Goal: Task Accomplishment & Management: Manage account settings

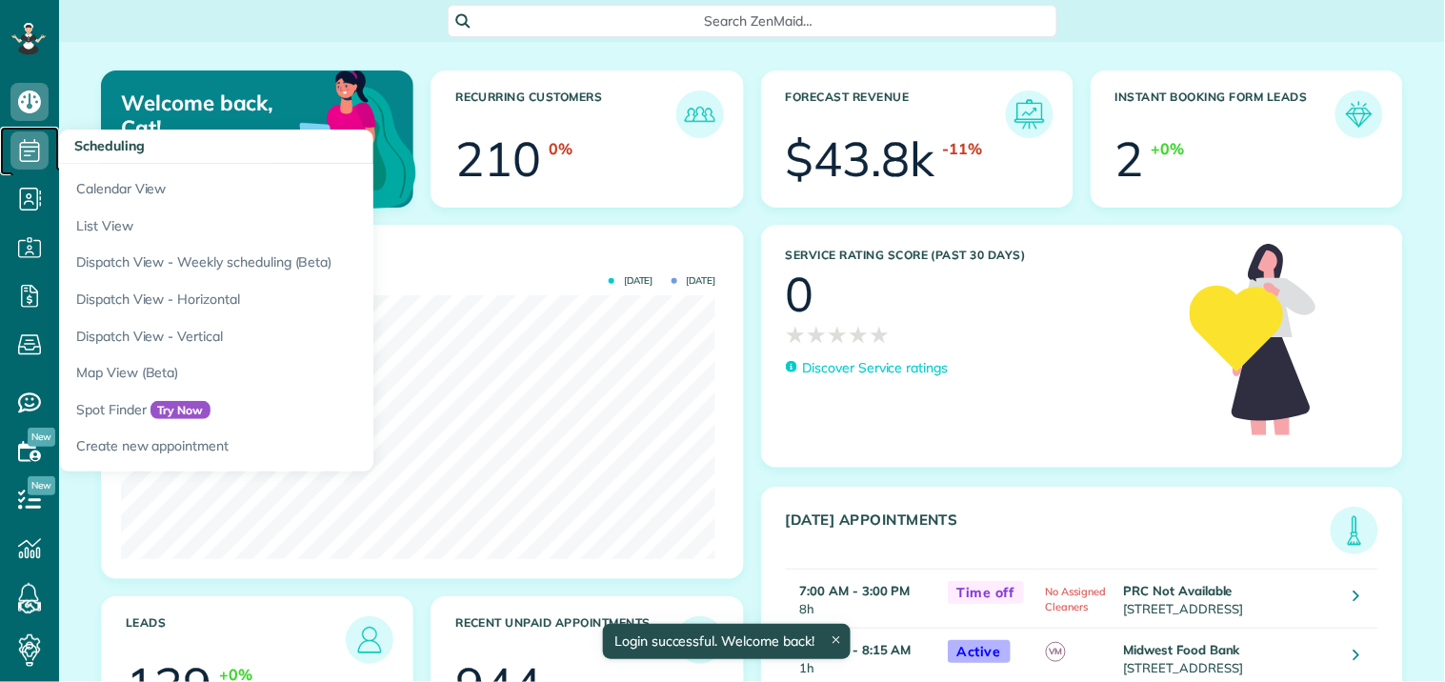
click at [30, 148] on icon at bounding box center [29, 150] width 38 height 38
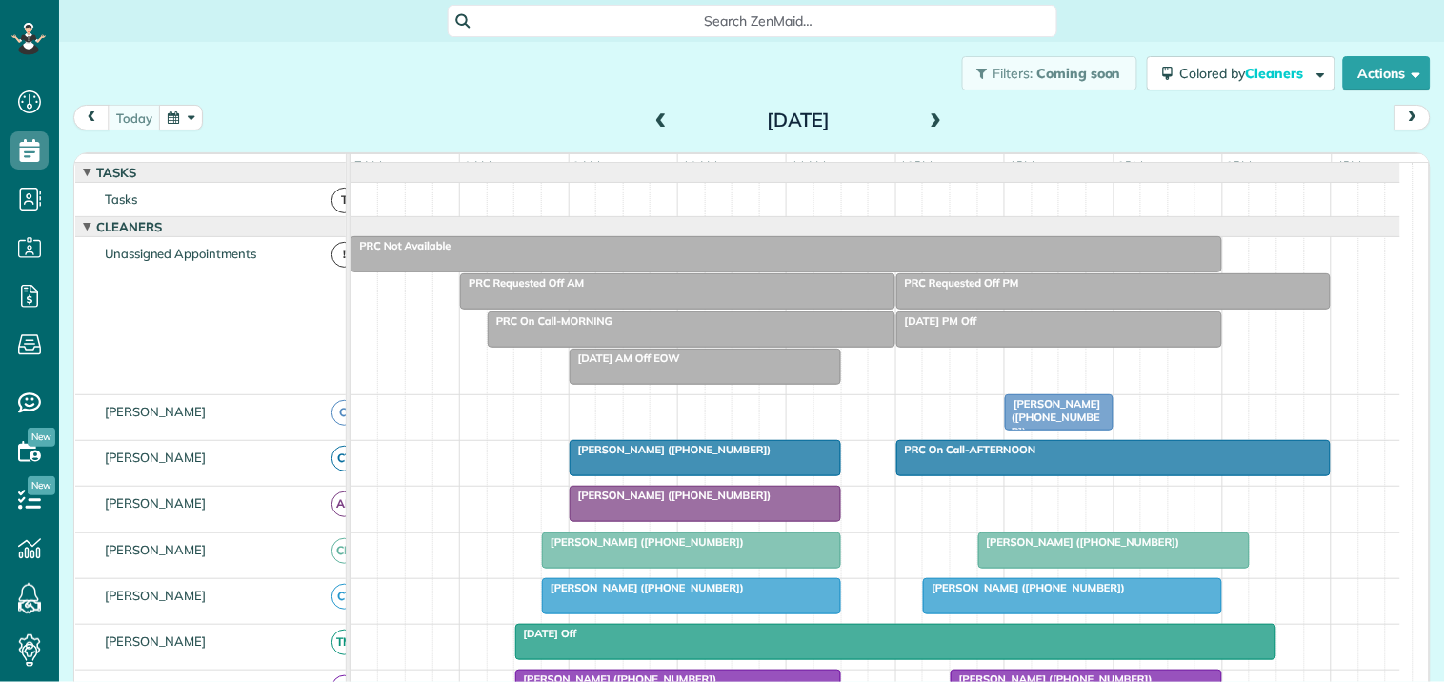
scroll to position [8, 8]
click at [177, 111] on button "button" at bounding box center [181, 118] width 44 height 26
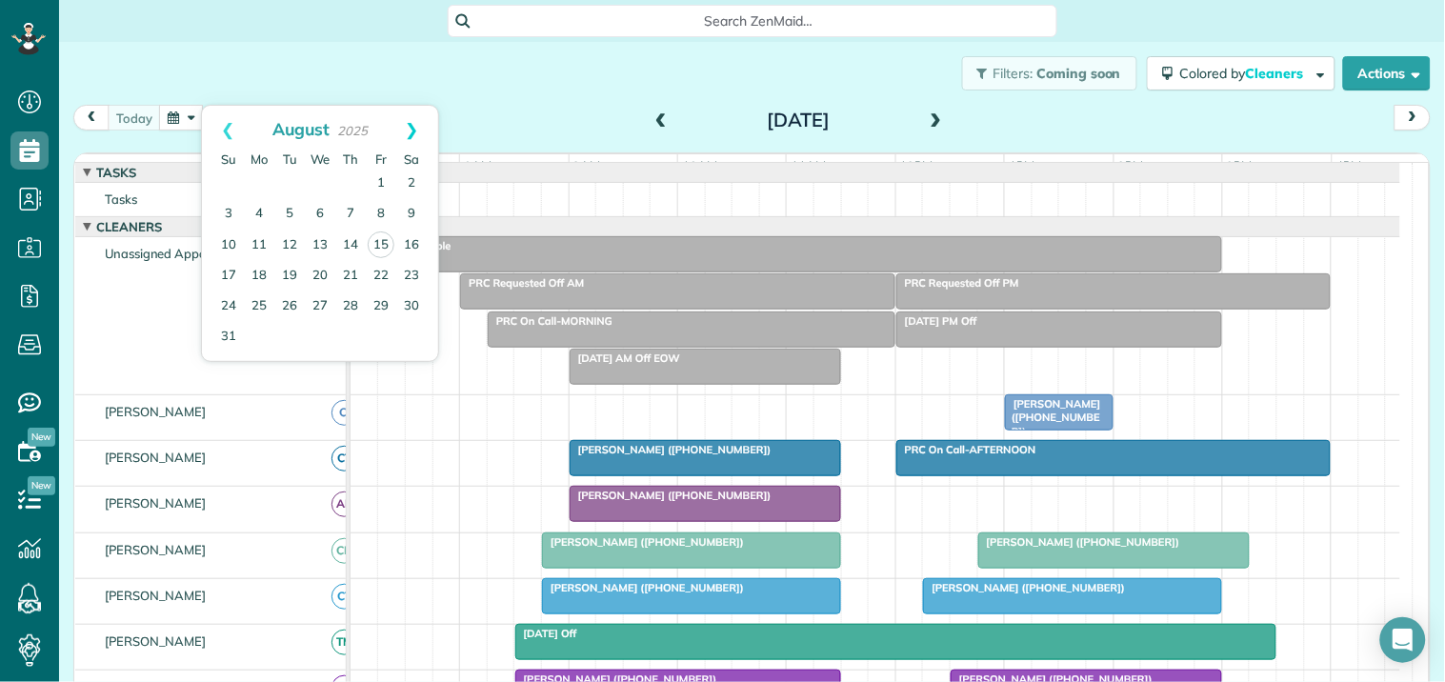
click at [415, 126] on link "Next" at bounding box center [412, 130] width 52 height 48
click at [352, 181] on link "4" at bounding box center [350, 184] width 30 height 30
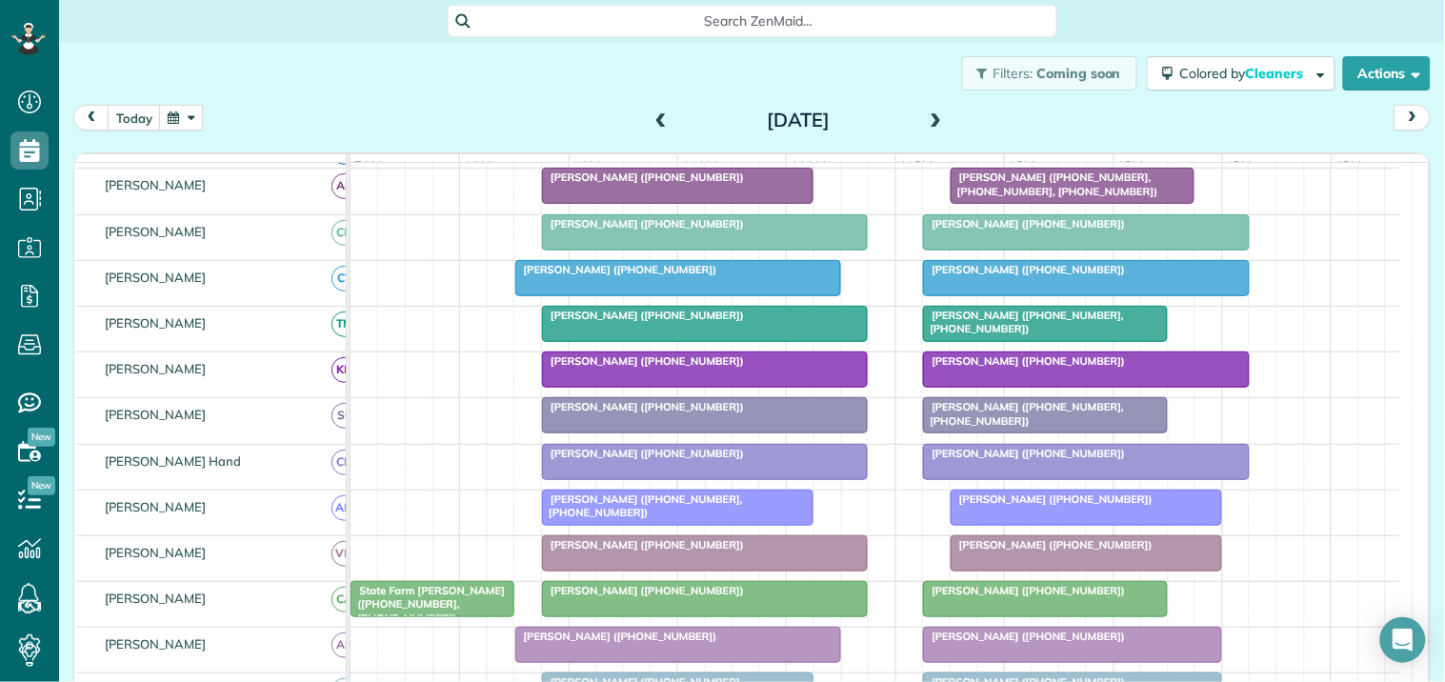
scroll to position [423, 0]
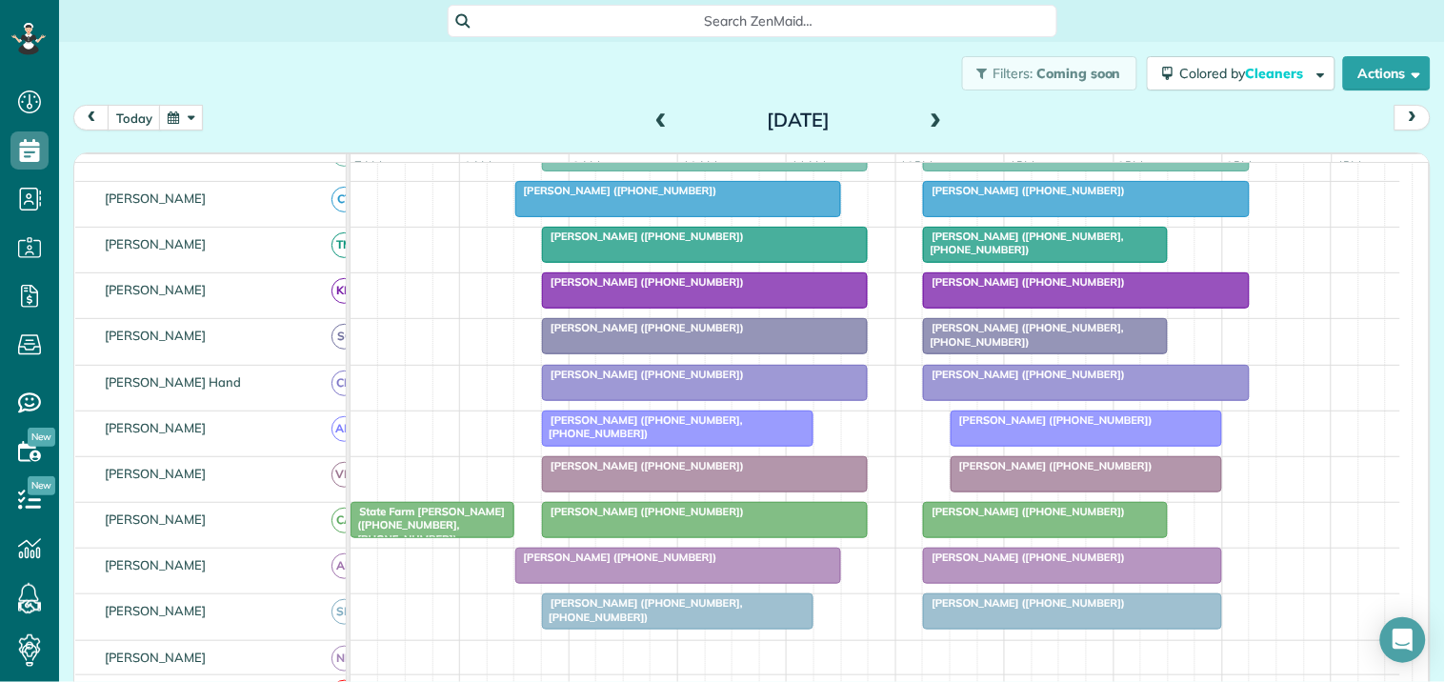
click at [926, 114] on span at bounding box center [936, 120] width 21 height 17
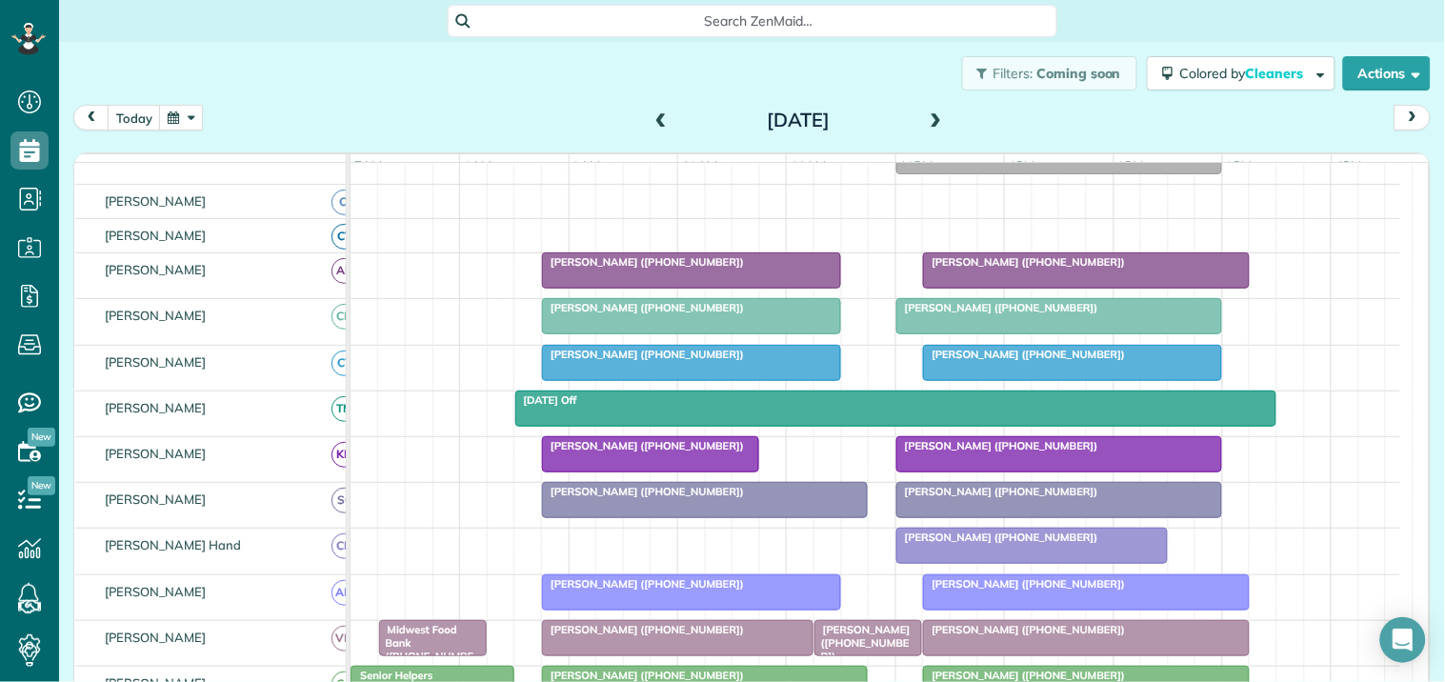
scroll to position [200, 0]
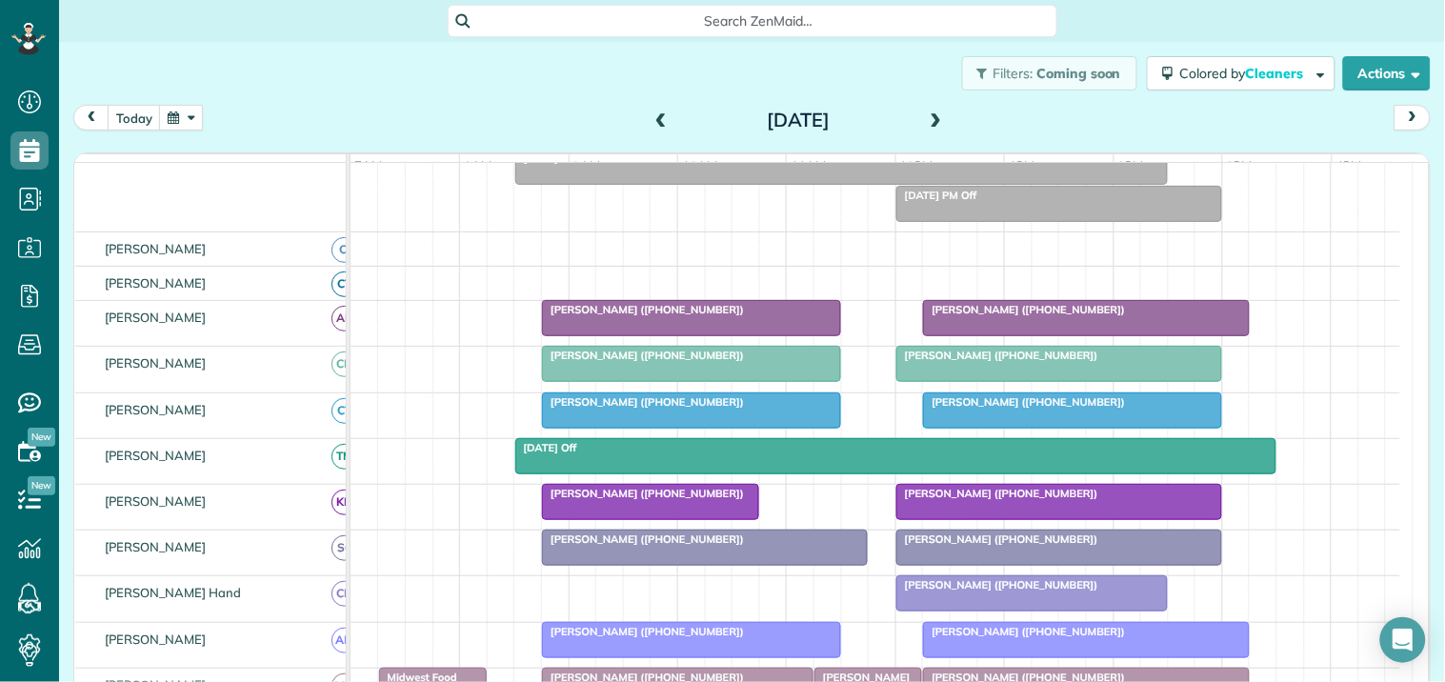
click at [928, 115] on span at bounding box center [936, 120] width 21 height 17
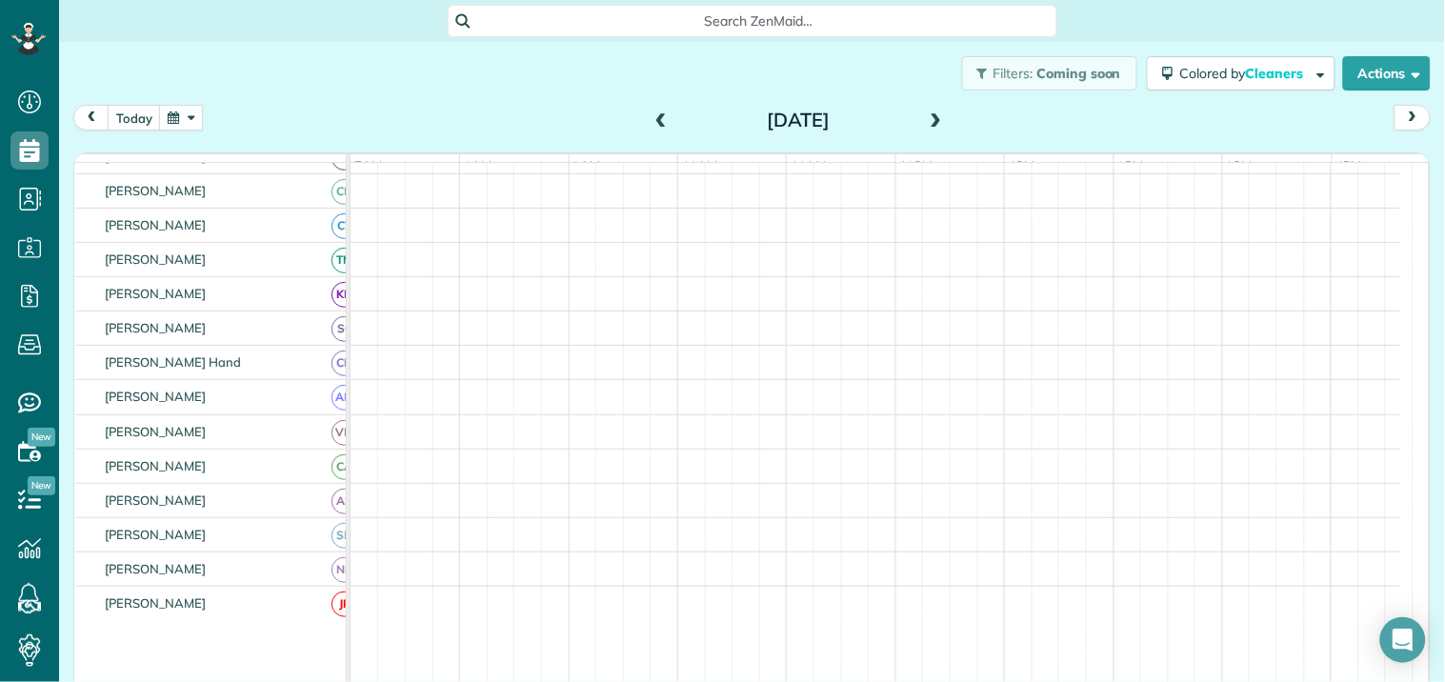
scroll to position [39, 0]
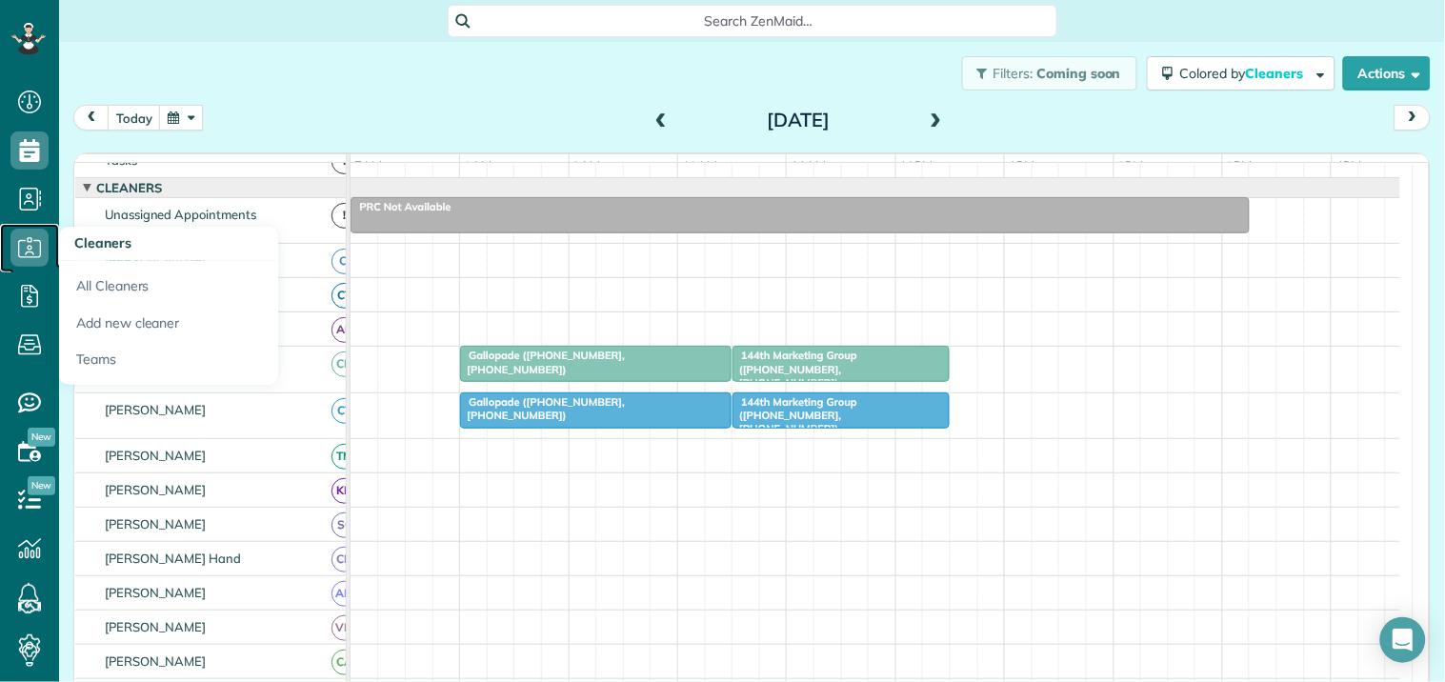
click at [31, 242] on icon at bounding box center [29, 248] width 38 height 38
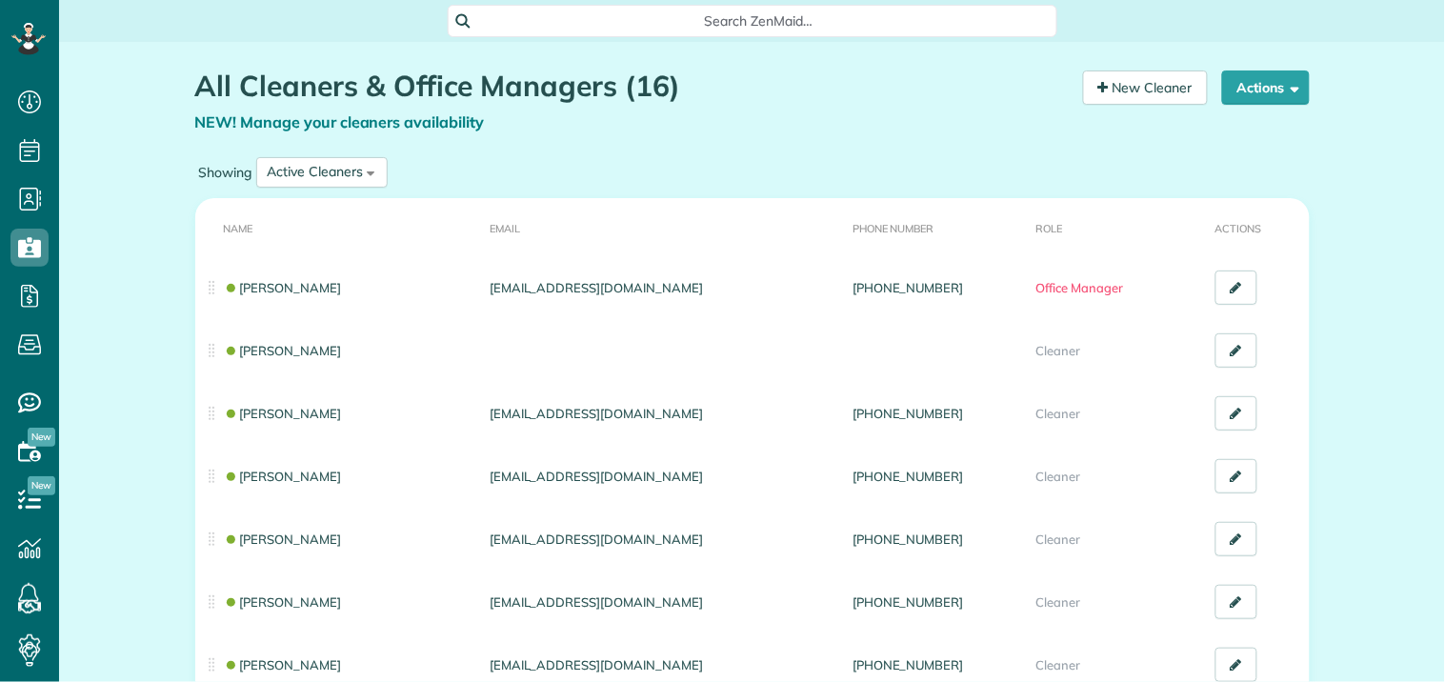
scroll to position [8, 8]
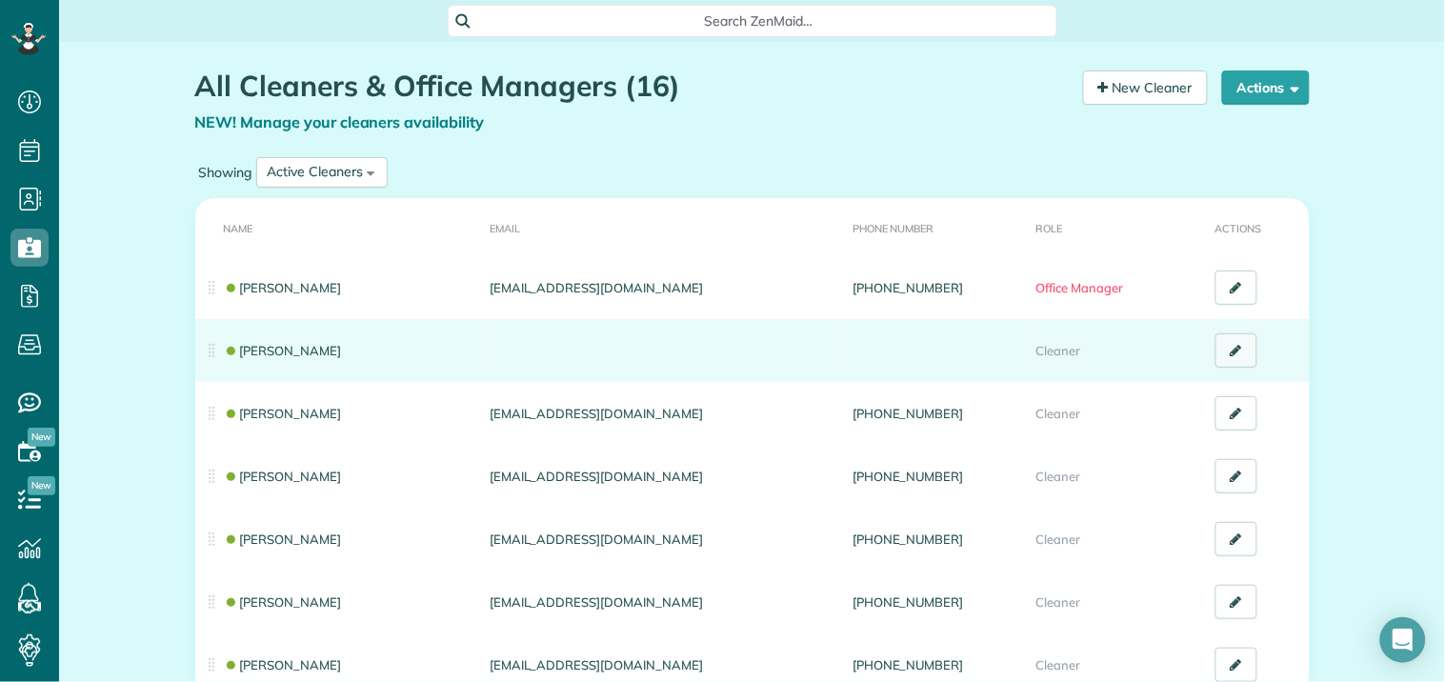
click at [1231, 352] on icon at bounding box center [1236, 350] width 11 height 13
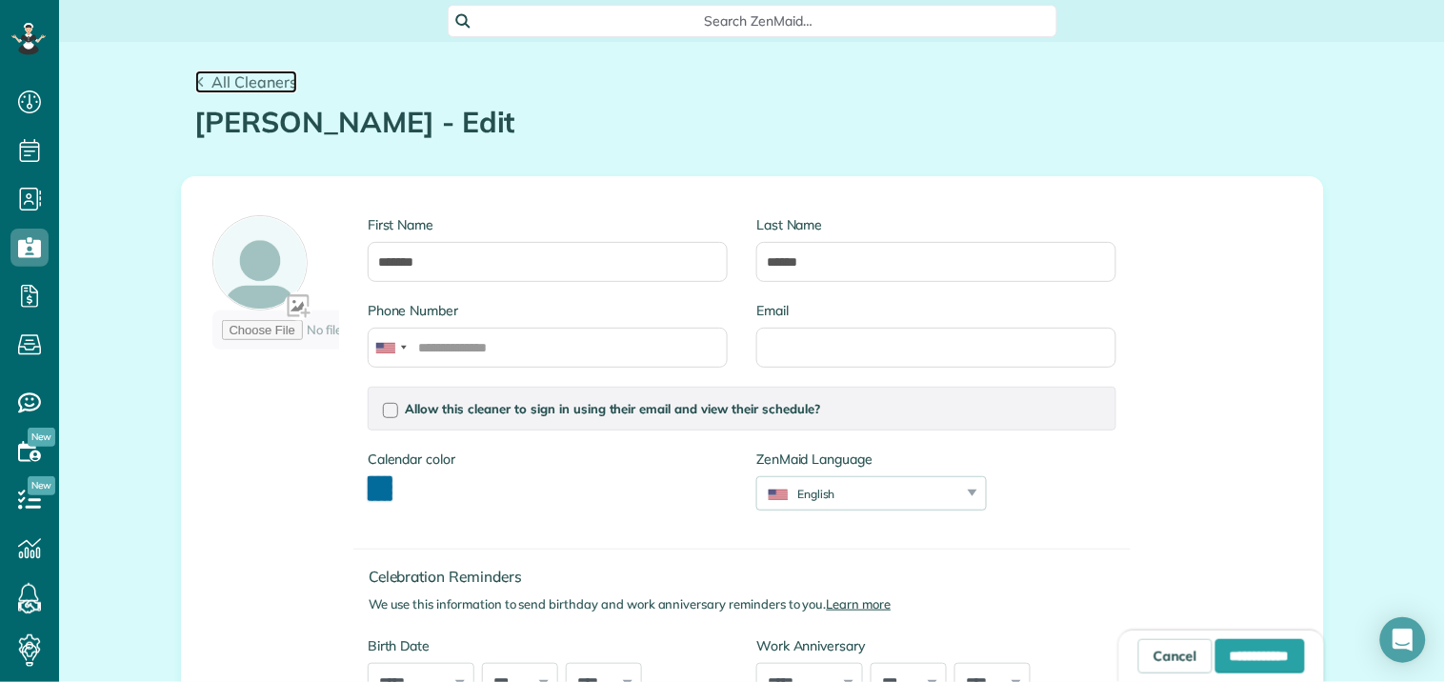
click at [250, 72] on span "All Cleaners" at bounding box center [254, 81] width 86 height 19
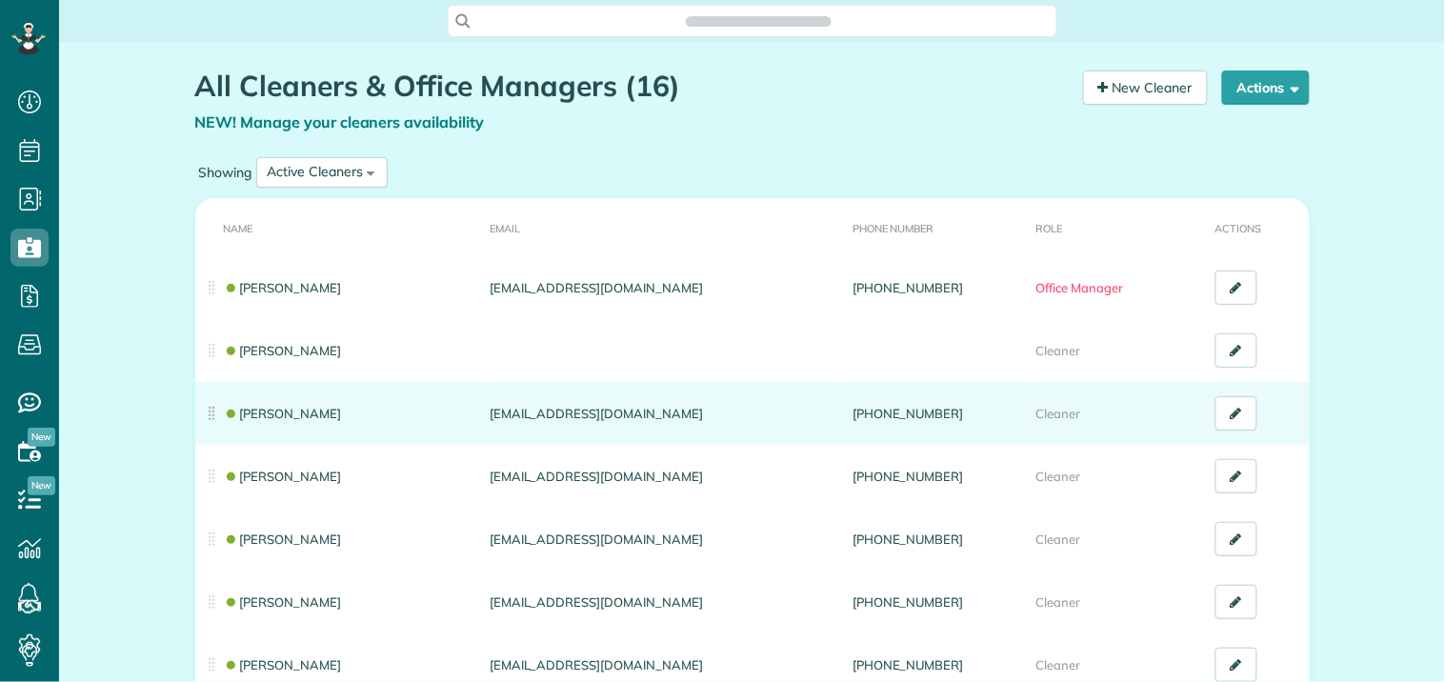
scroll to position [8, 8]
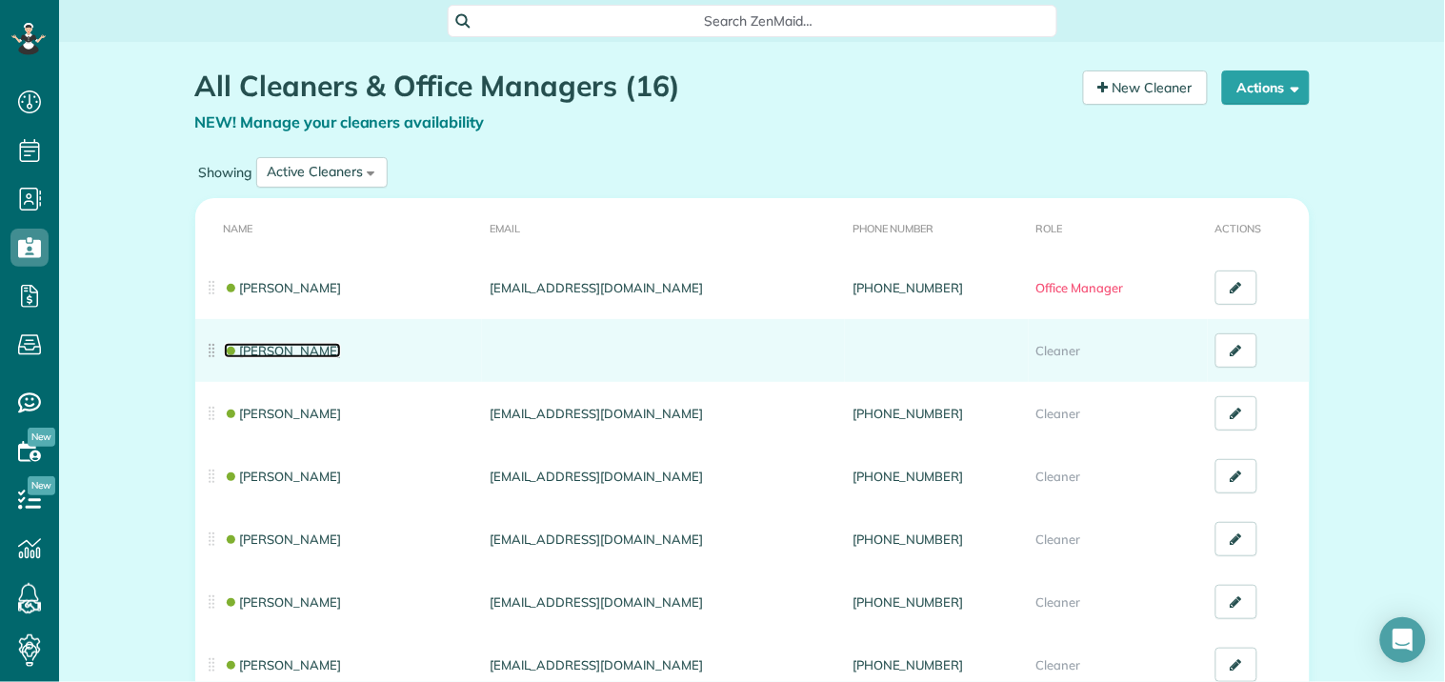
click at [272, 344] on link "[PERSON_NAME]" at bounding box center [283, 350] width 118 height 15
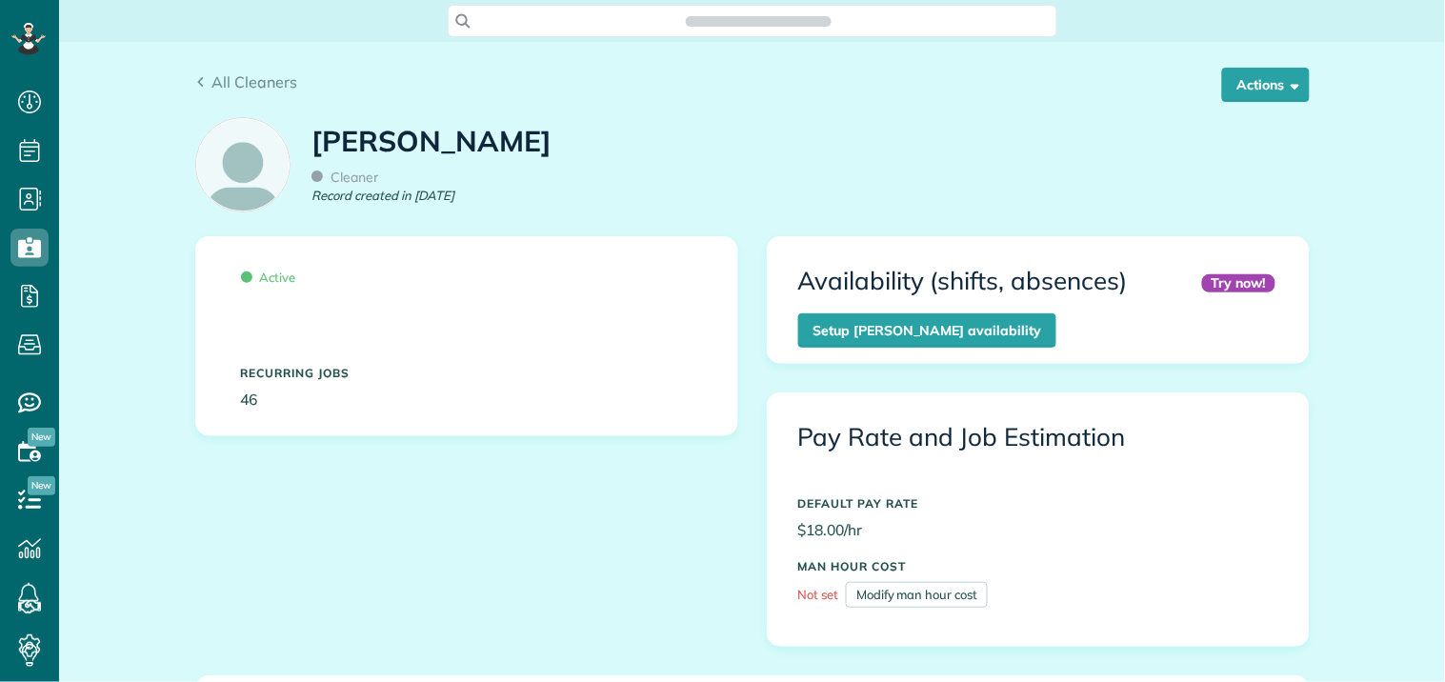
scroll to position [8, 8]
click at [1265, 89] on button "Actions" at bounding box center [1266, 85] width 88 height 34
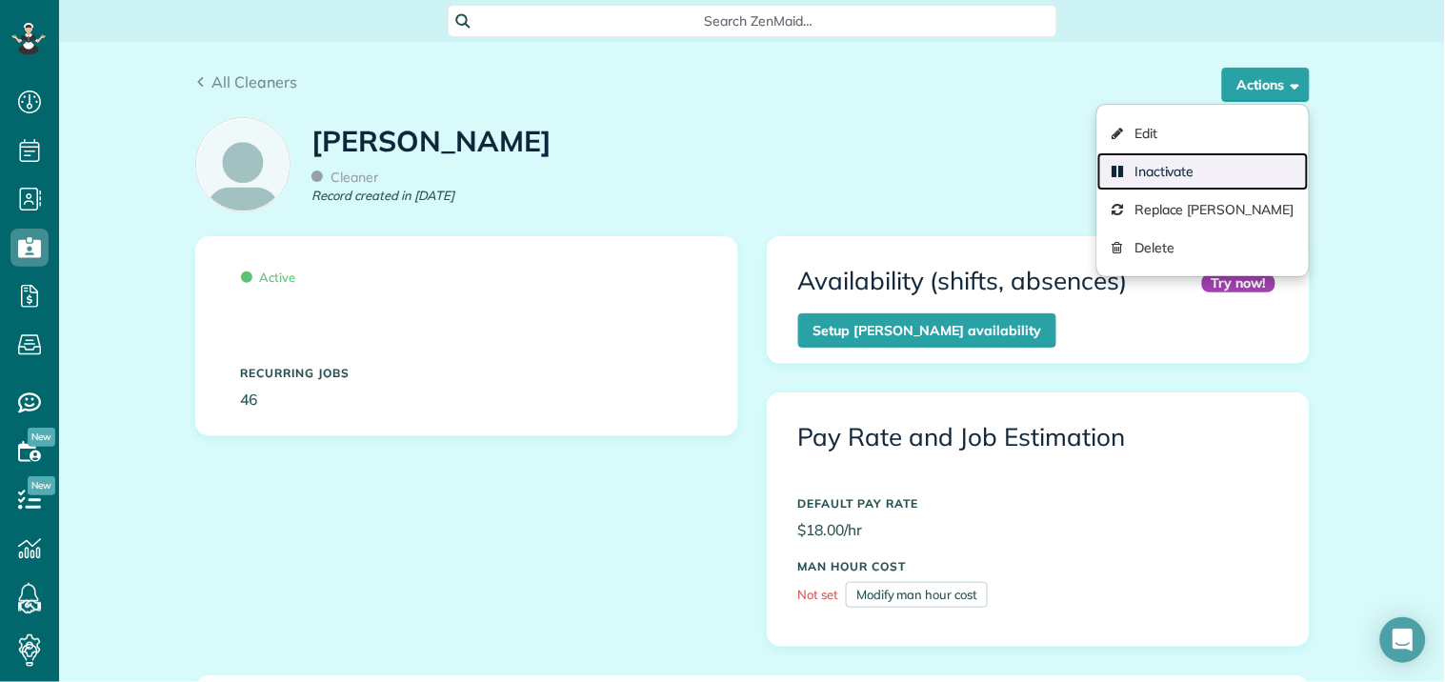
click at [1150, 168] on link "Inactivate" at bounding box center [1202, 171] width 211 height 38
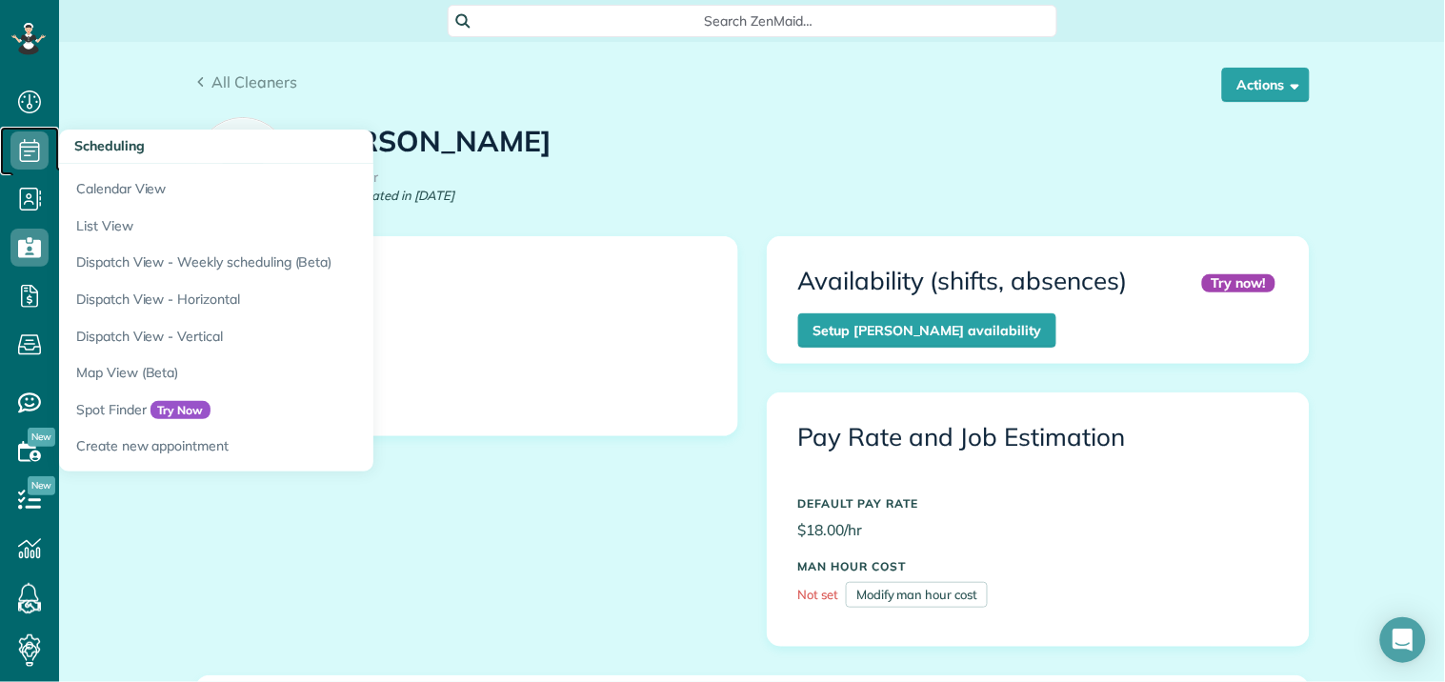
click at [45, 144] on icon at bounding box center [29, 150] width 38 height 38
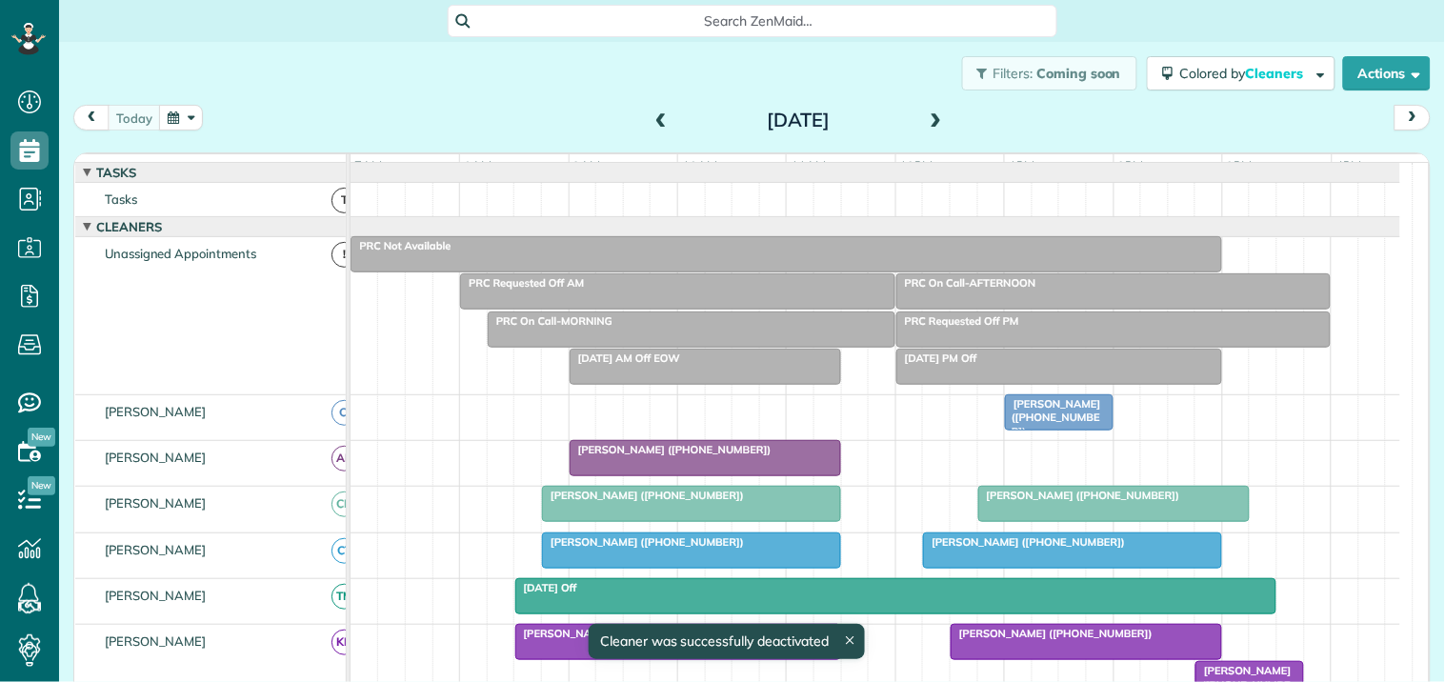
scroll to position [8, 8]
click at [194, 112] on button "button" at bounding box center [181, 118] width 44 height 26
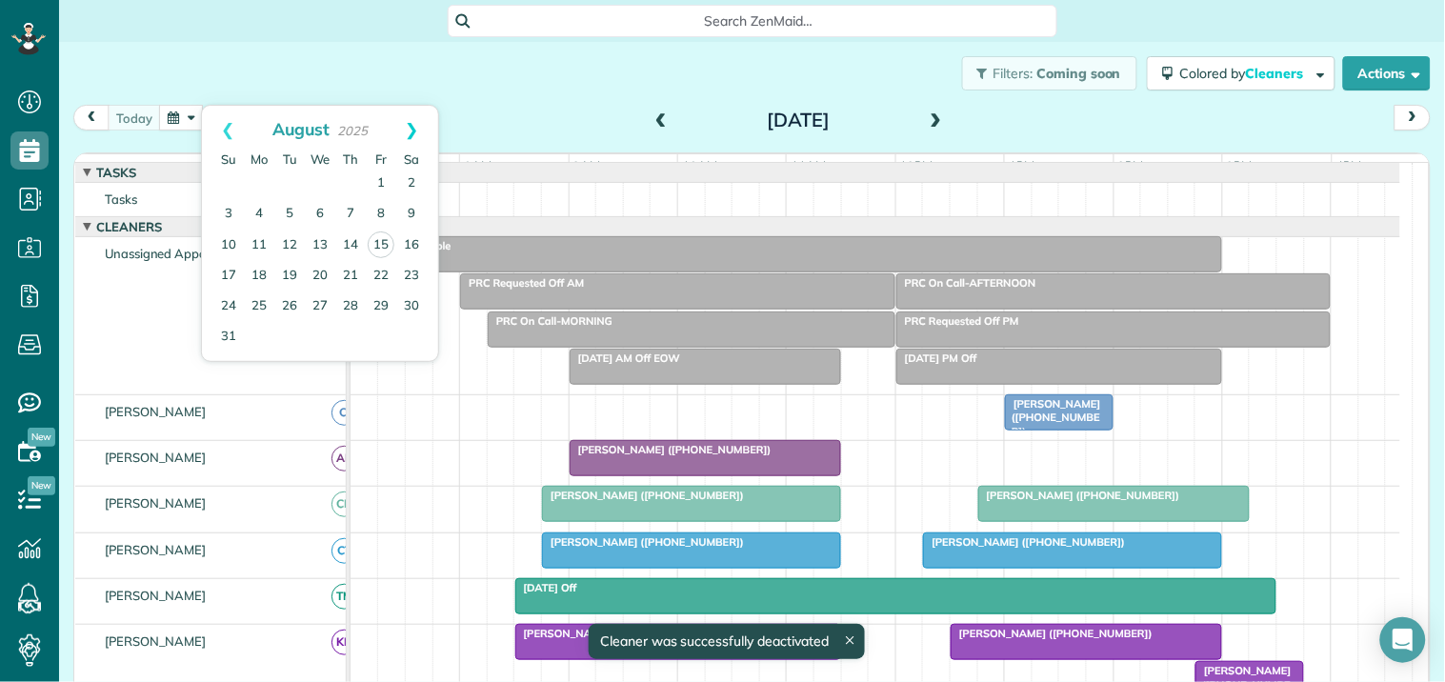
click at [417, 124] on link "Next" at bounding box center [412, 130] width 52 height 48
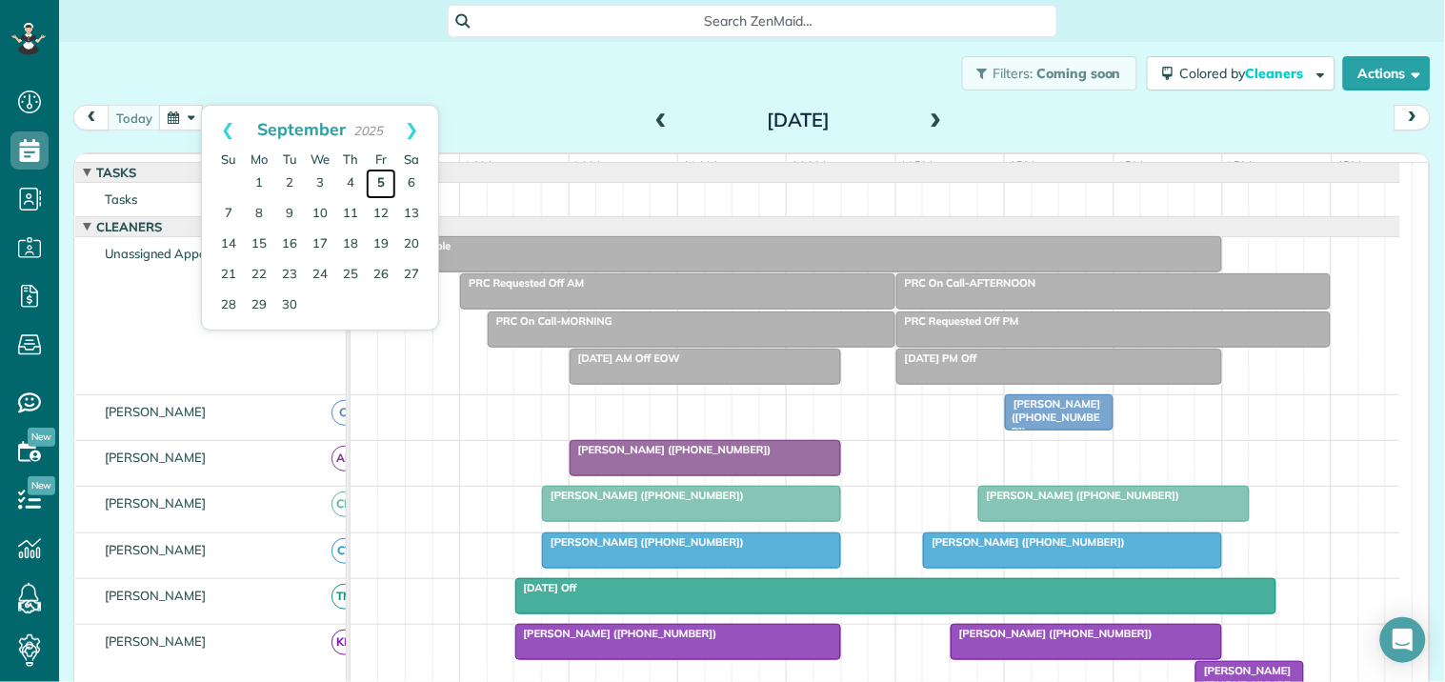
click at [389, 178] on link "5" at bounding box center [381, 184] width 30 height 30
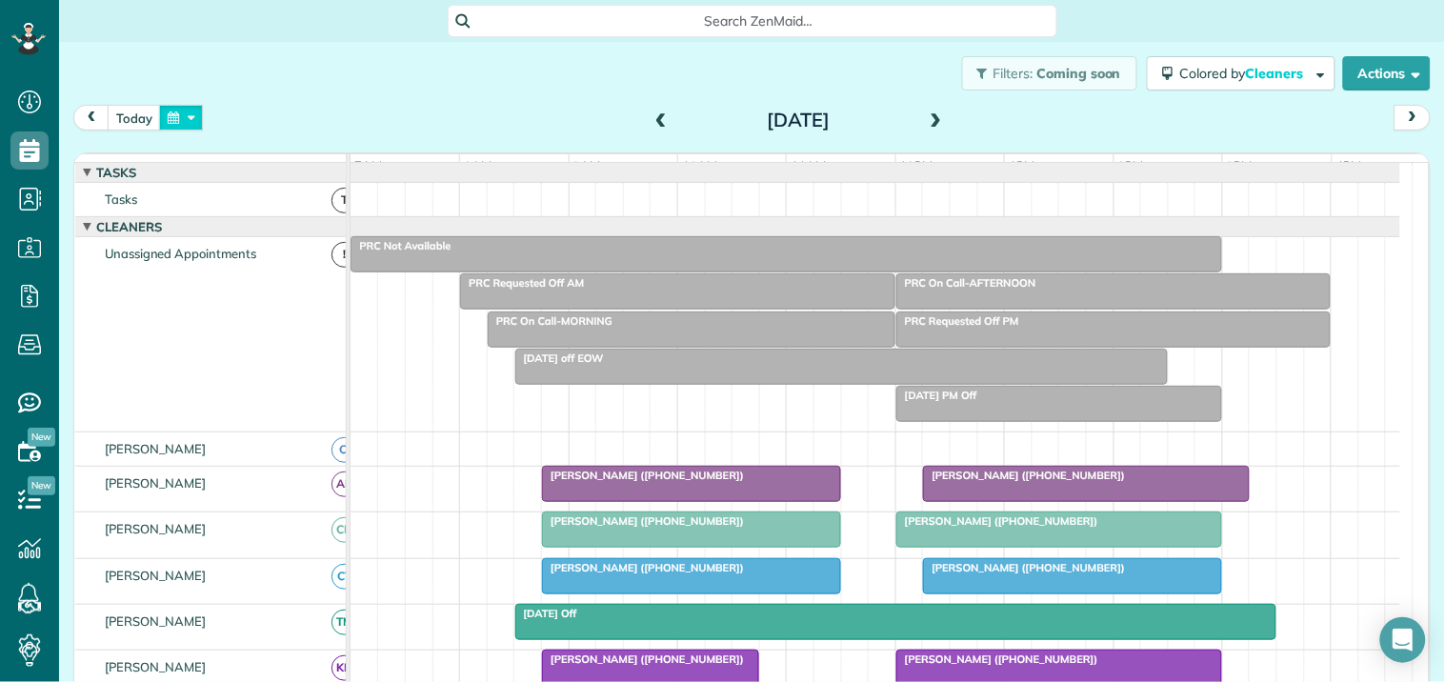
click at [188, 111] on button "button" at bounding box center [181, 118] width 44 height 26
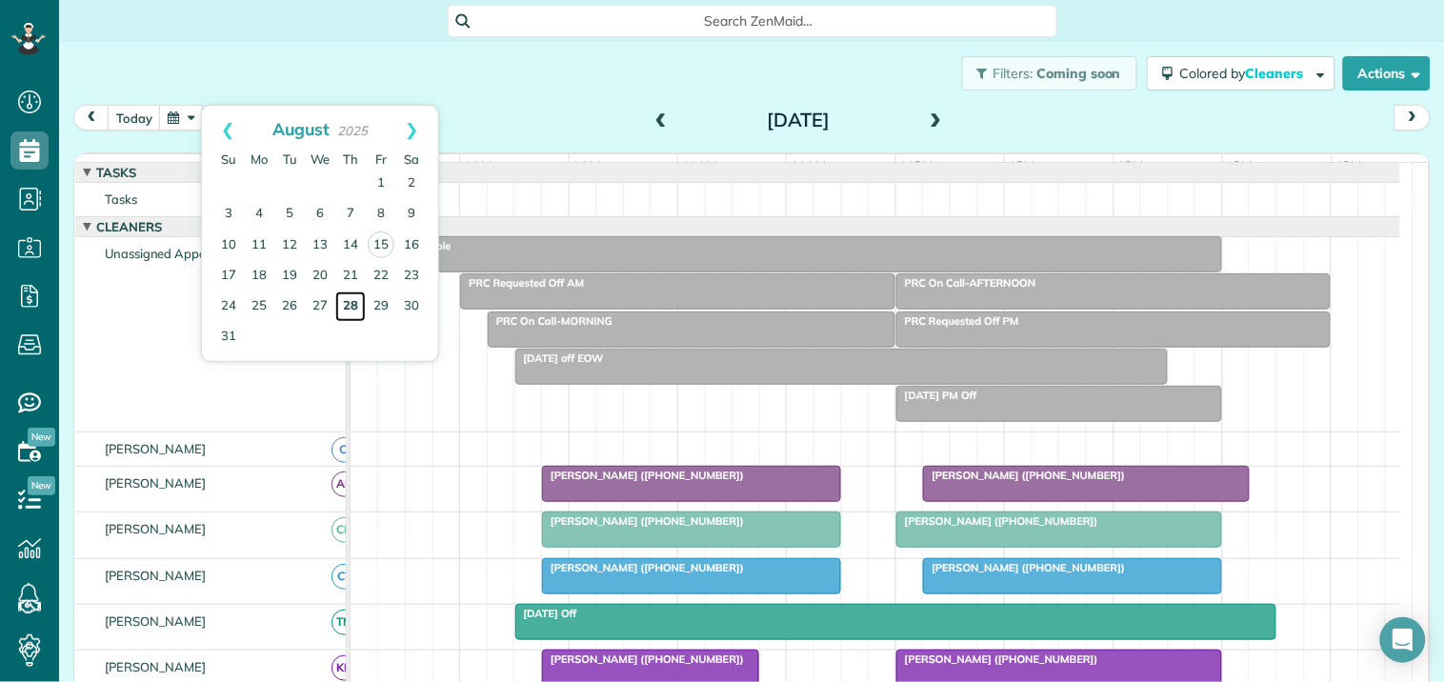
click at [348, 298] on link "28" at bounding box center [350, 307] width 30 height 30
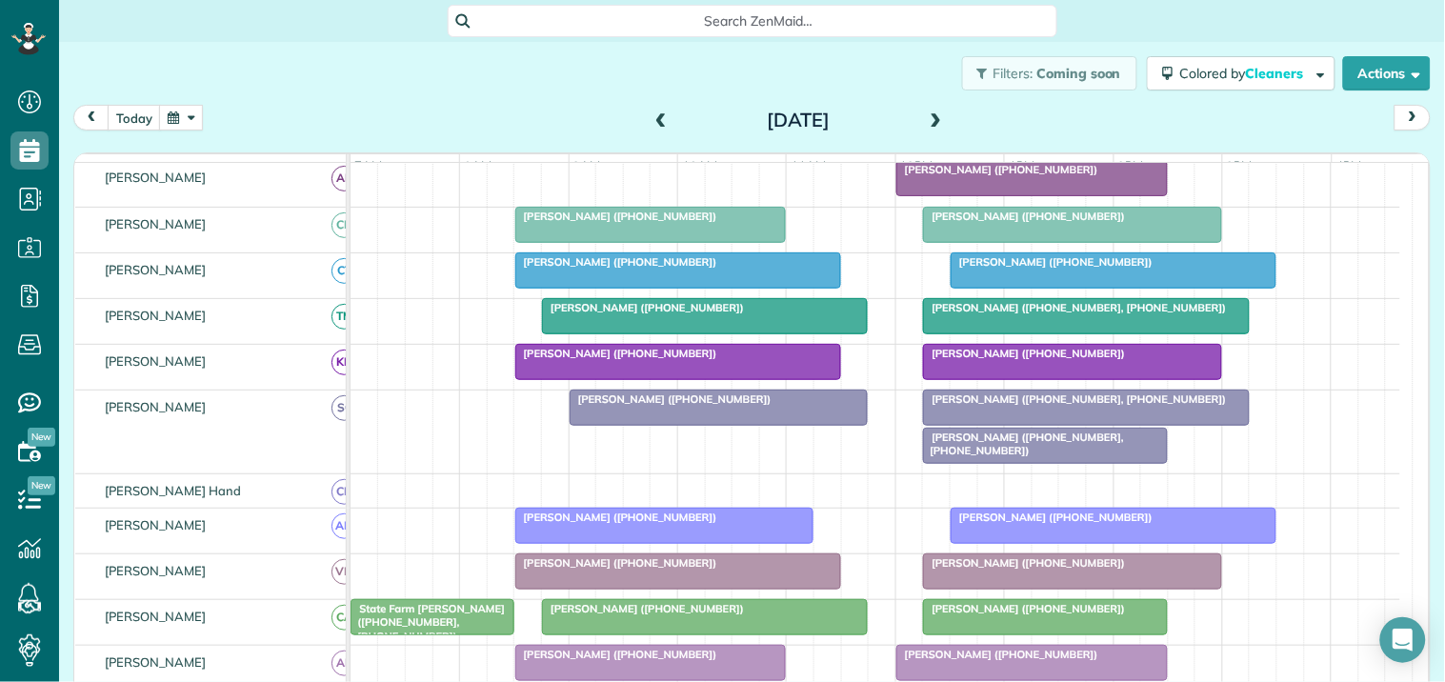
scroll to position [634, 0]
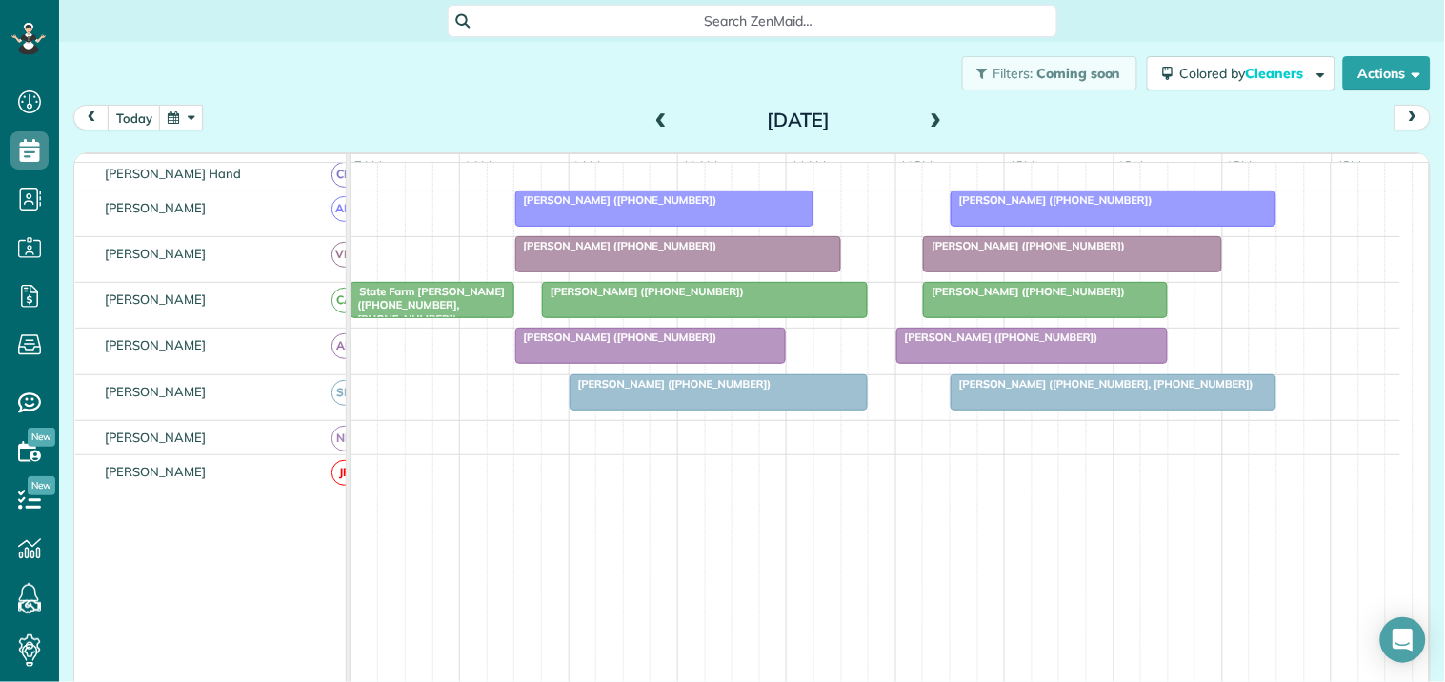
click at [192, 125] on button "button" at bounding box center [181, 118] width 44 height 26
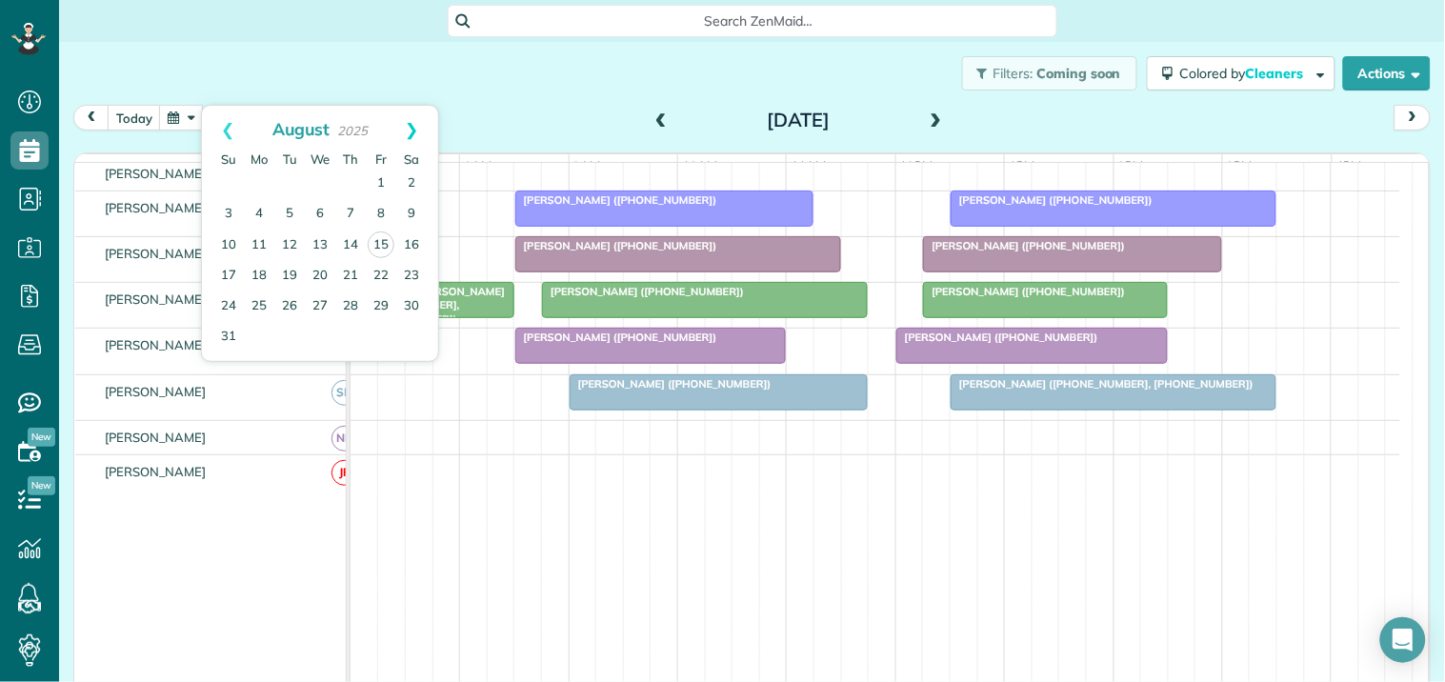
click at [416, 124] on link "Next" at bounding box center [412, 130] width 52 height 48
click at [290, 182] on link "2" at bounding box center [289, 184] width 30 height 30
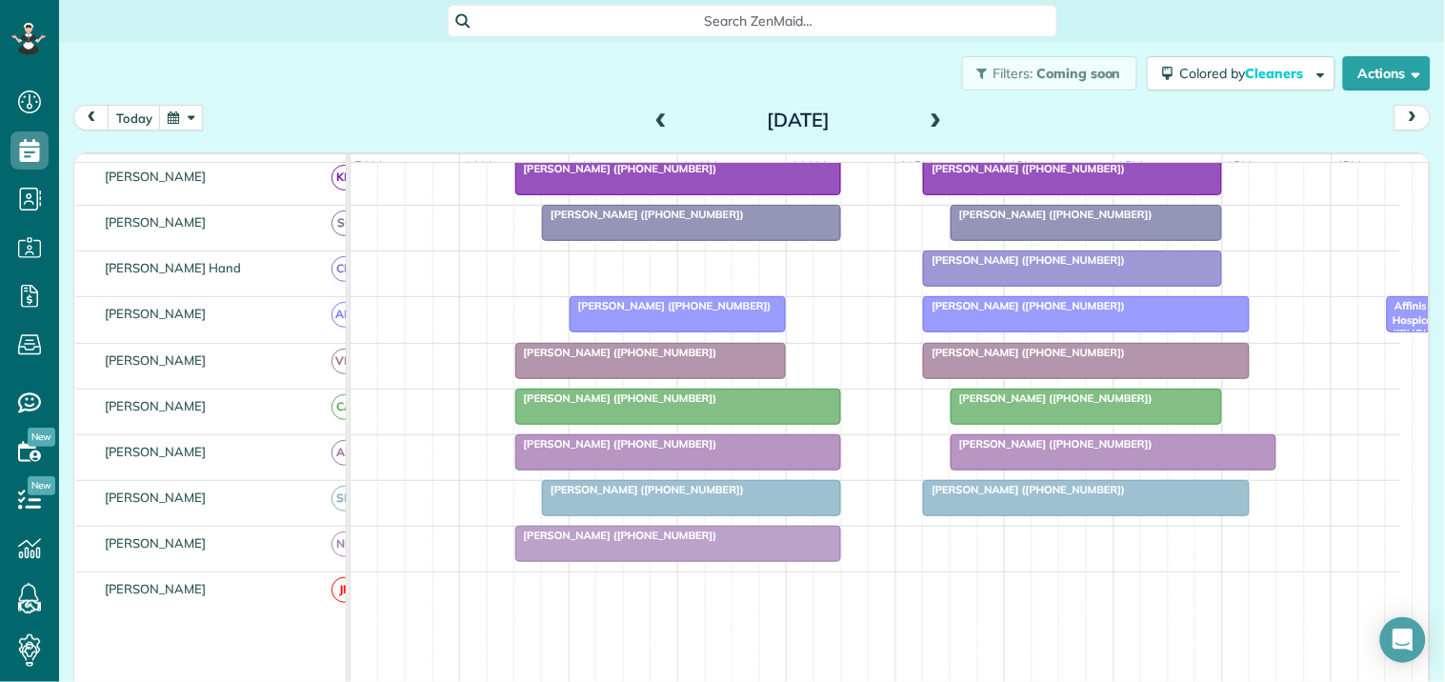
scroll to position [348, 0]
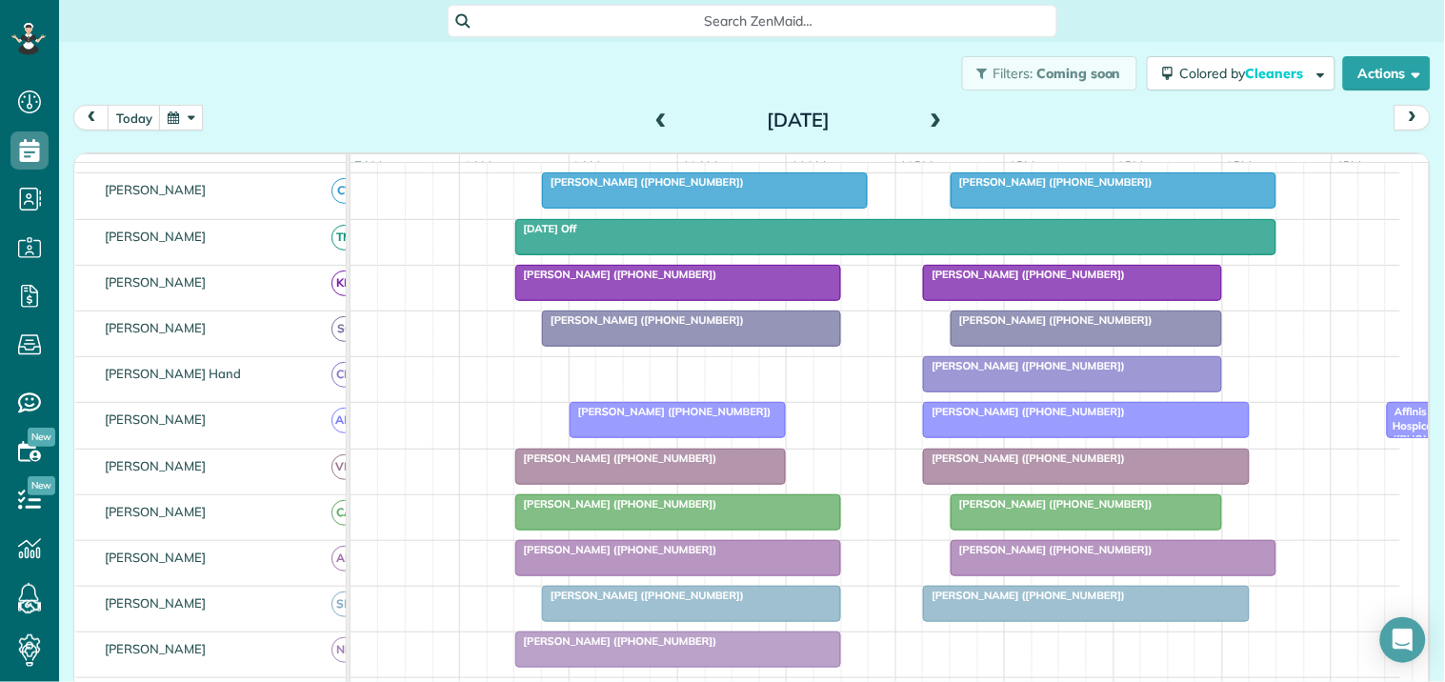
click at [927, 119] on span at bounding box center [936, 120] width 21 height 17
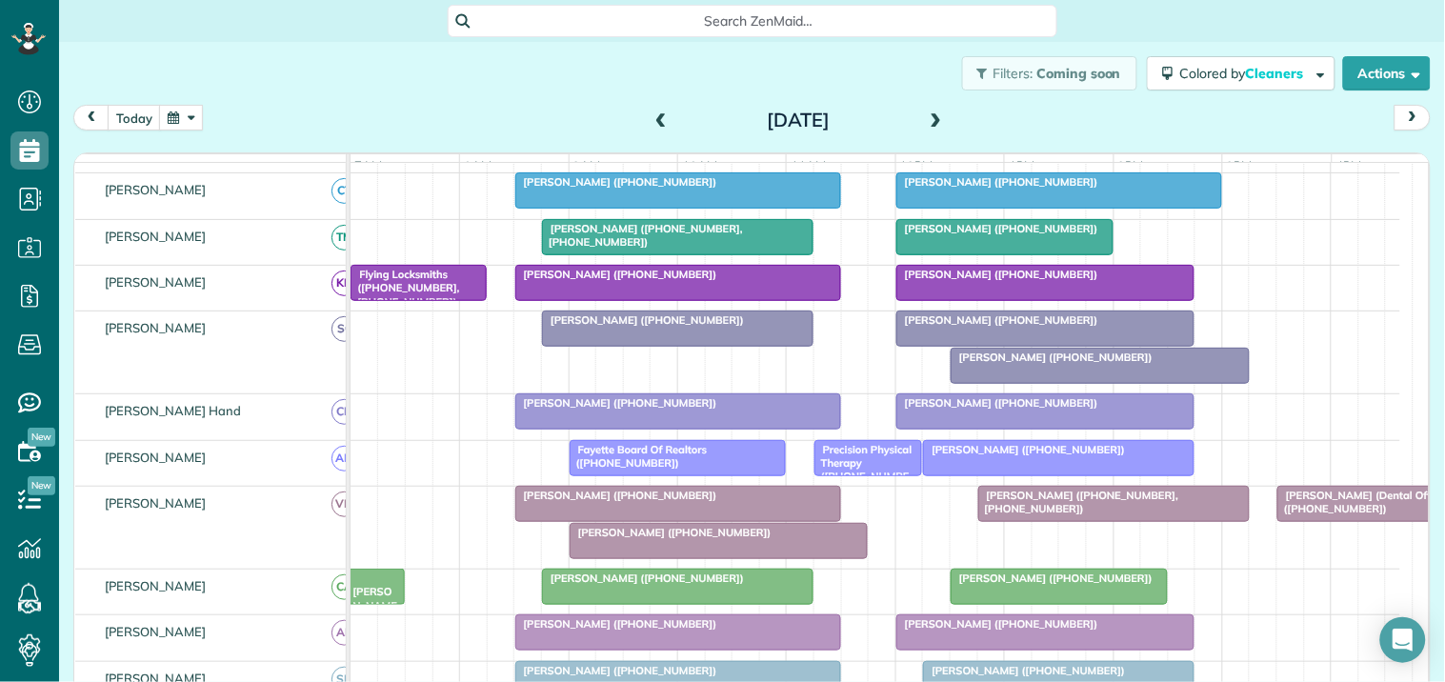
click at [926, 117] on span at bounding box center [936, 120] width 21 height 17
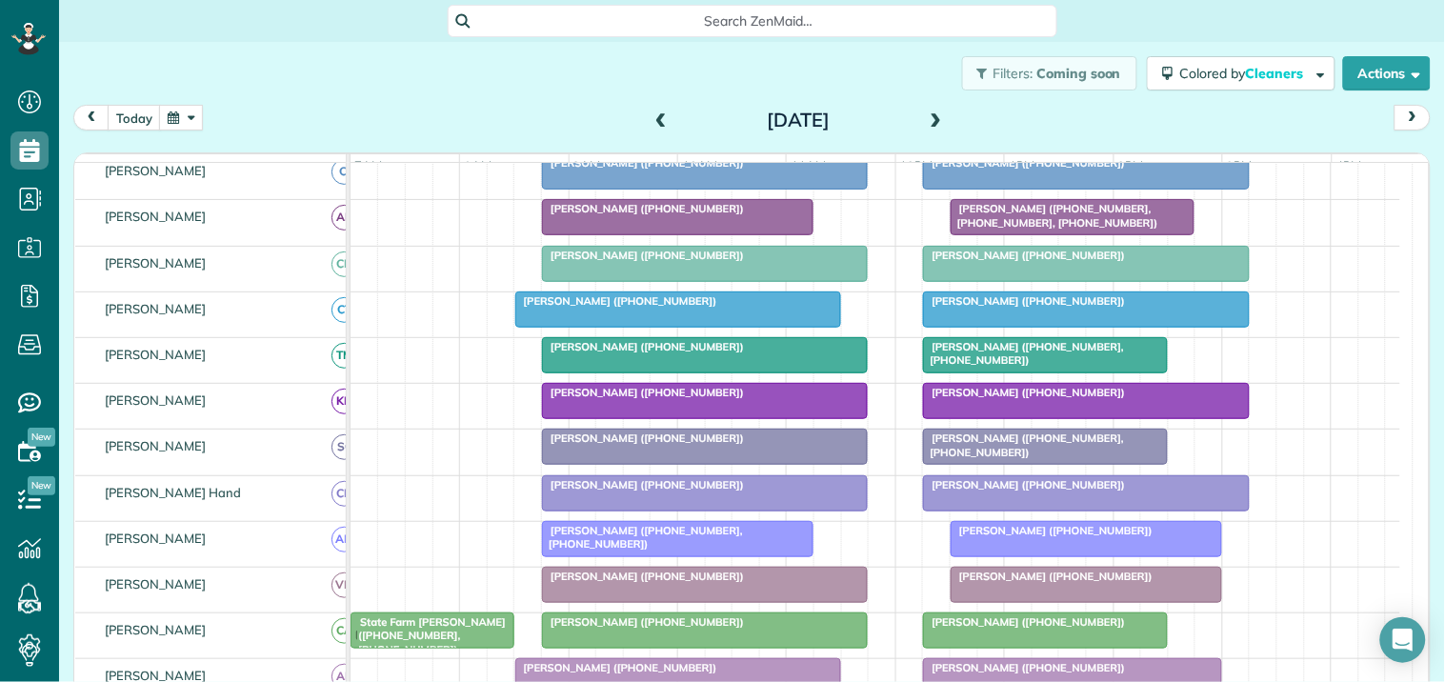
scroll to position [0, 0]
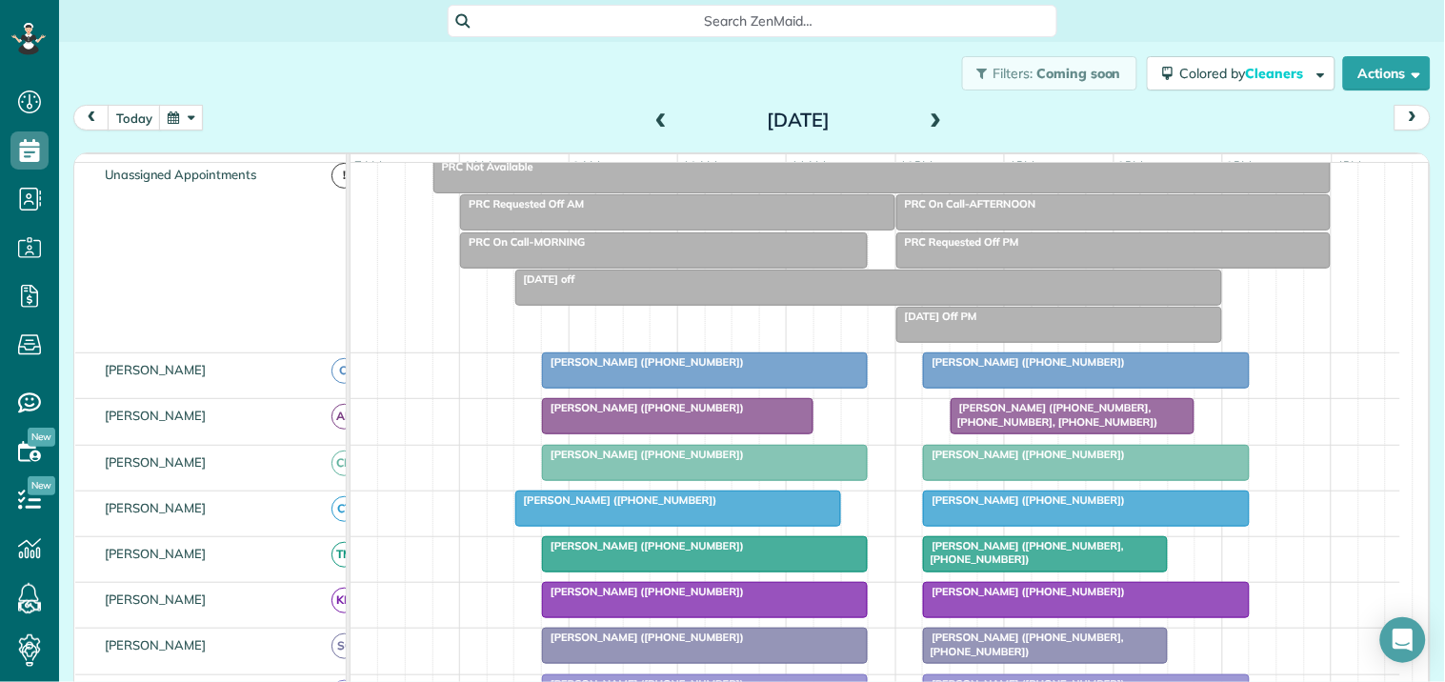
click at [931, 111] on span at bounding box center [936, 121] width 21 height 29
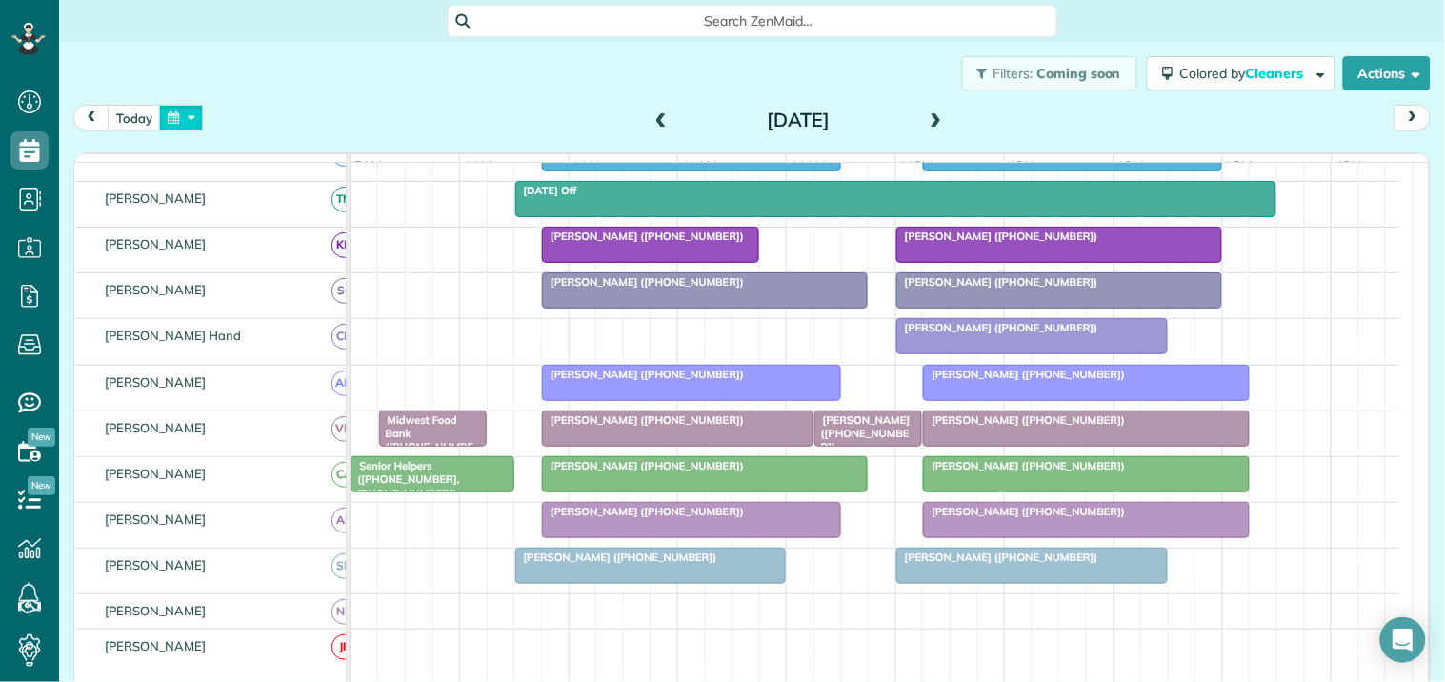
click at [193, 120] on button "button" at bounding box center [181, 118] width 44 height 26
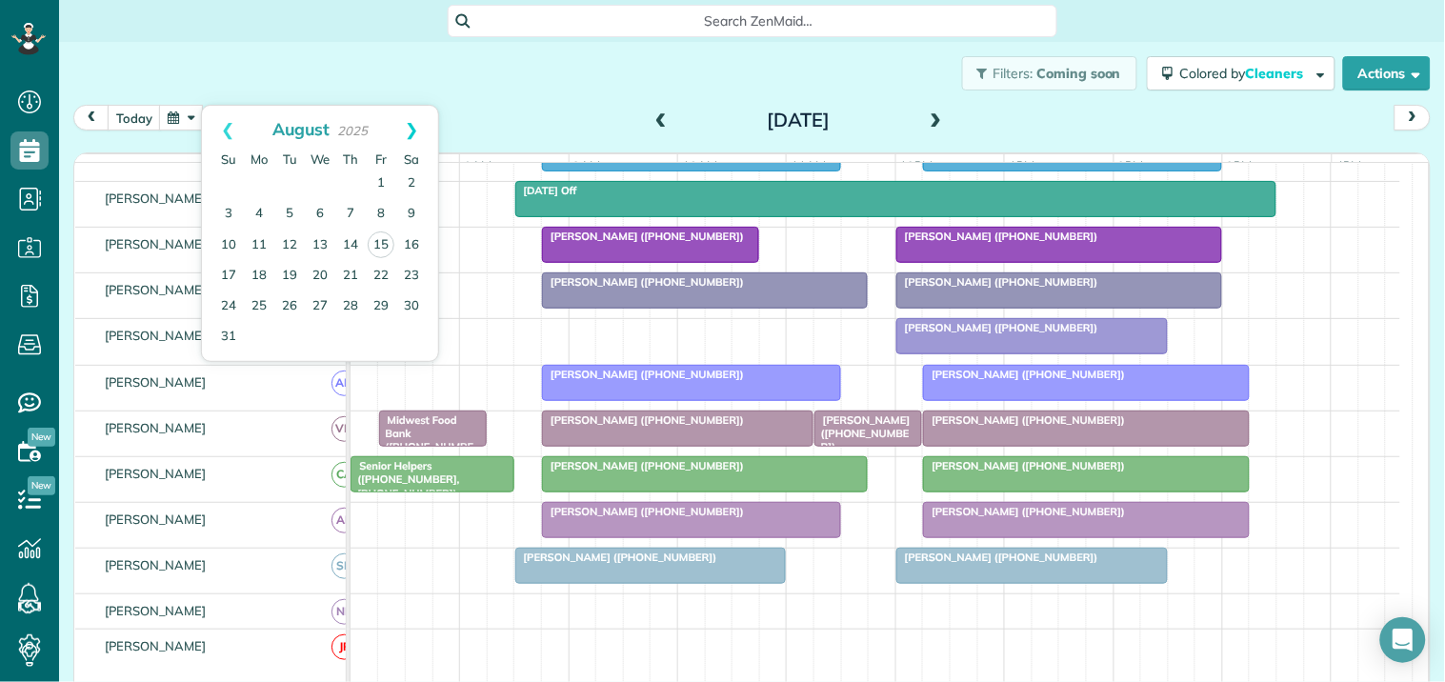
click at [417, 116] on link "Next" at bounding box center [412, 130] width 52 height 48
click at [258, 211] on link "8" at bounding box center [259, 214] width 30 height 30
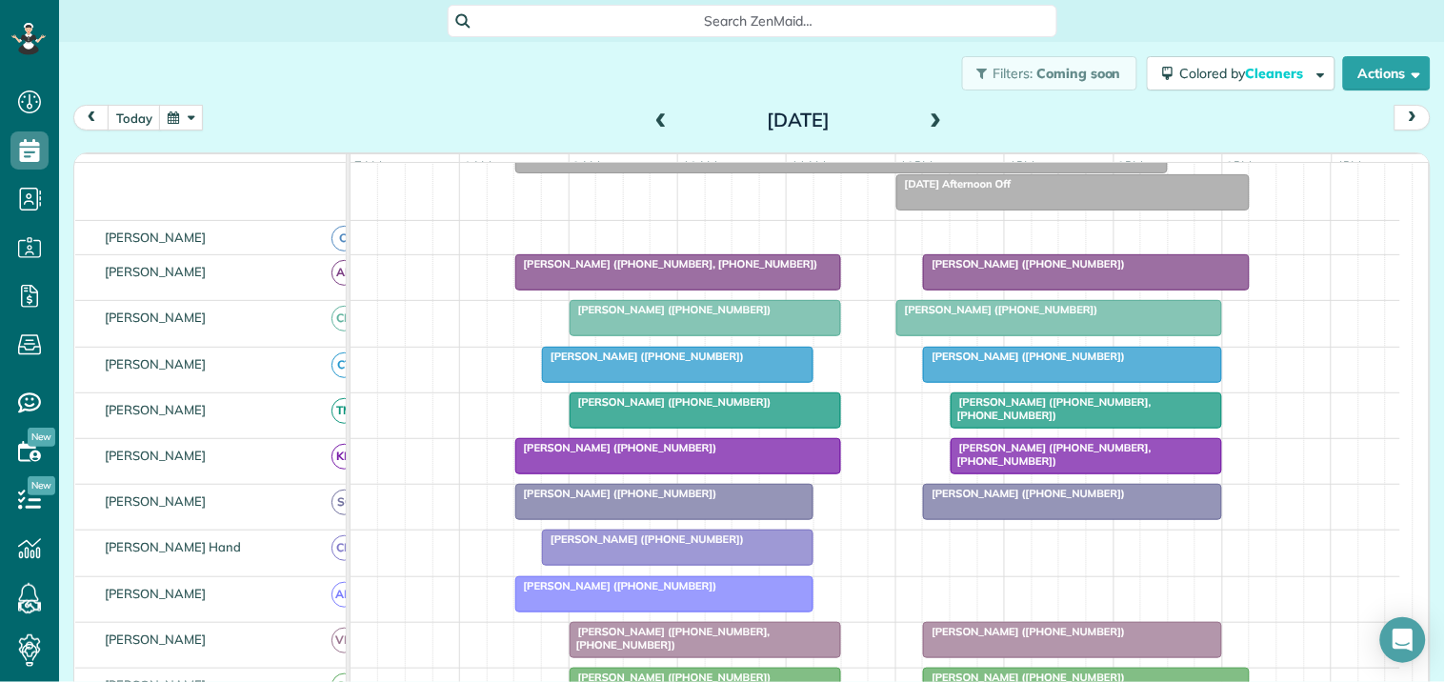
click at [927, 121] on span at bounding box center [936, 120] width 21 height 17
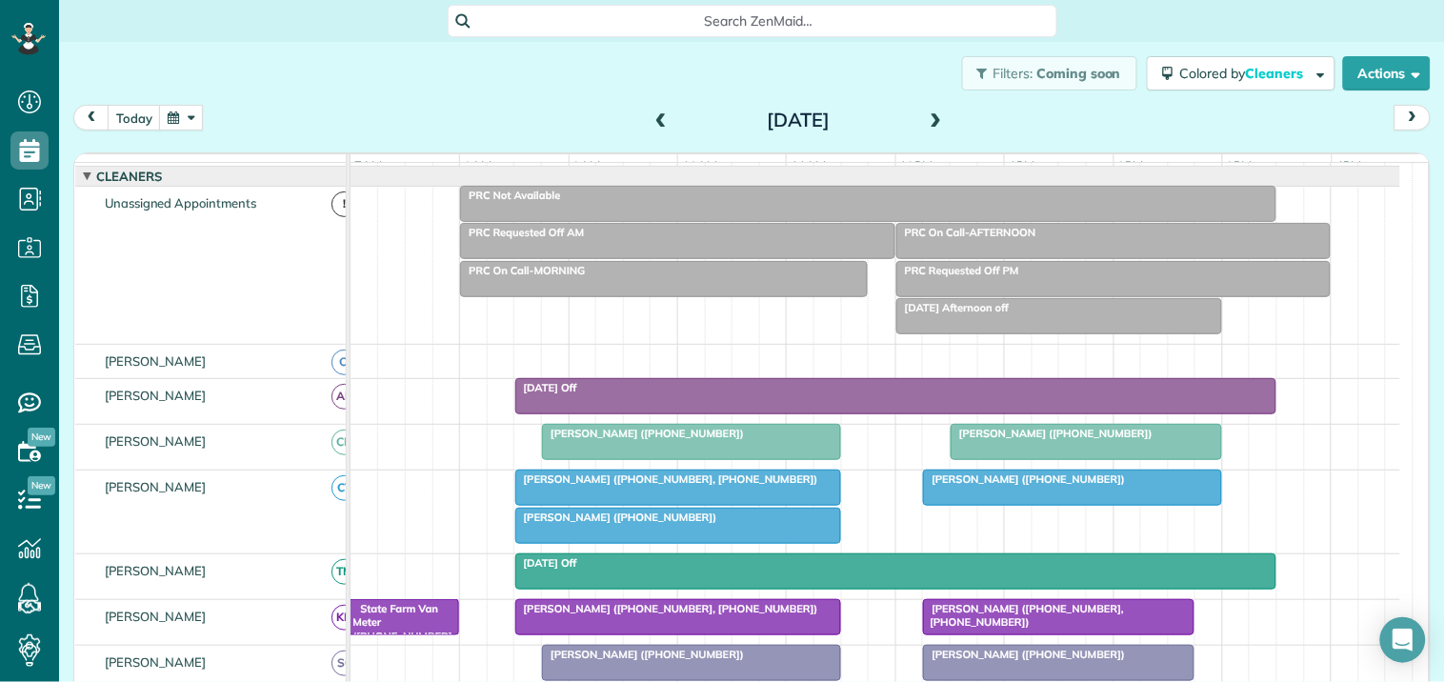
click at [934, 117] on span at bounding box center [936, 120] width 21 height 17
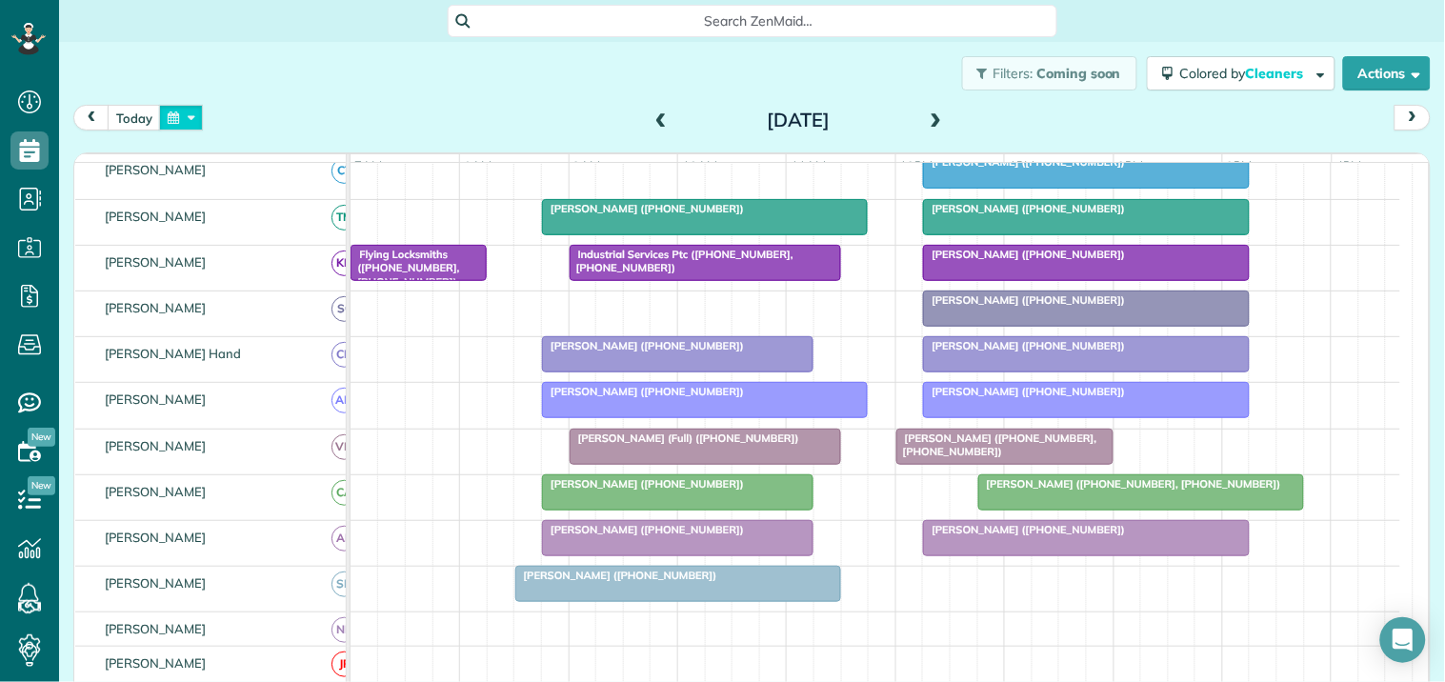
click at [187, 116] on button "button" at bounding box center [181, 118] width 44 height 26
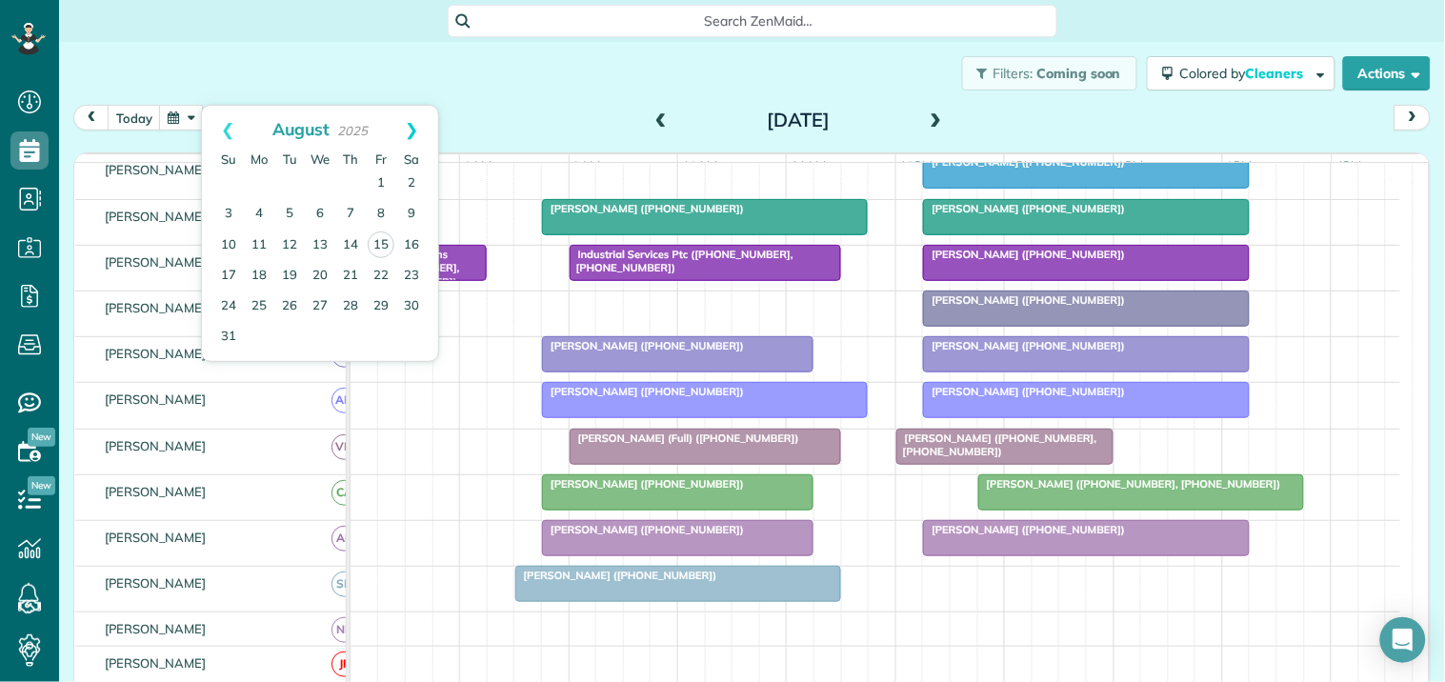
click at [419, 121] on link "Next" at bounding box center [412, 130] width 52 height 48
click at [419, 117] on link "Next" at bounding box center [412, 130] width 52 height 48
click at [319, 211] on link "8" at bounding box center [320, 214] width 30 height 30
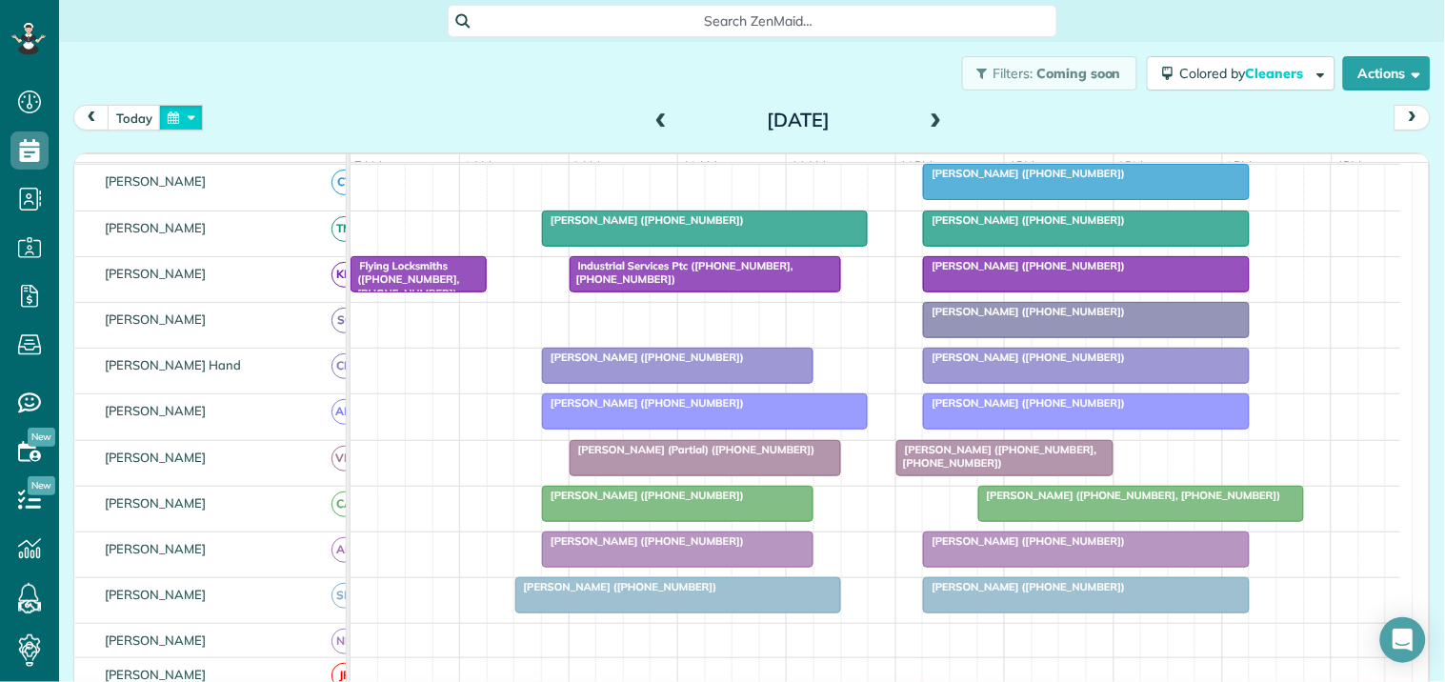
click at [191, 116] on button "button" at bounding box center [181, 118] width 44 height 26
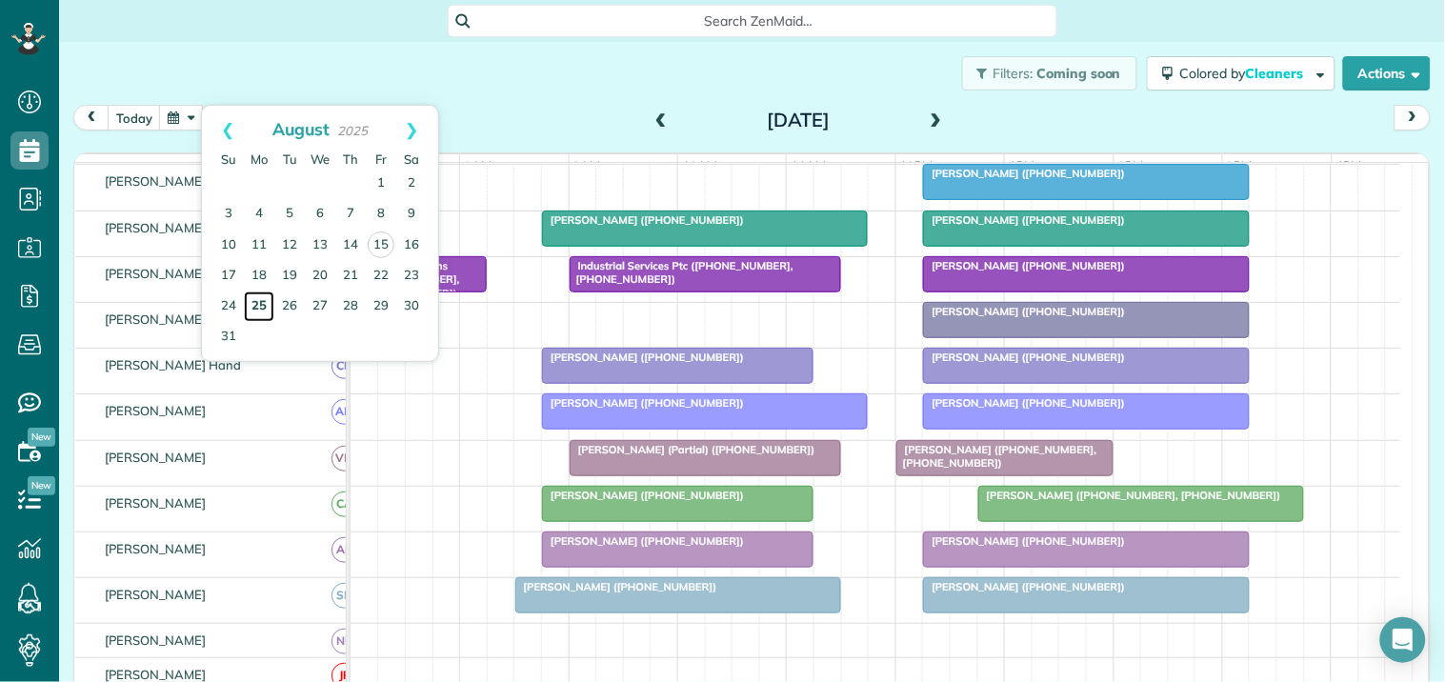
click at [261, 301] on link "25" at bounding box center [259, 307] width 30 height 30
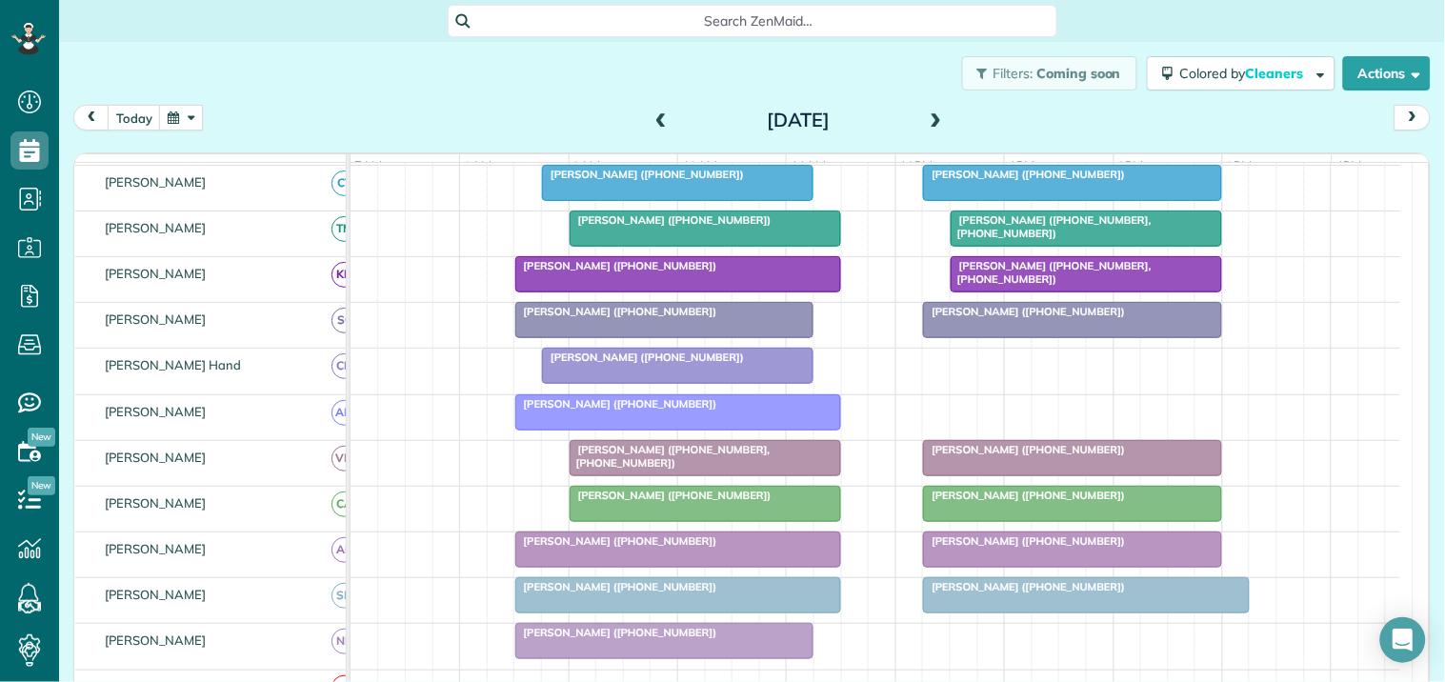
scroll to position [288, 0]
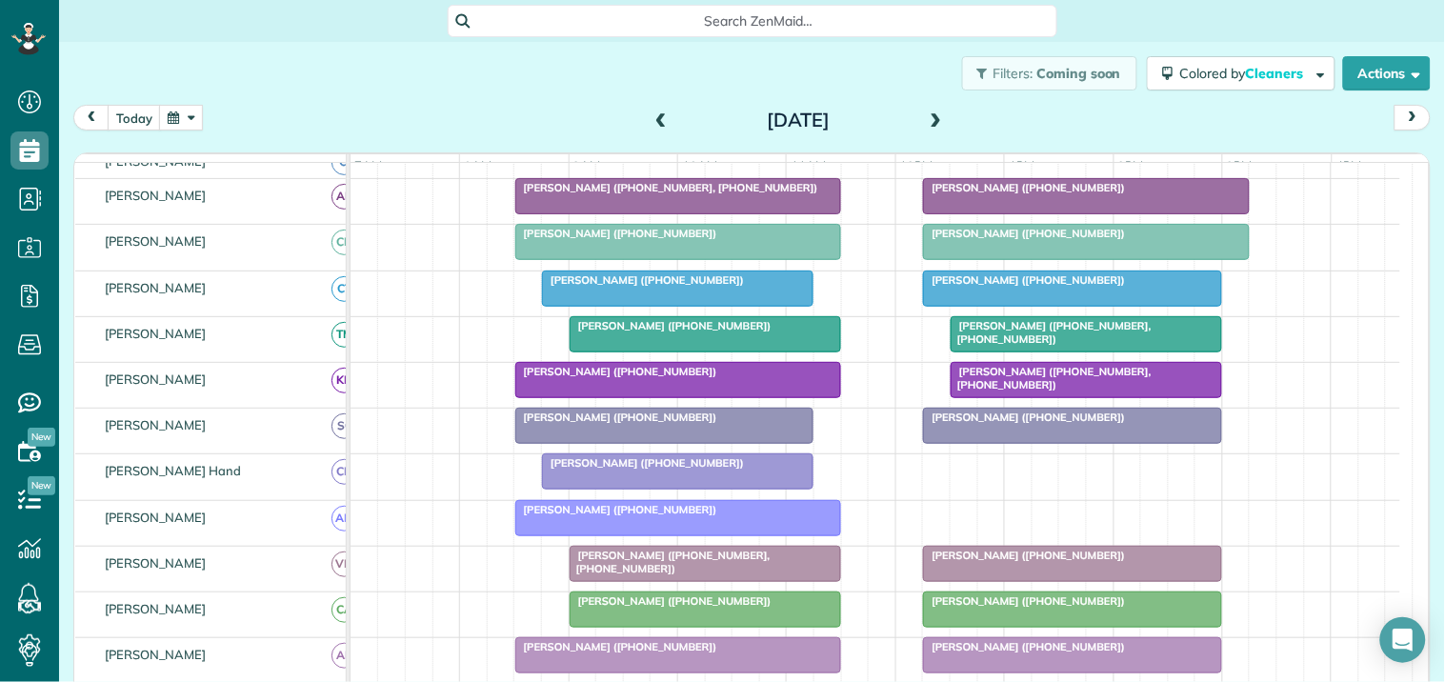
click at [929, 116] on span at bounding box center [936, 120] width 21 height 17
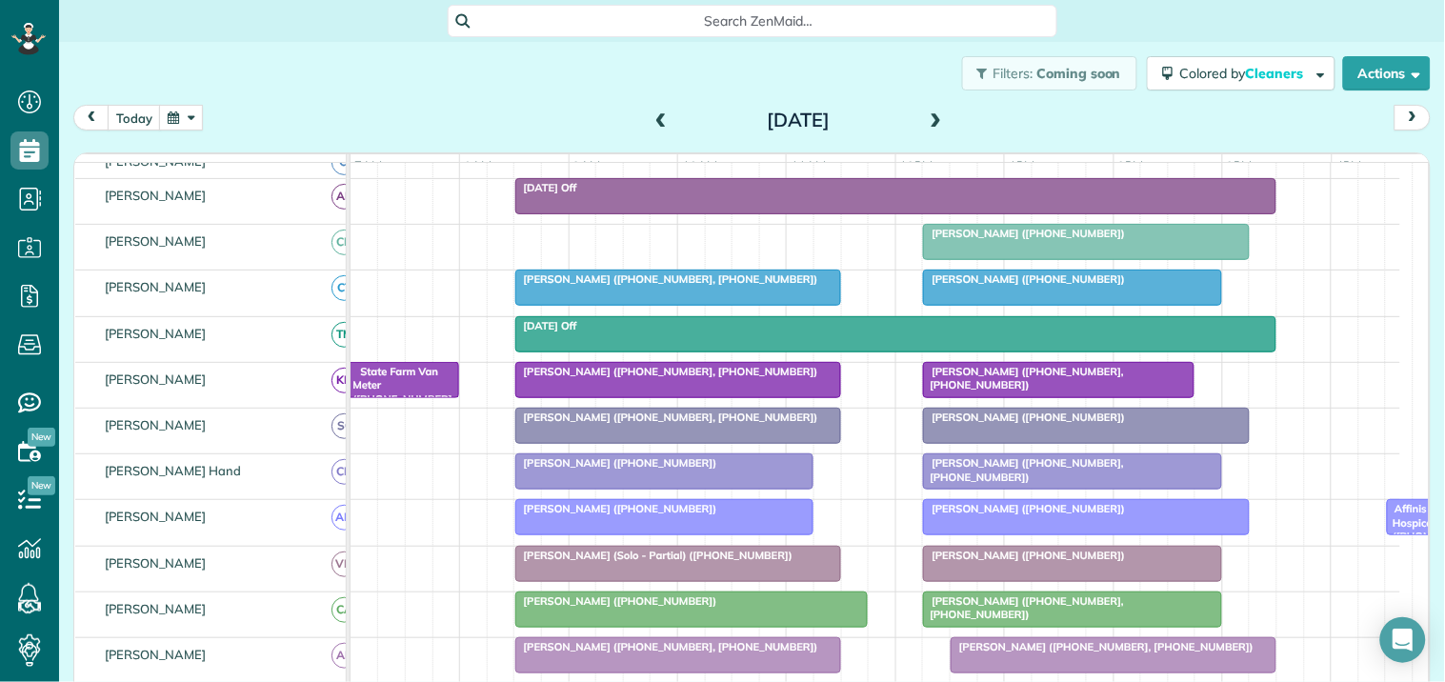
scroll to position [462, 0]
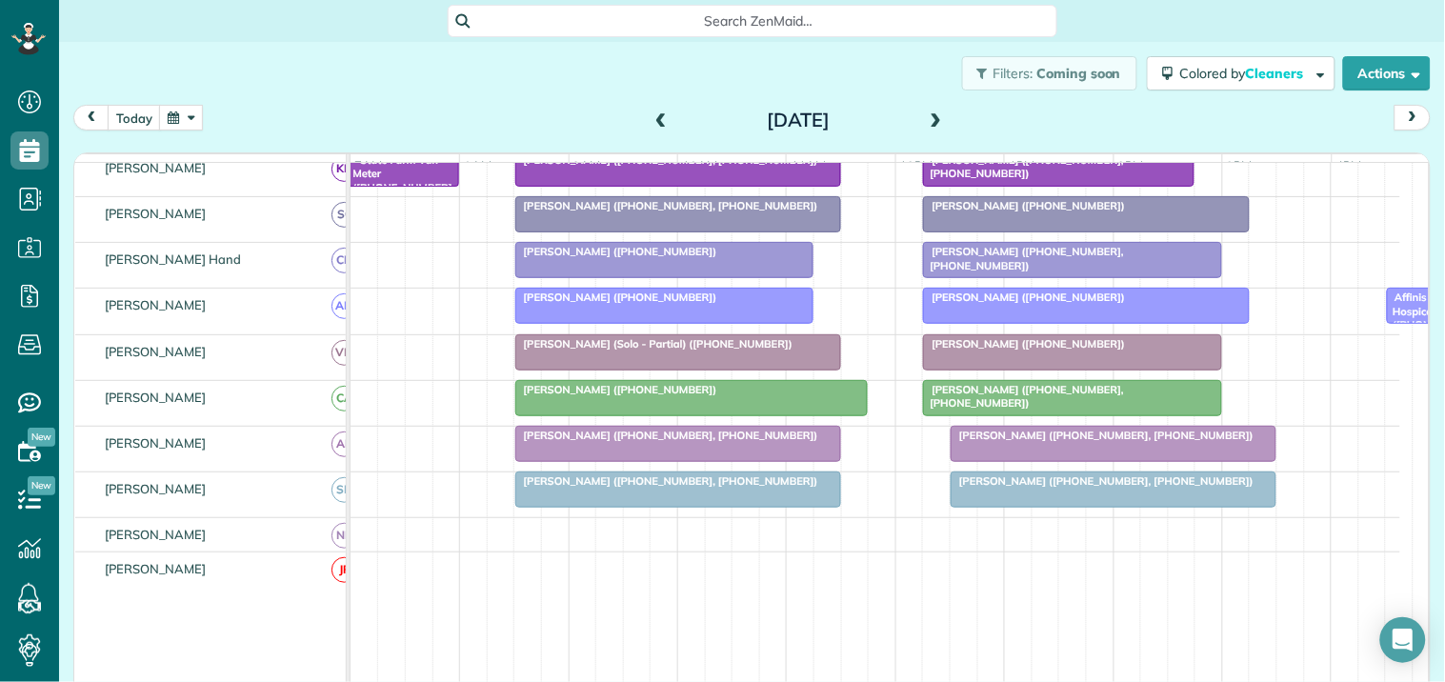
click at [926, 115] on span at bounding box center [936, 120] width 21 height 17
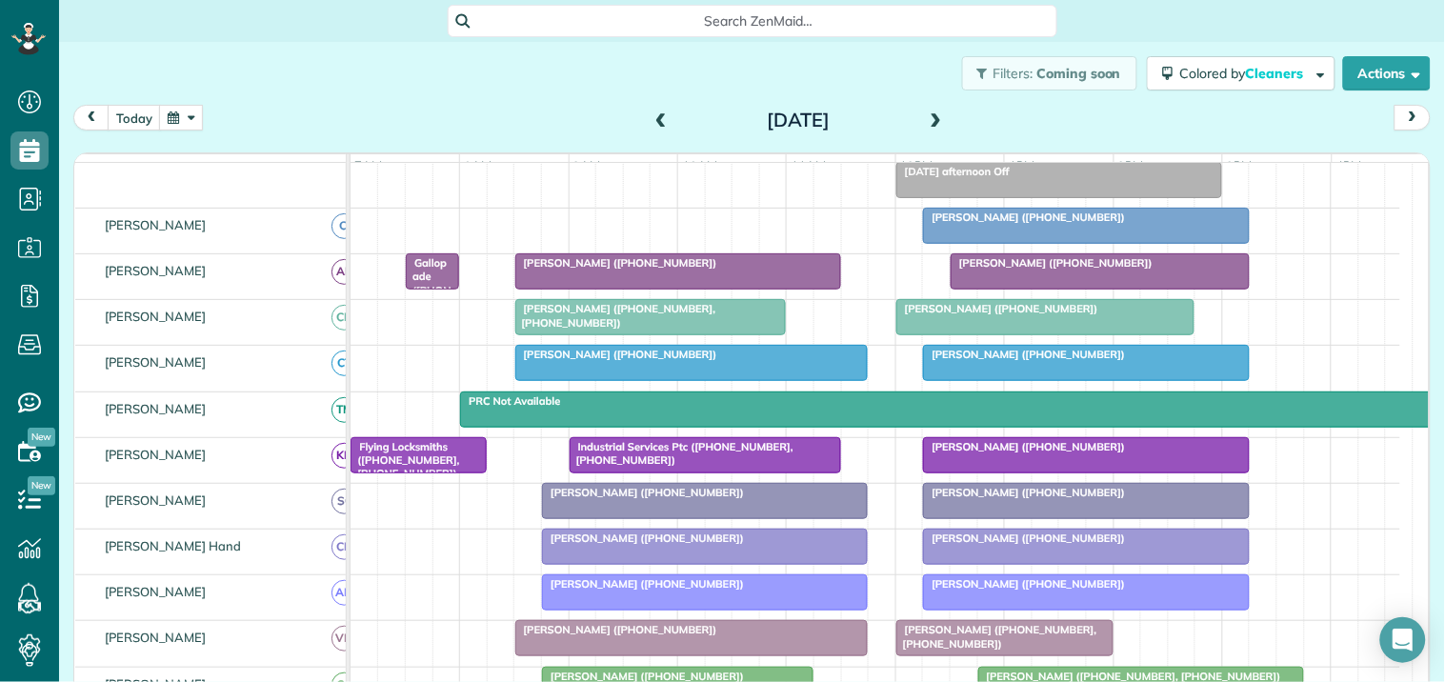
scroll to position [119, 0]
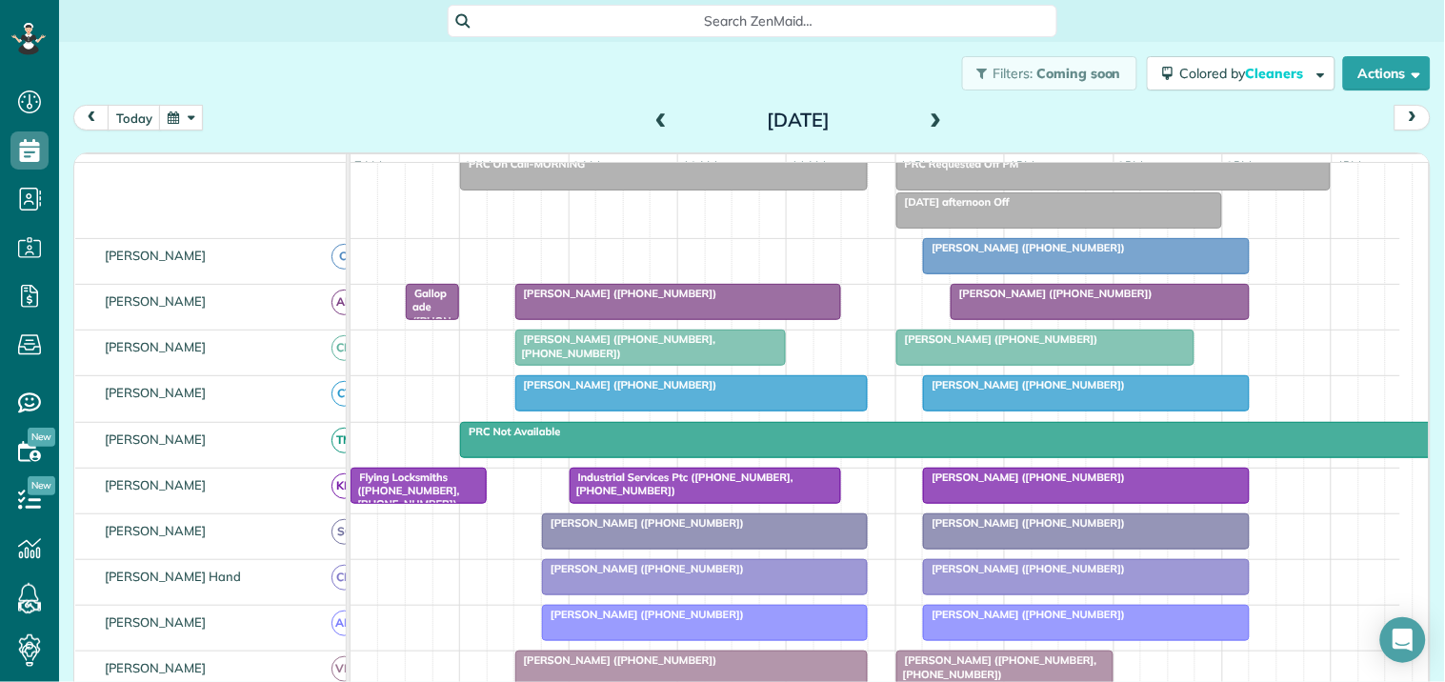
click at [931, 117] on span at bounding box center [936, 120] width 21 height 17
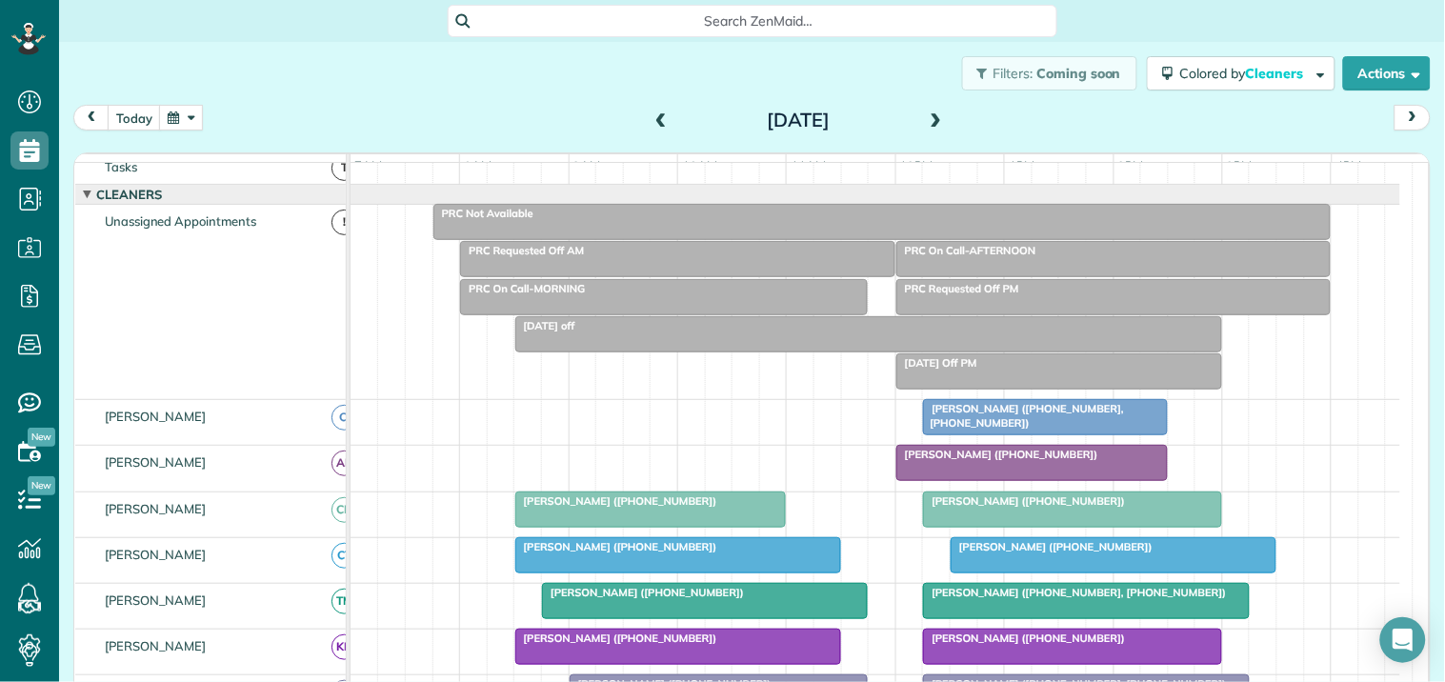
scroll to position [455, 0]
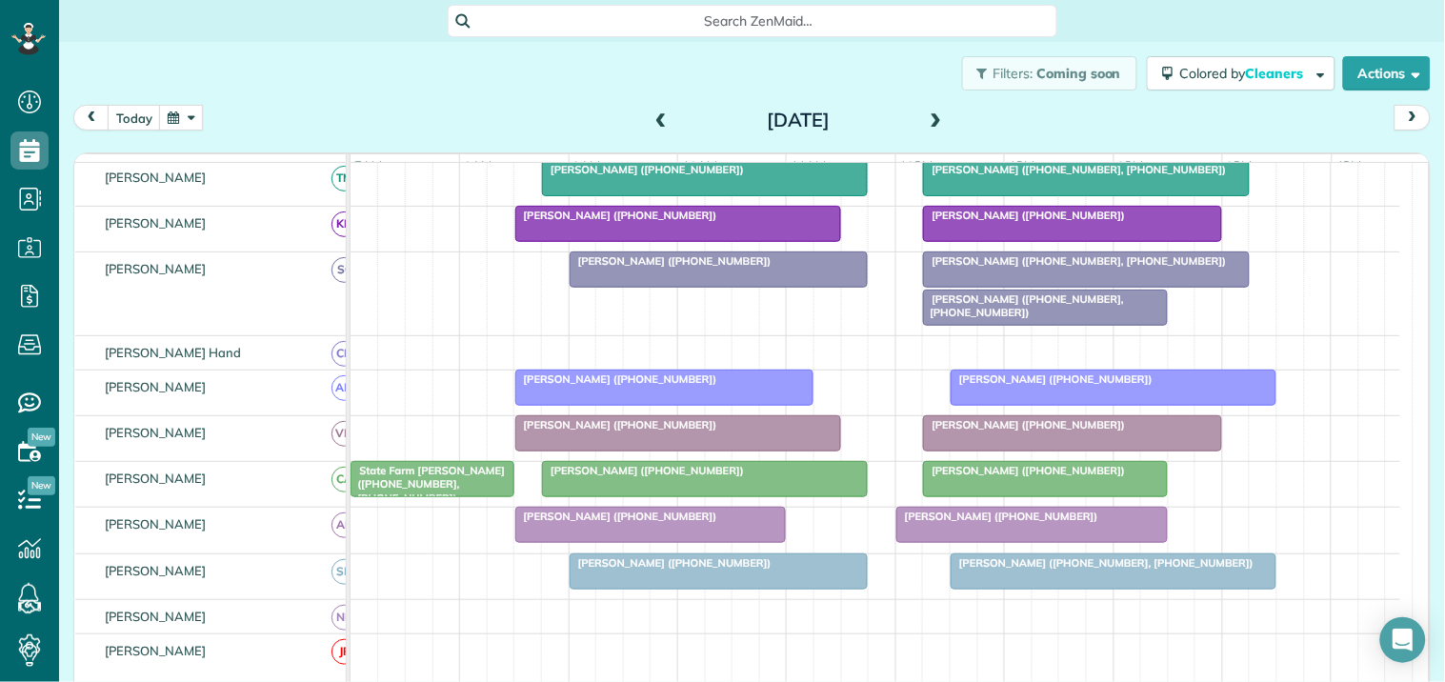
click at [929, 115] on span at bounding box center [936, 120] width 21 height 17
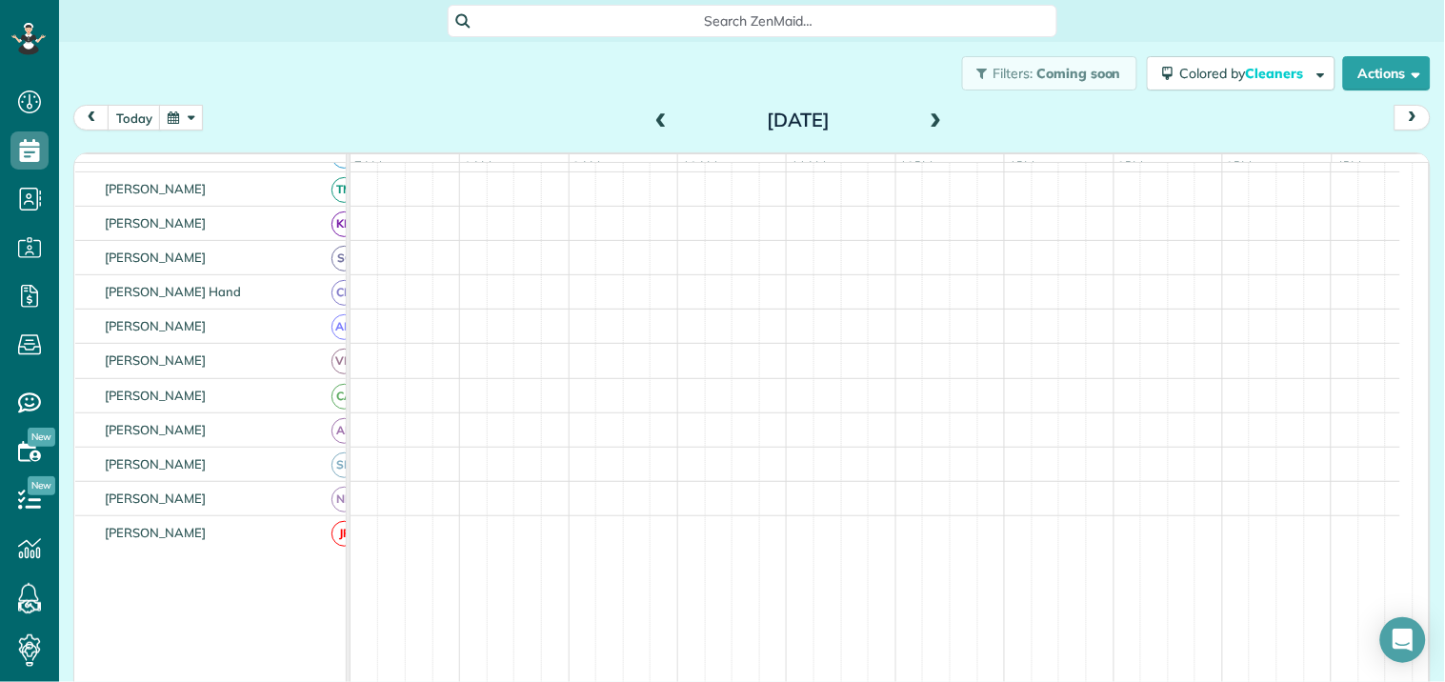
scroll to position [384, 0]
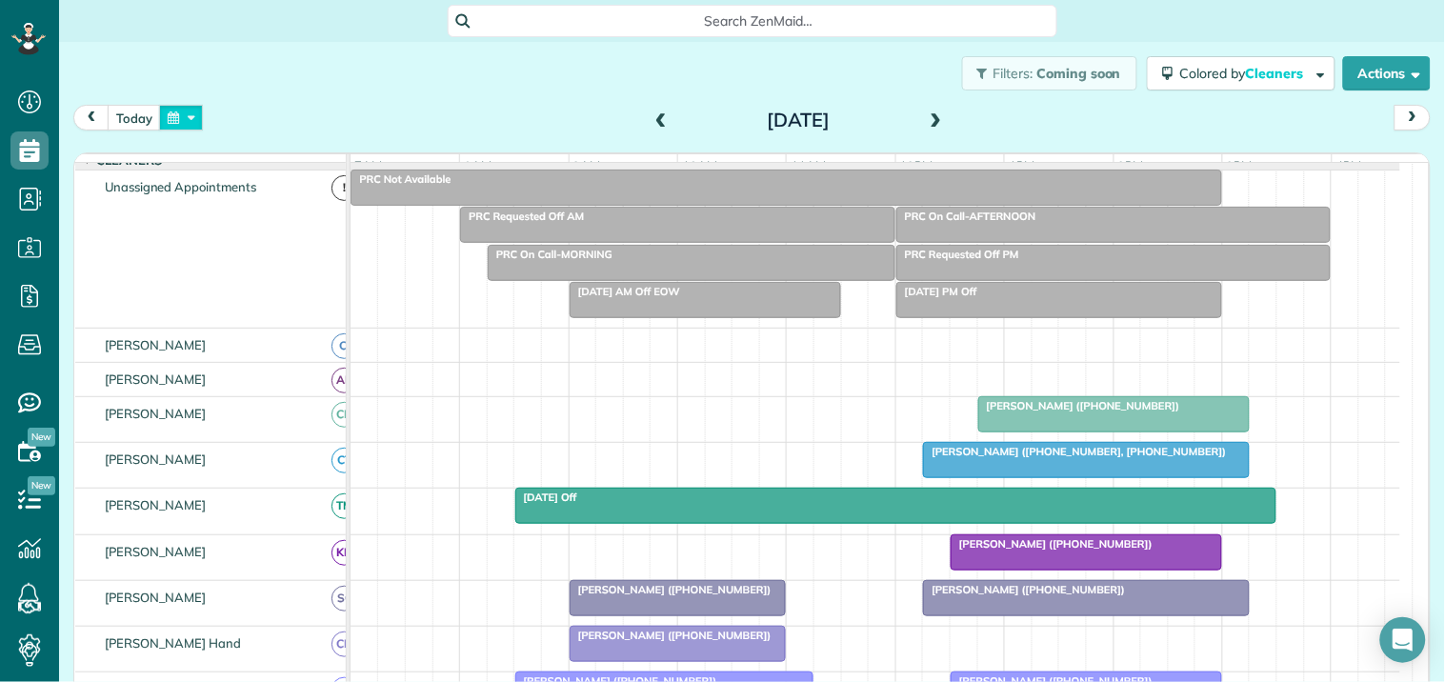
click at [189, 116] on button "button" at bounding box center [181, 118] width 44 height 26
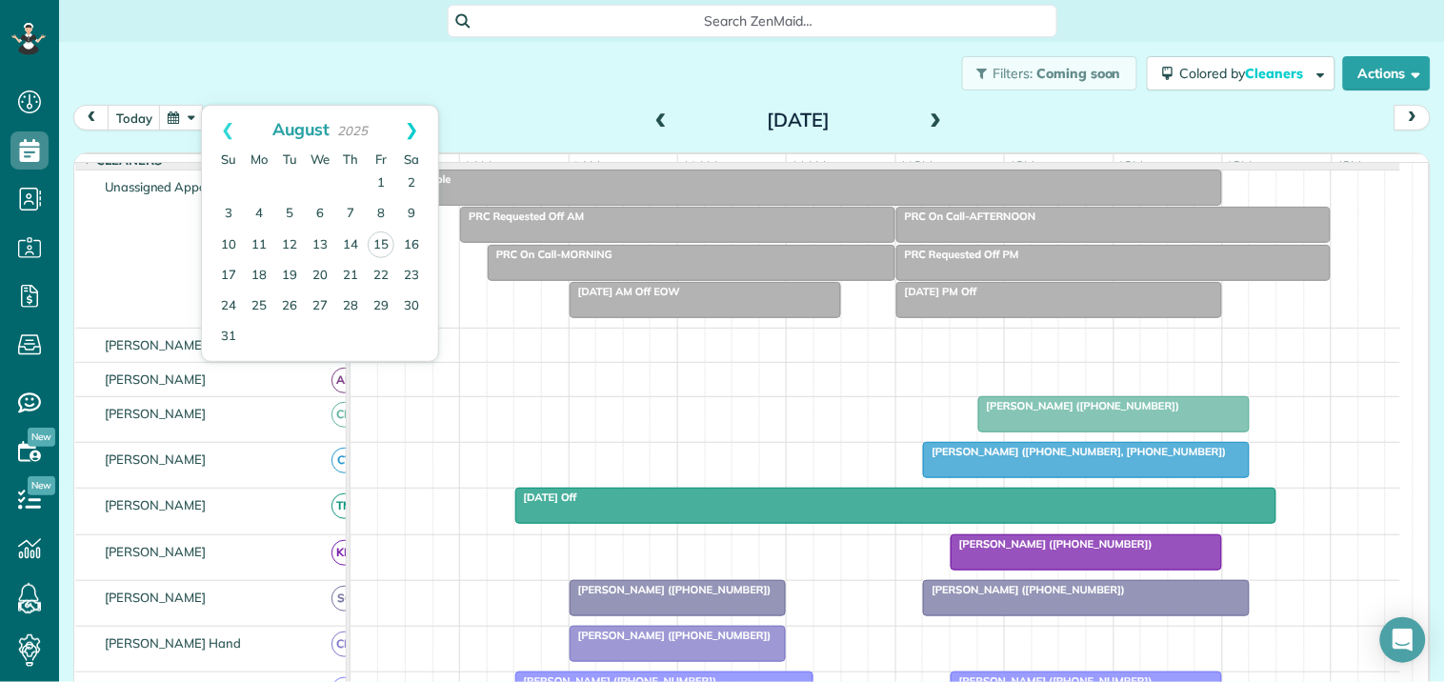
click at [412, 124] on link "Next" at bounding box center [412, 130] width 52 height 48
click at [350, 186] on link "4" at bounding box center [350, 184] width 30 height 30
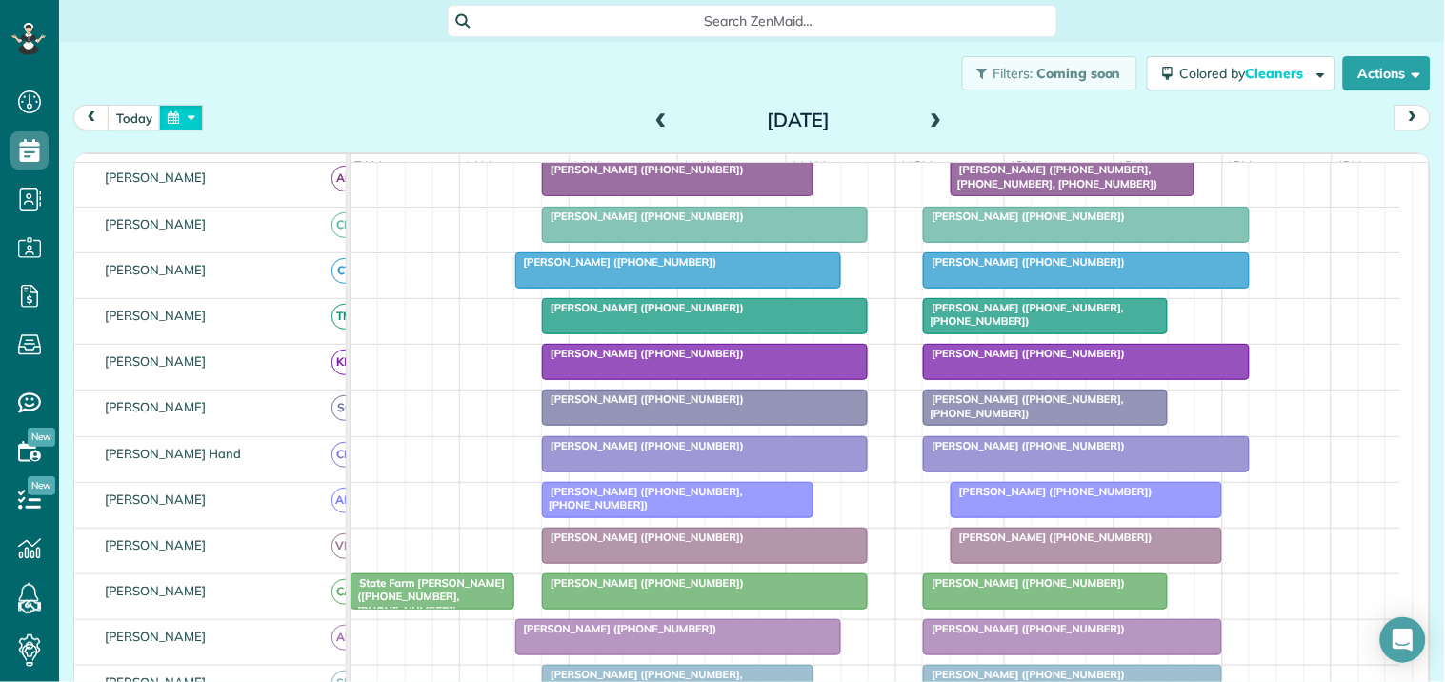
click at [185, 121] on button "button" at bounding box center [181, 118] width 44 height 26
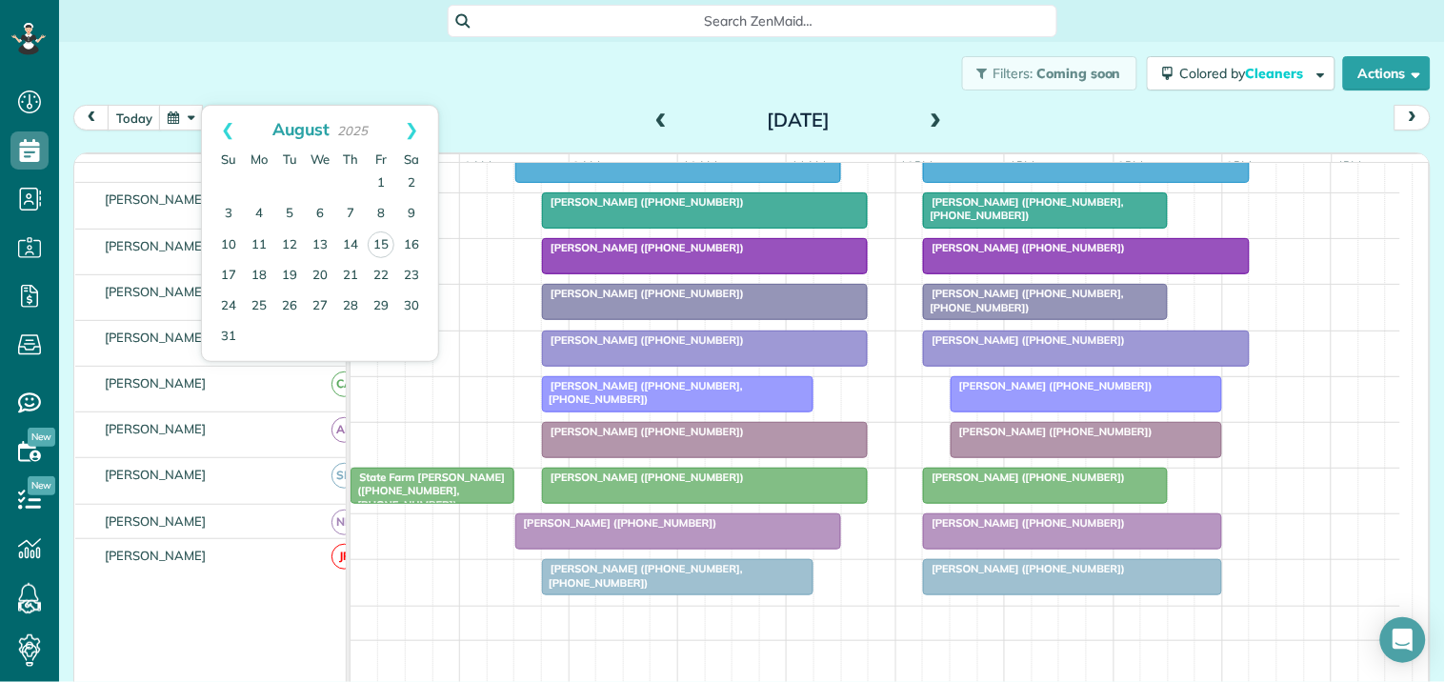
scroll to position [423, 0]
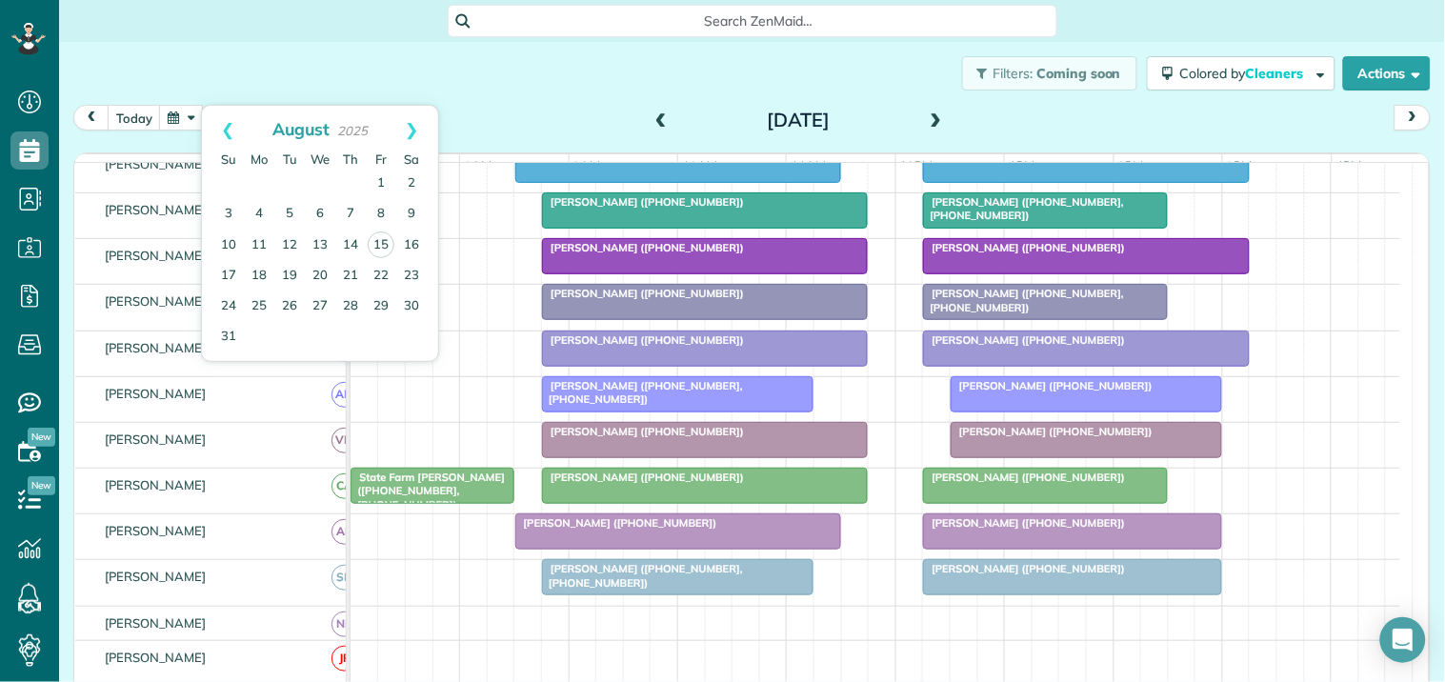
click at [529, 81] on div "Filters: Coming soon Colored by Cleaners Color by Cleaner Color by Team Color b…" at bounding box center [752, 73] width 1386 height 63
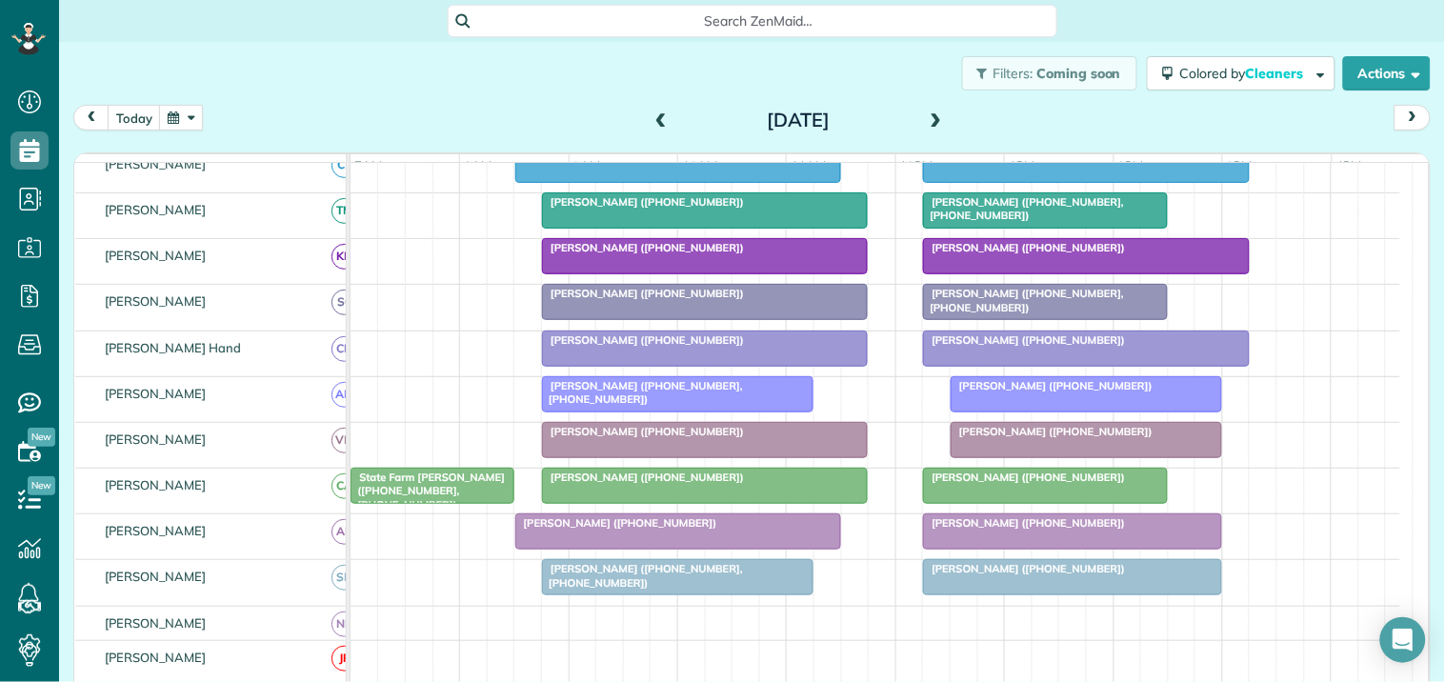
click at [1012, 347] on div "Nichole Martin (+16784647972)" at bounding box center [1086, 339] width 314 height 13
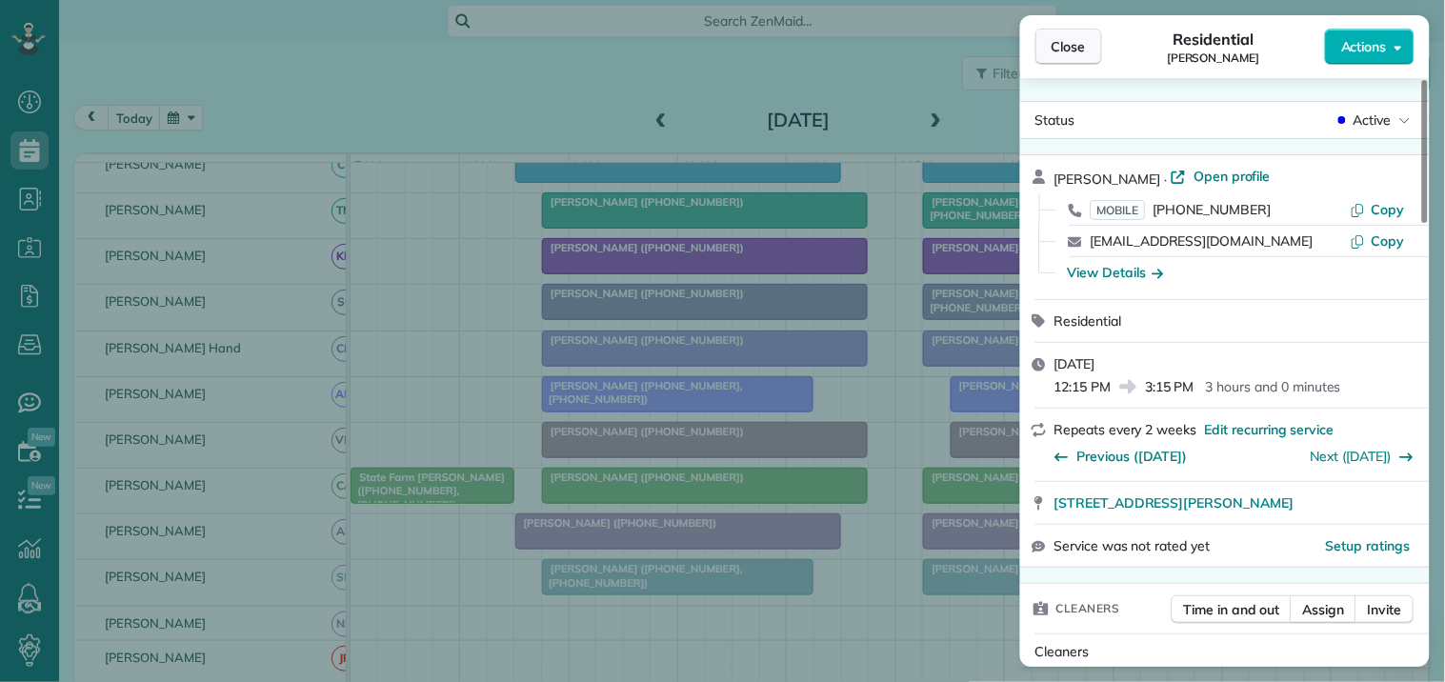
click at [1080, 30] on button "Close" at bounding box center [1069, 47] width 67 height 36
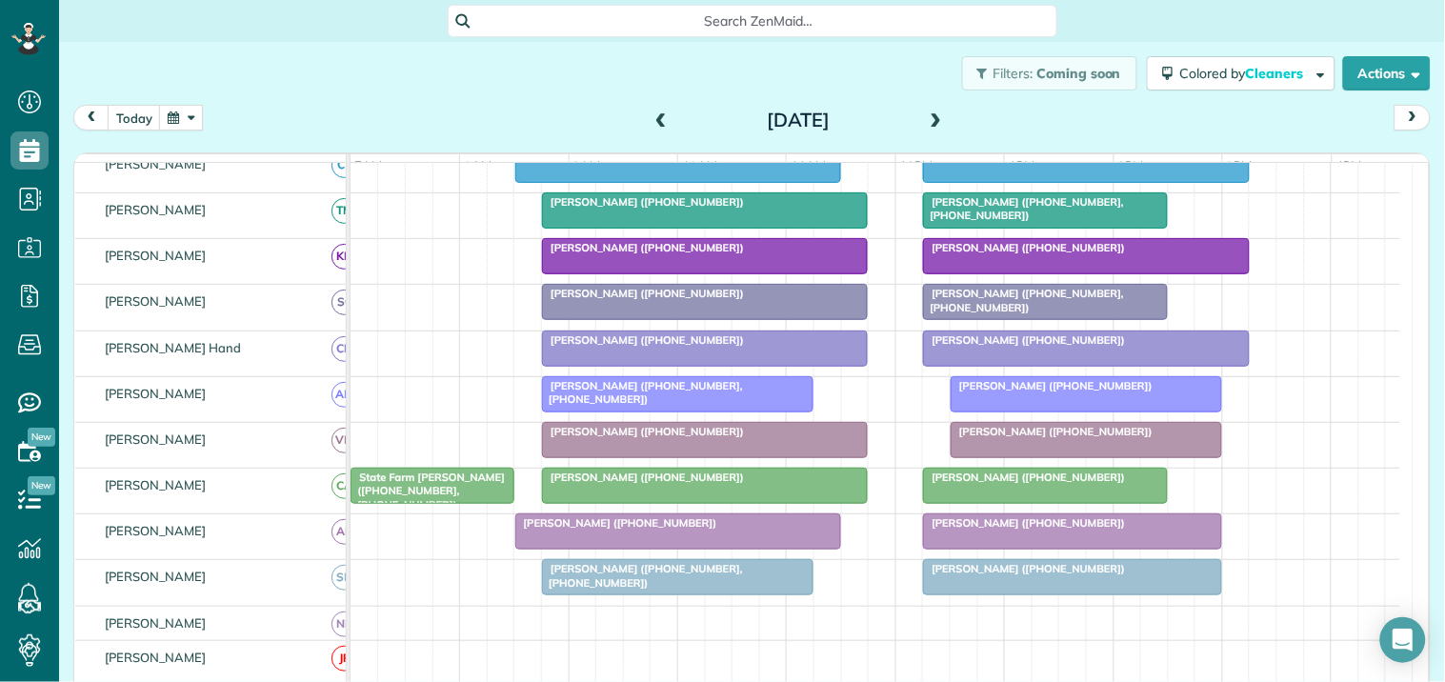
click at [189, 121] on button "button" at bounding box center [181, 118] width 44 height 26
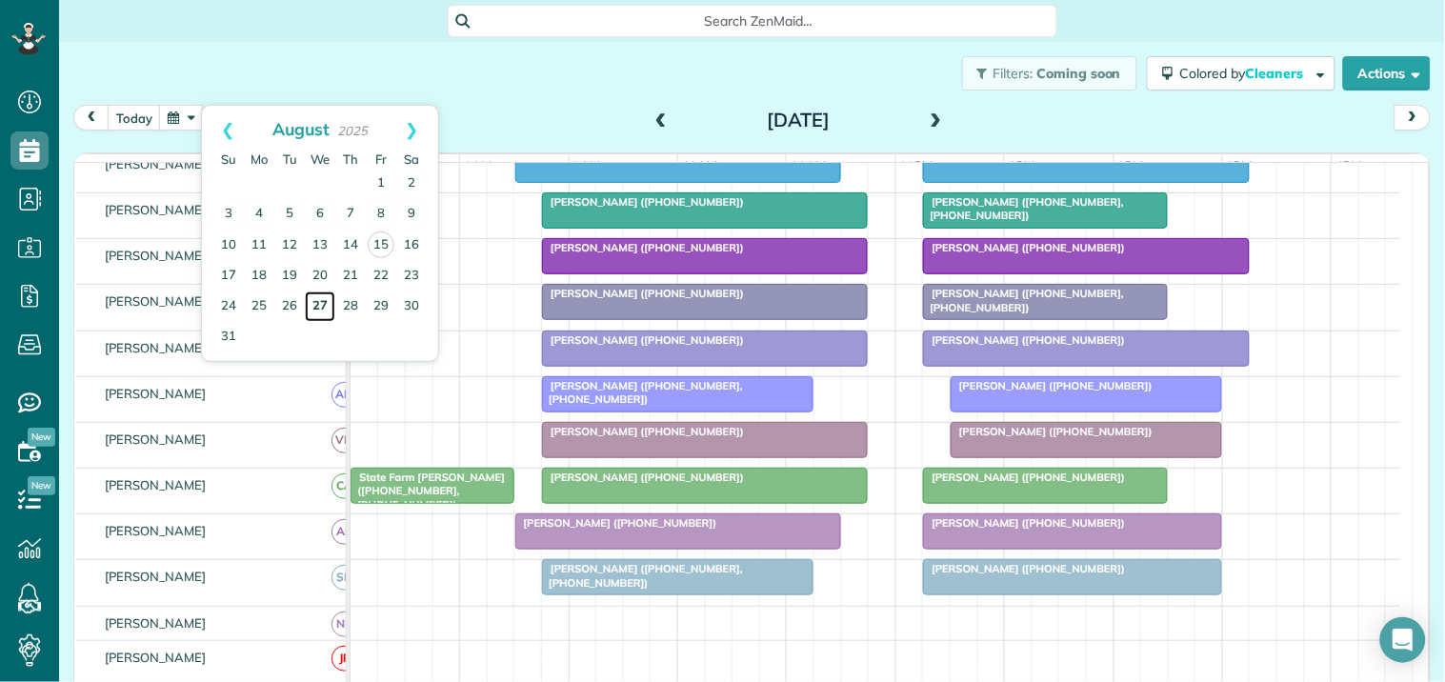
click at [315, 298] on link "27" at bounding box center [320, 307] width 30 height 30
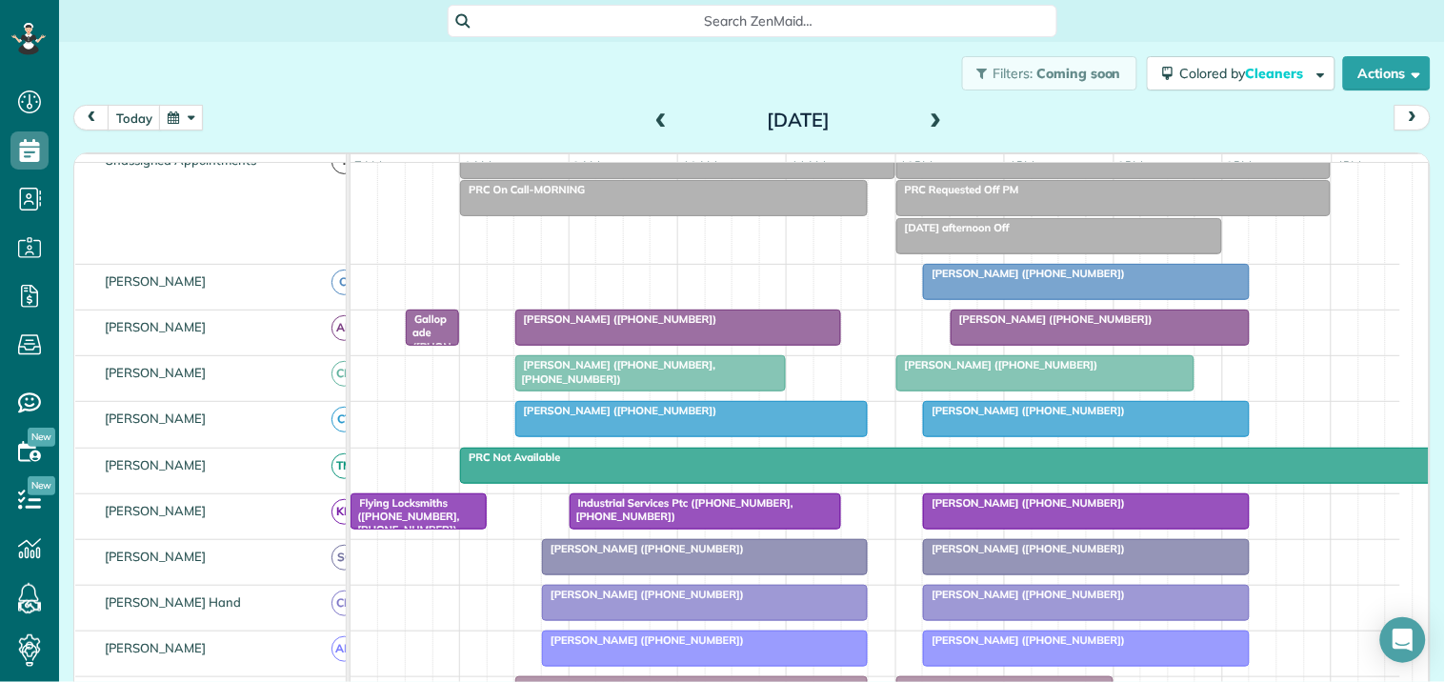
scroll to position [91, 0]
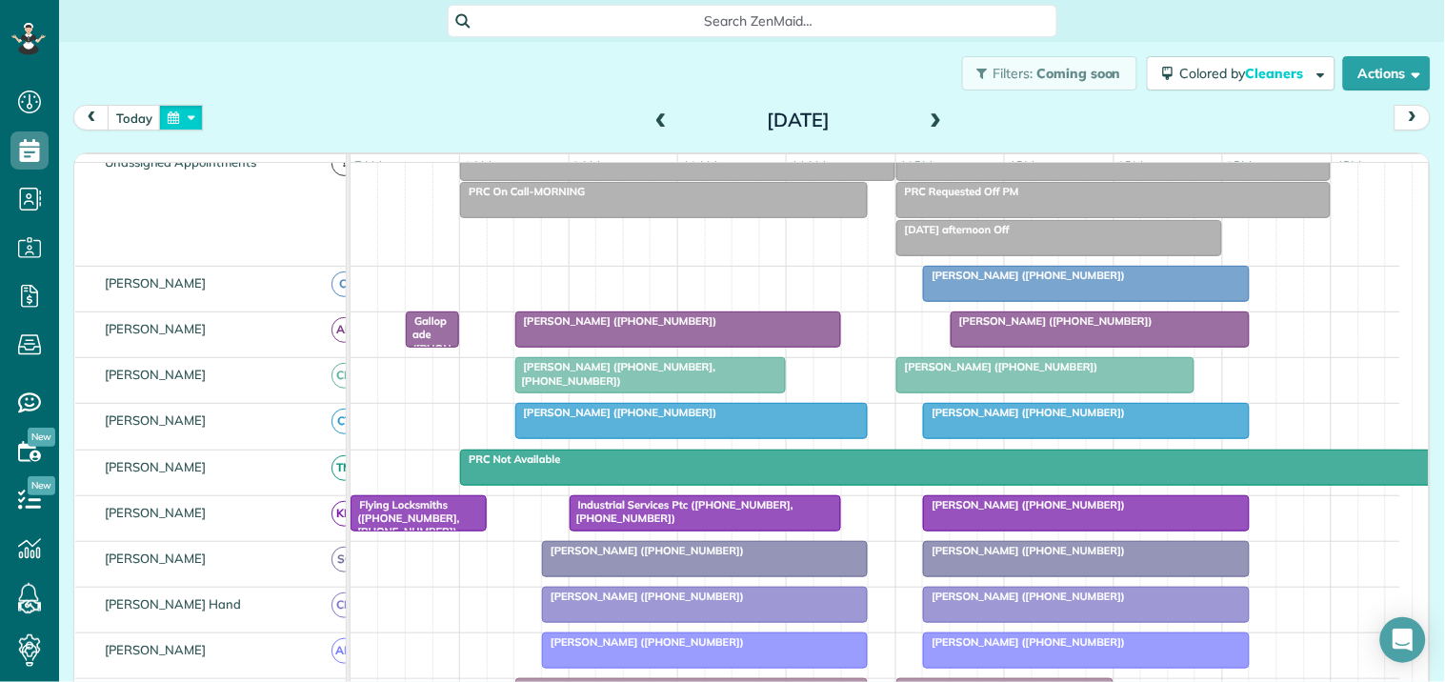
click at [183, 114] on button "button" at bounding box center [181, 118] width 44 height 26
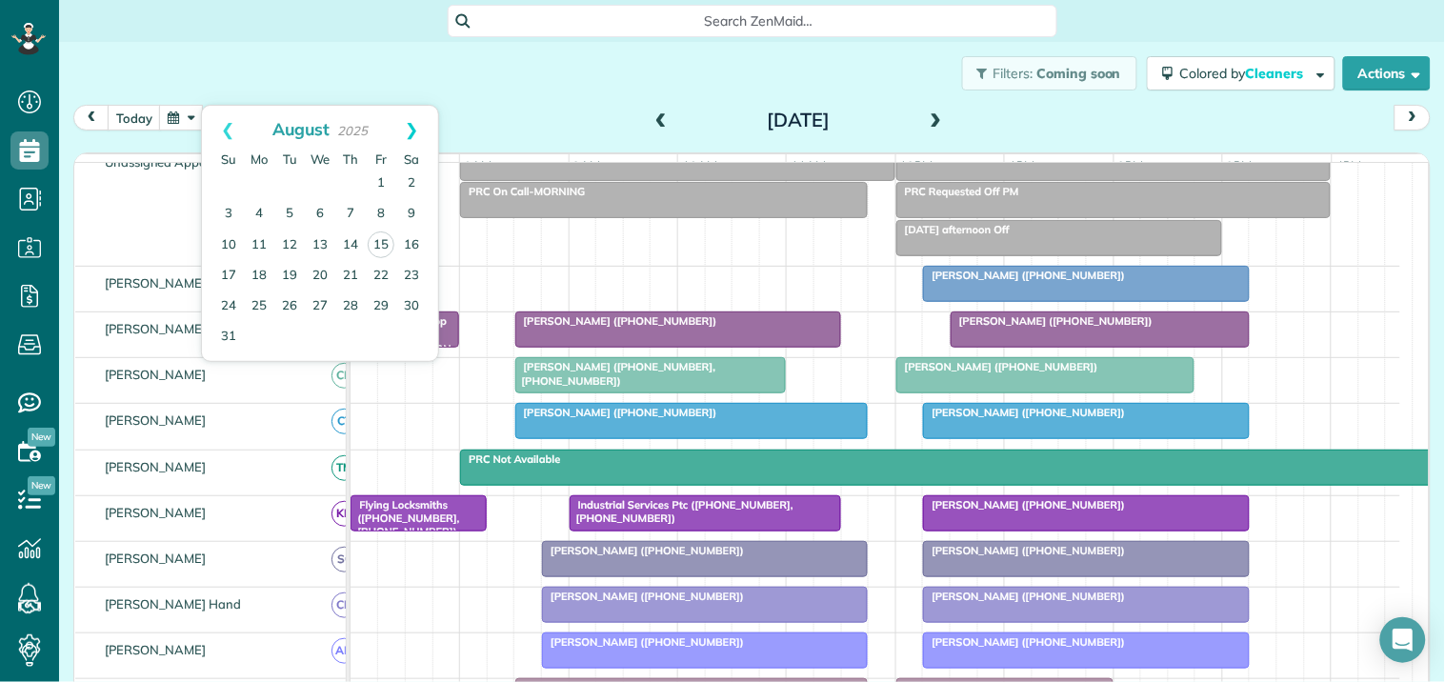
click at [415, 125] on link "Next" at bounding box center [412, 130] width 52 height 48
click at [353, 177] on link "4" at bounding box center [350, 184] width 30 height 30
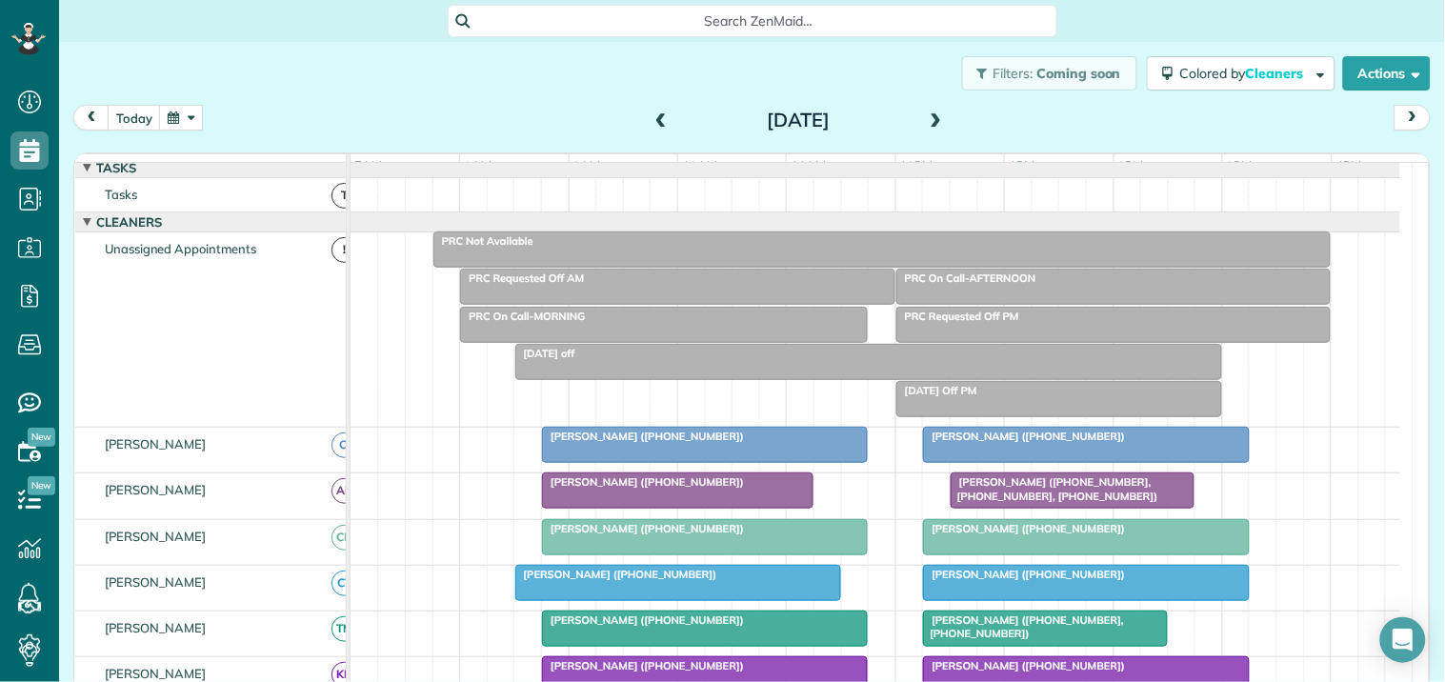
scroll to position [84, 0]
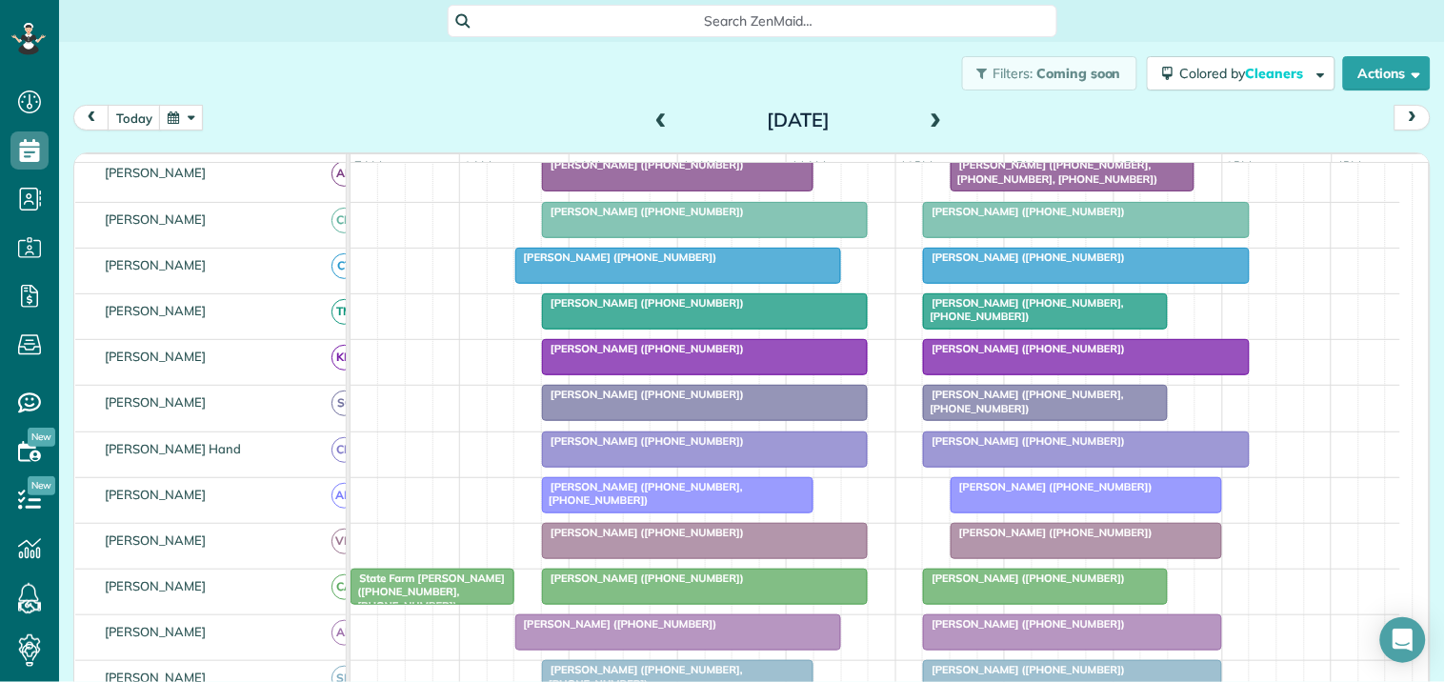
click at [183, 117] on button "button" at bounding box center [181, 118] width 44 height 26
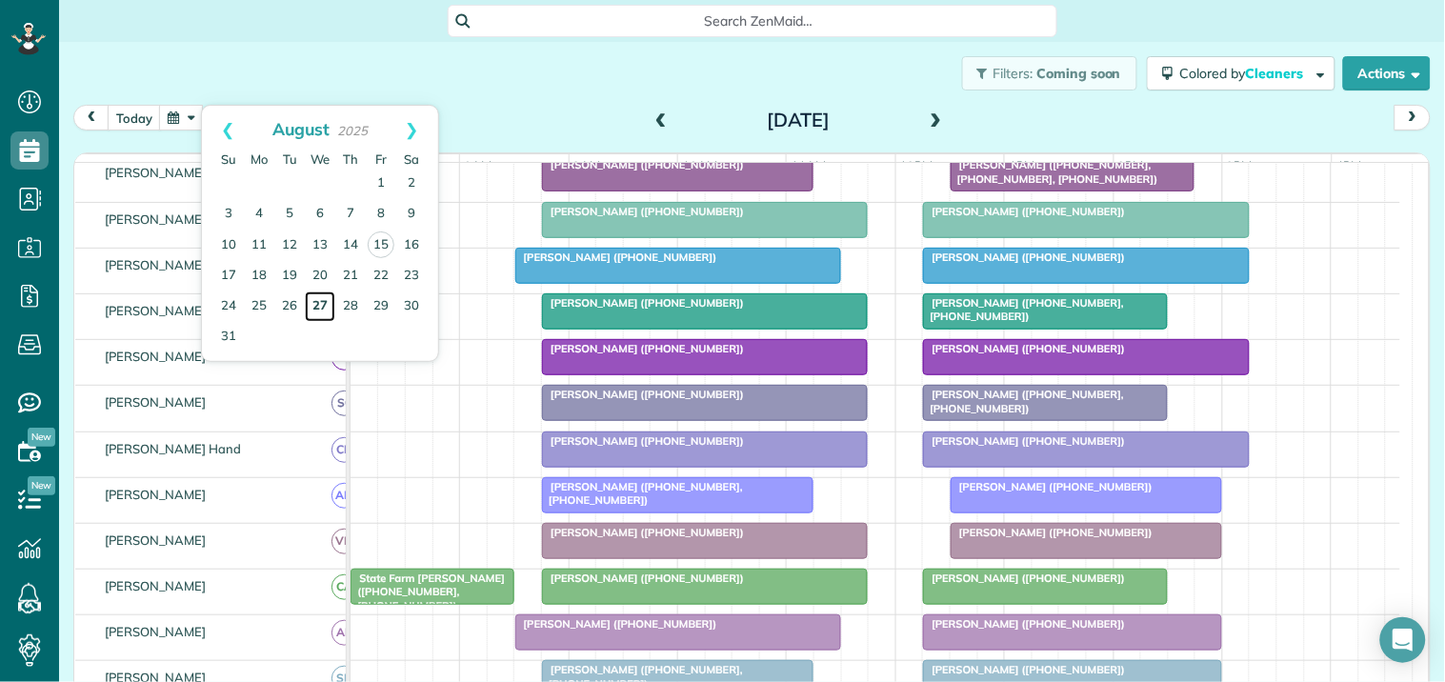
click at [316, 302] on link "27" at bounding box center [320, 307] width 30 height 30
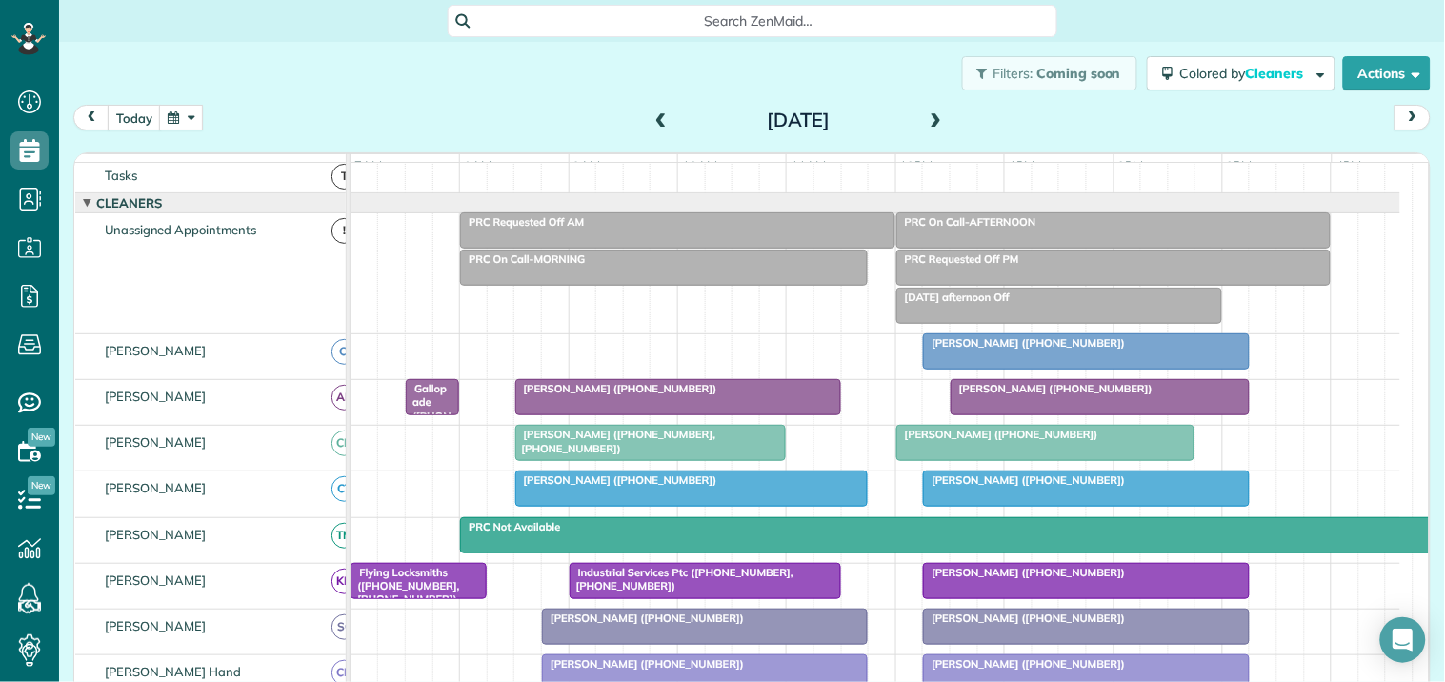
click at [928, 122] on span at bounding box center [936, 120] width 21 height 17
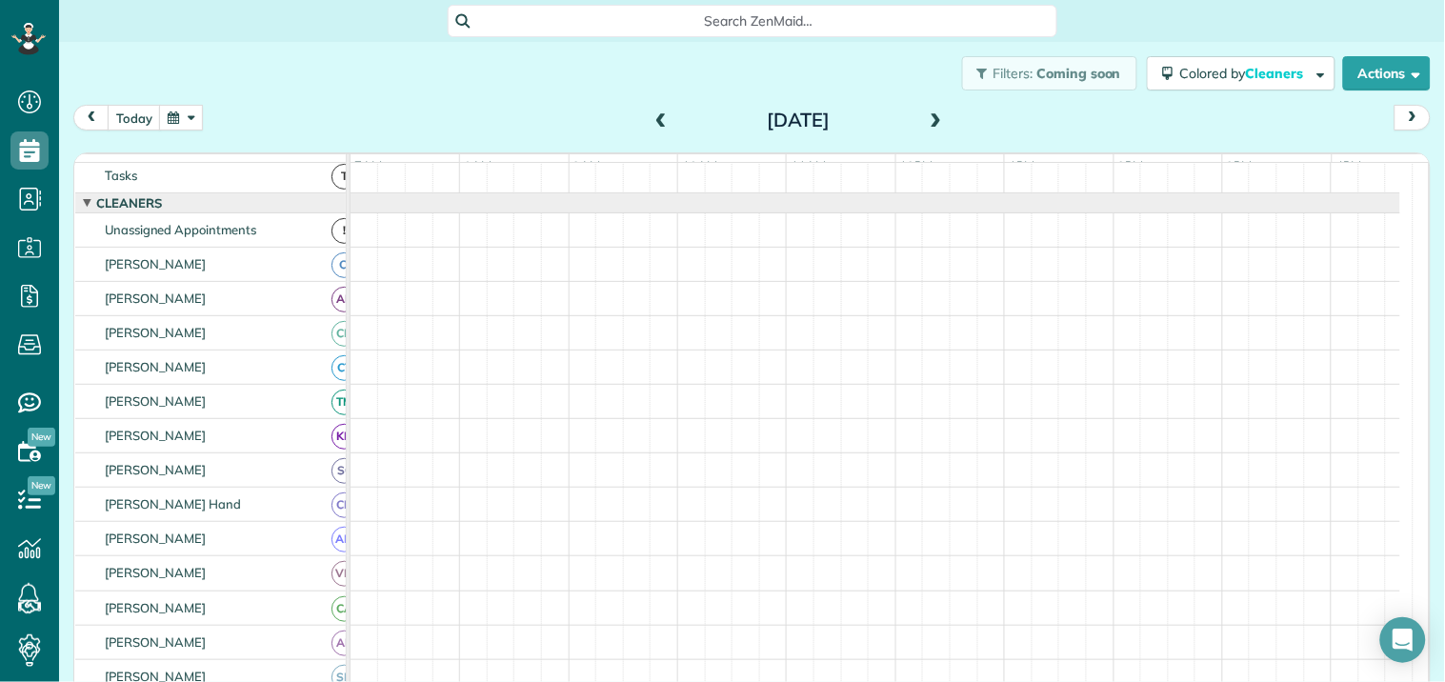
click at [928, 122] on span at bounding box center [936, 120] width 21 height 17
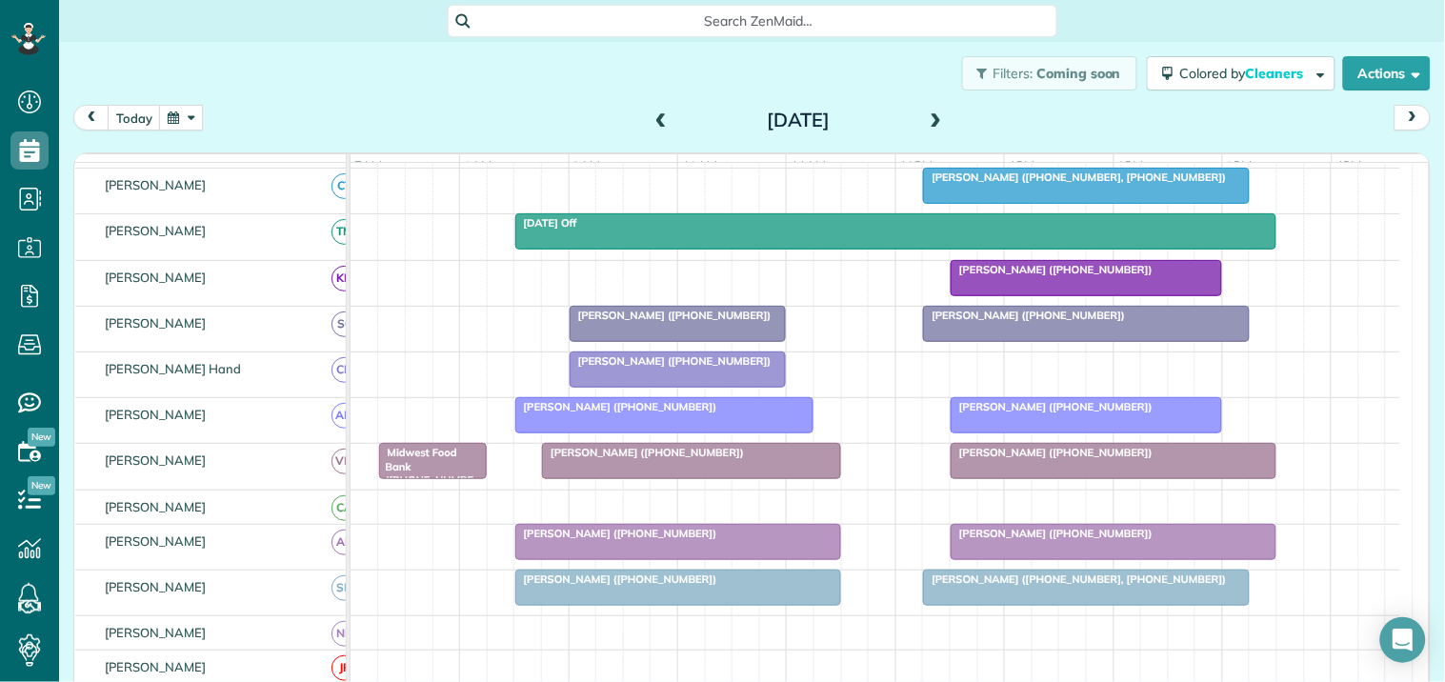
click at [179, 117] on button "button" at bounding box center [181, 118] width 44 height 26
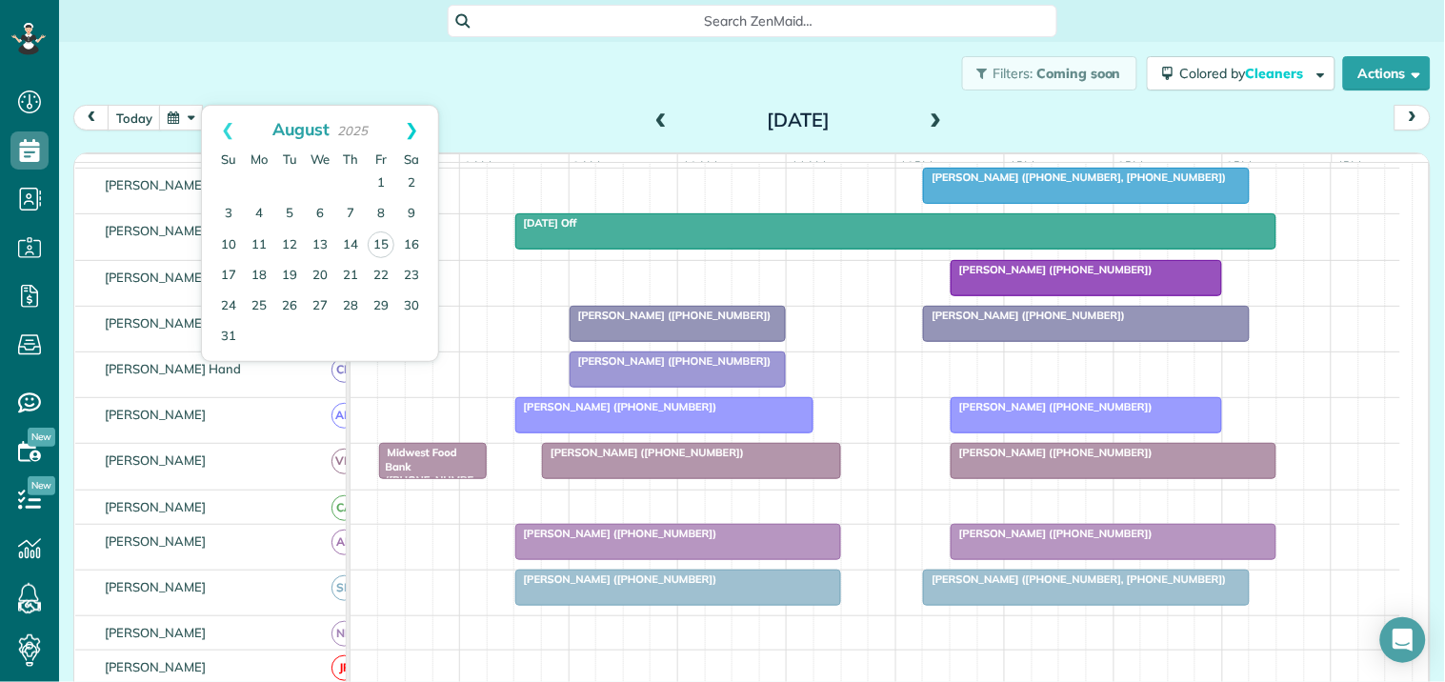
click at [410, 127] on link "Next" at bounding box center [412, 130] width 52 height 48
click at [351, 181] on link "4" at bounding box center [350, 184] width 30 height 30
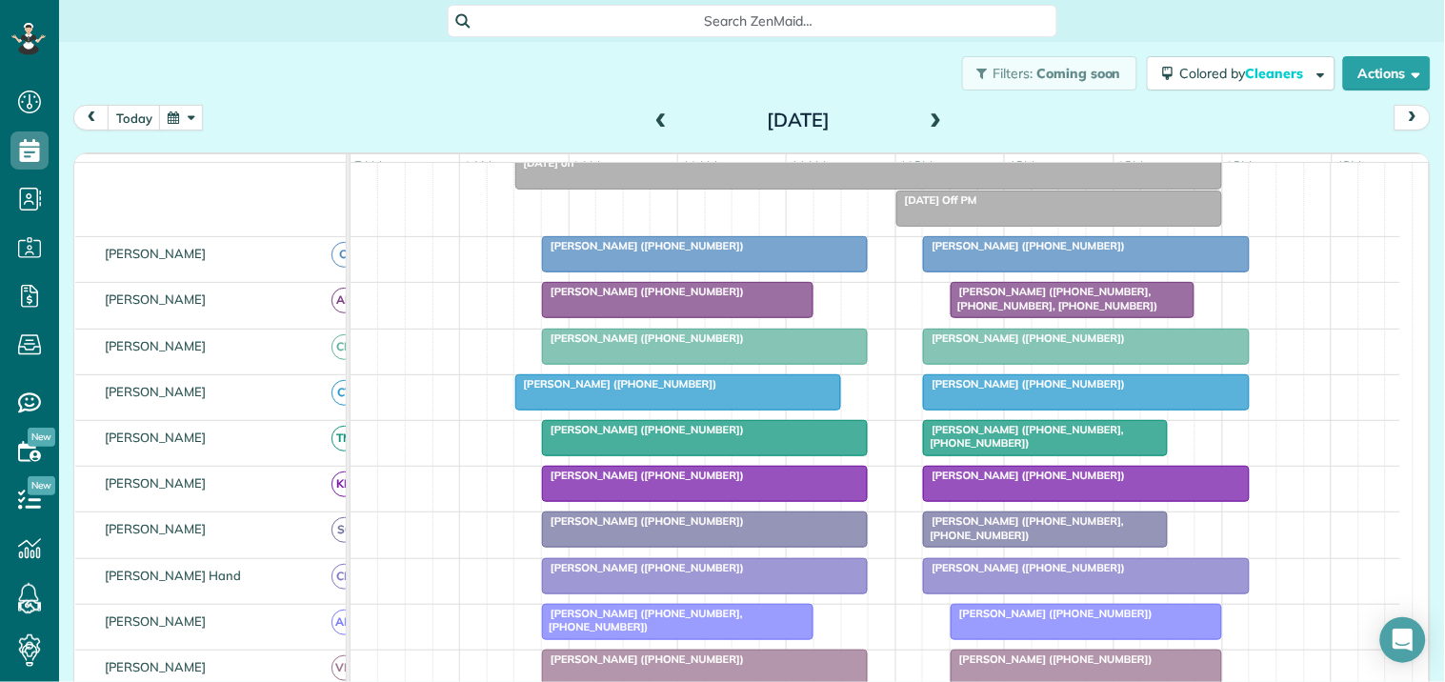
scroll to position [191, 0]
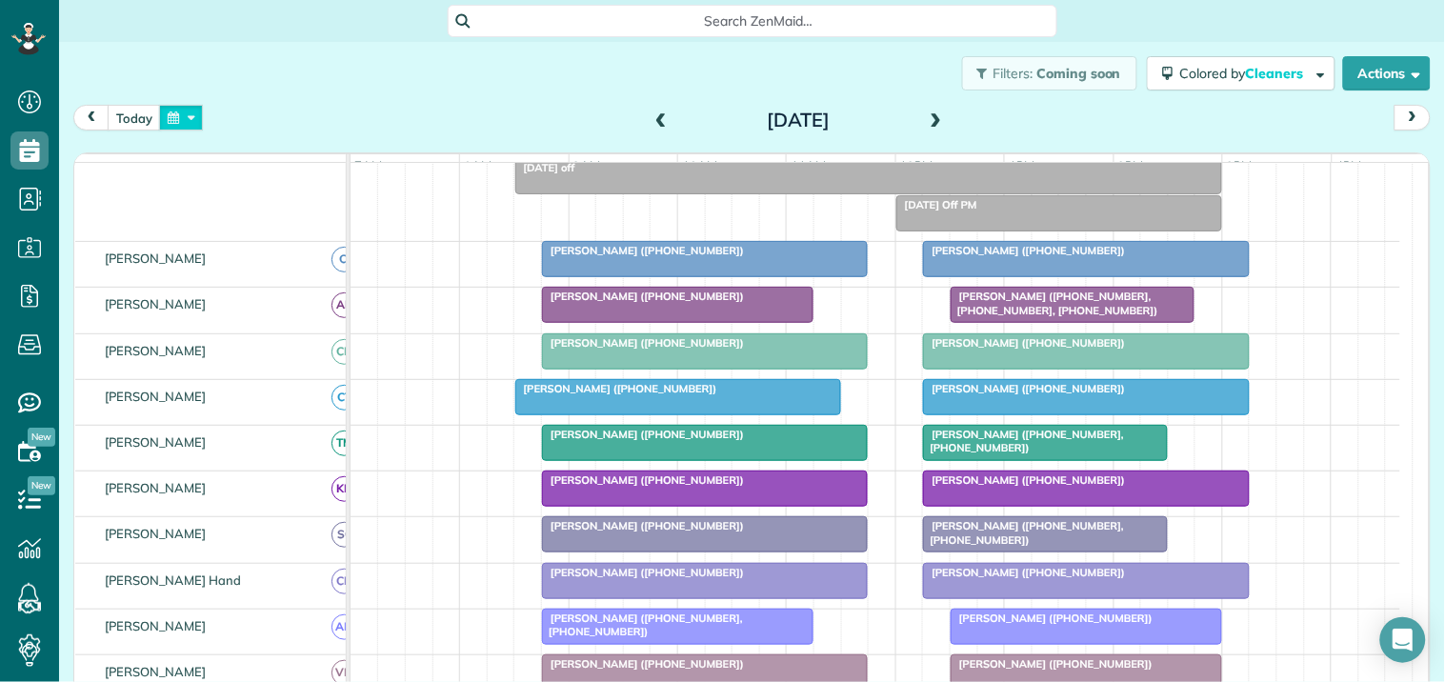
click at [192, 116] on button "button" at bounding box center [181, 118] width 44 height 26
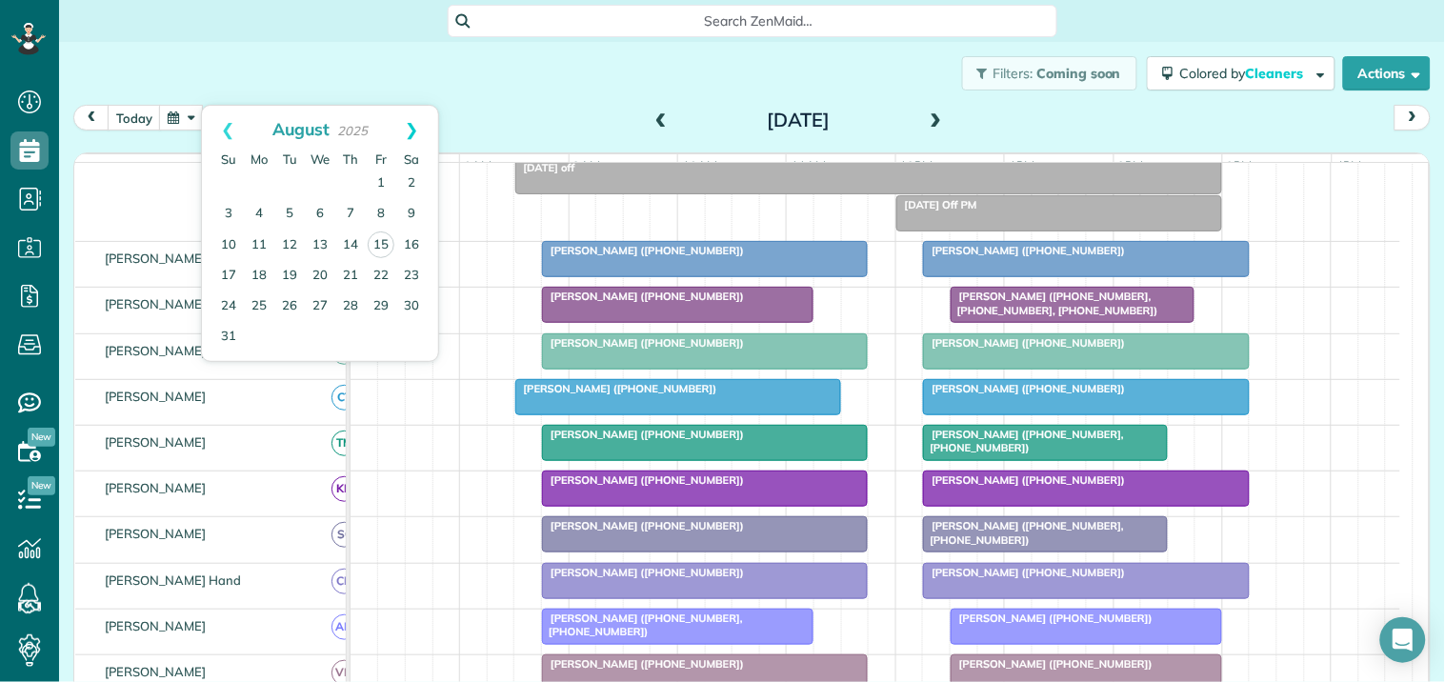
click at [417, 110] on link "Next" at bounding box center [412, 130] width 52 height 48
click at [416, 128] on link "Next" at bounding box center [412, 130] width 52 height 48
click at [350, 182] on link "2" at bounding box center [350, 184] width 30 height 30
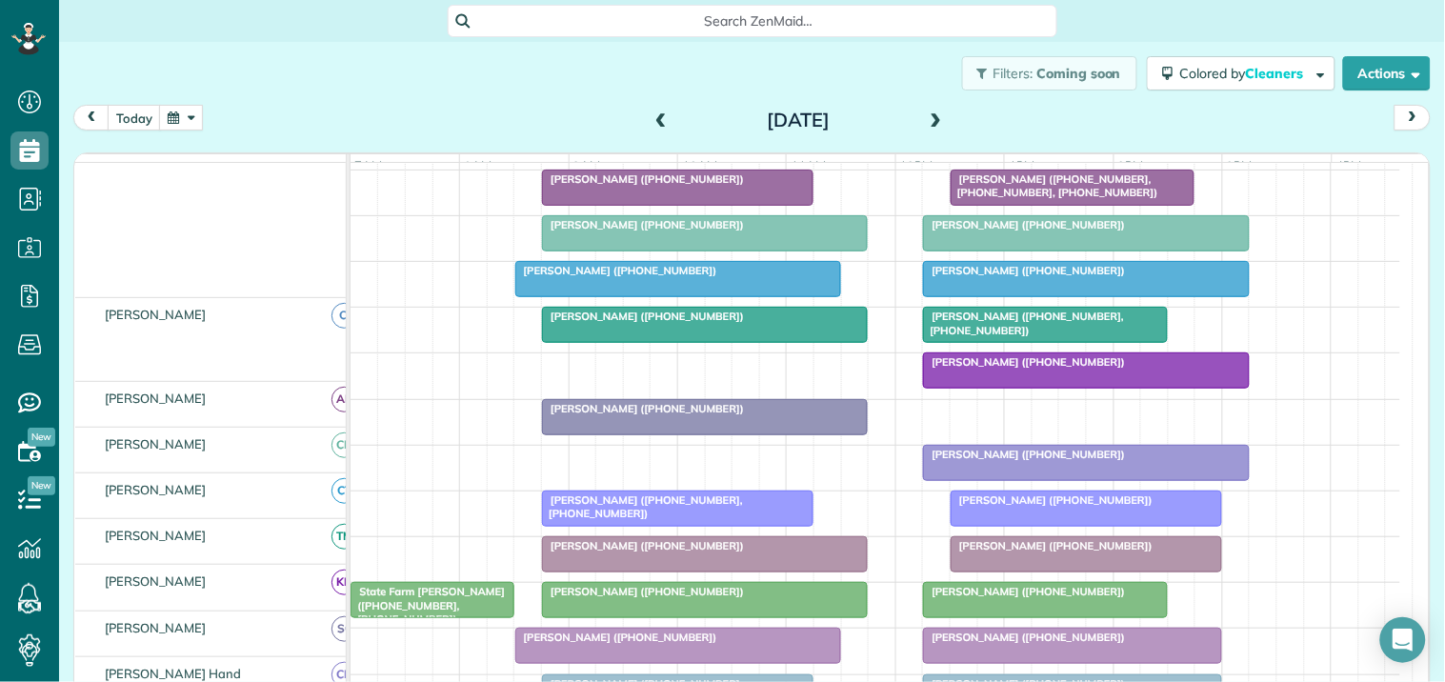
scroll to position [346, 0]
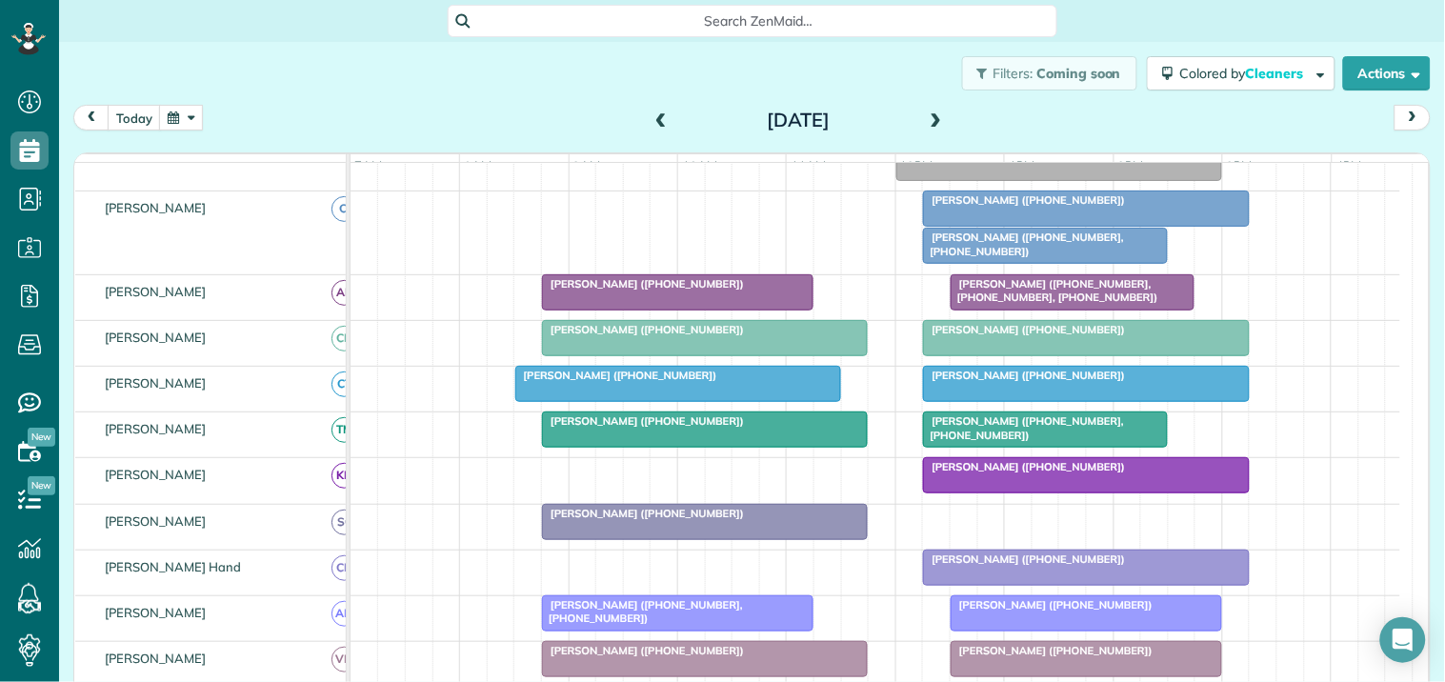
click at [176, 117] on button "button" at bounding box center [181, 118] width 44 height 26
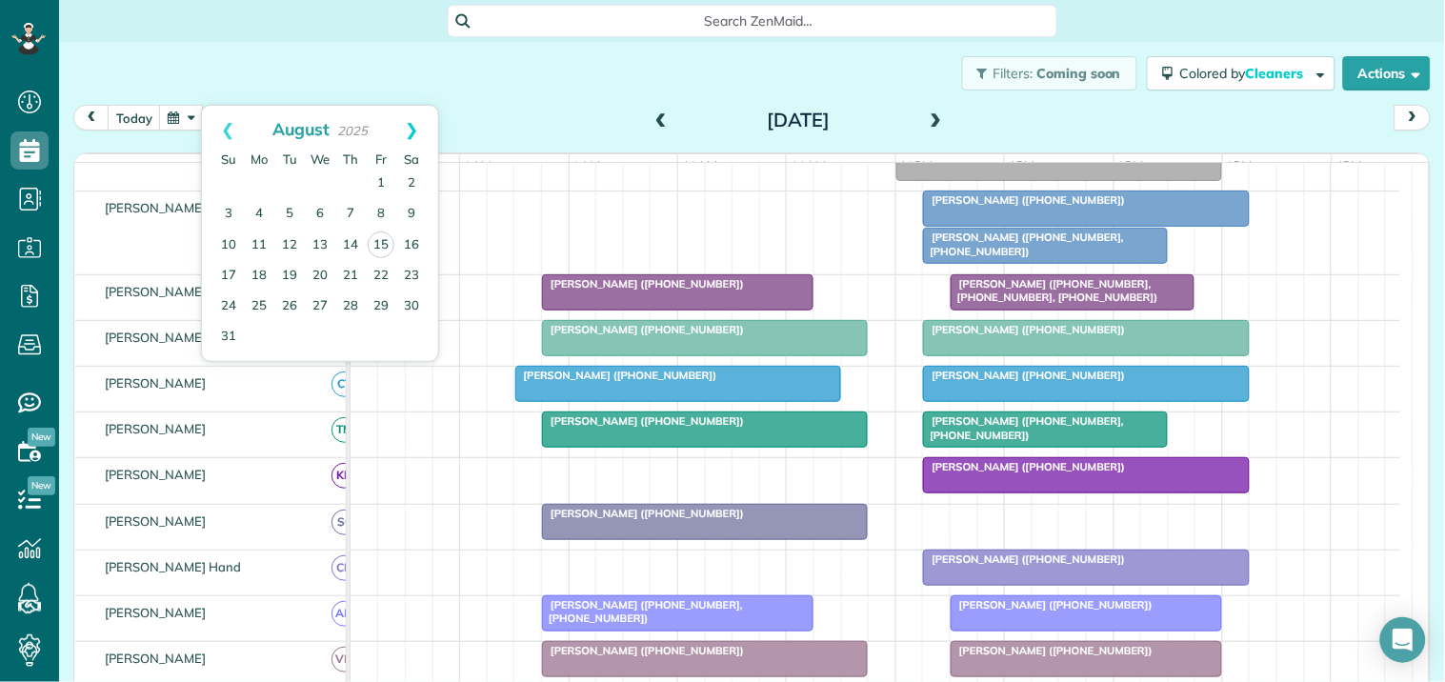
click at [413, 128] on link "Next" at bounding box center [412, 130] width 52 height 48
click at [289, 235] on link "16" at bounding box center [289, 245] width 30 height 30
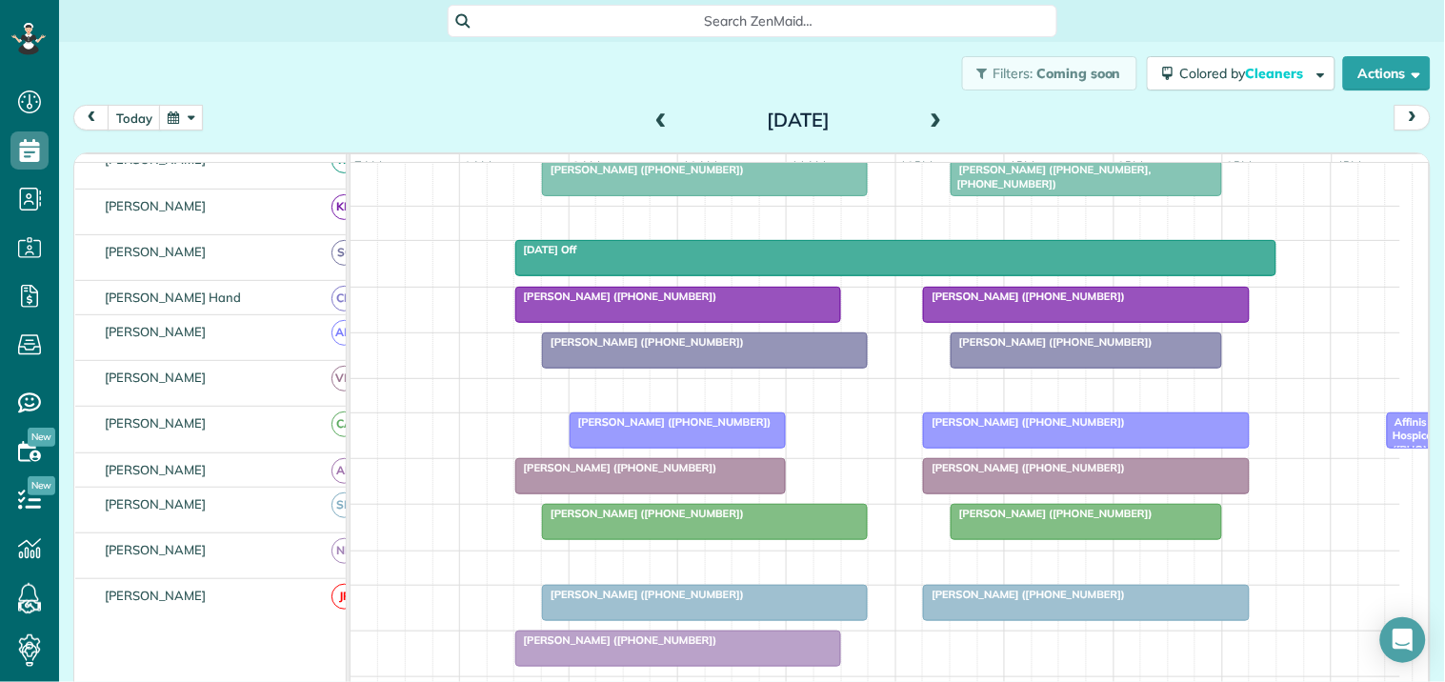
scroll to position [201, 0]
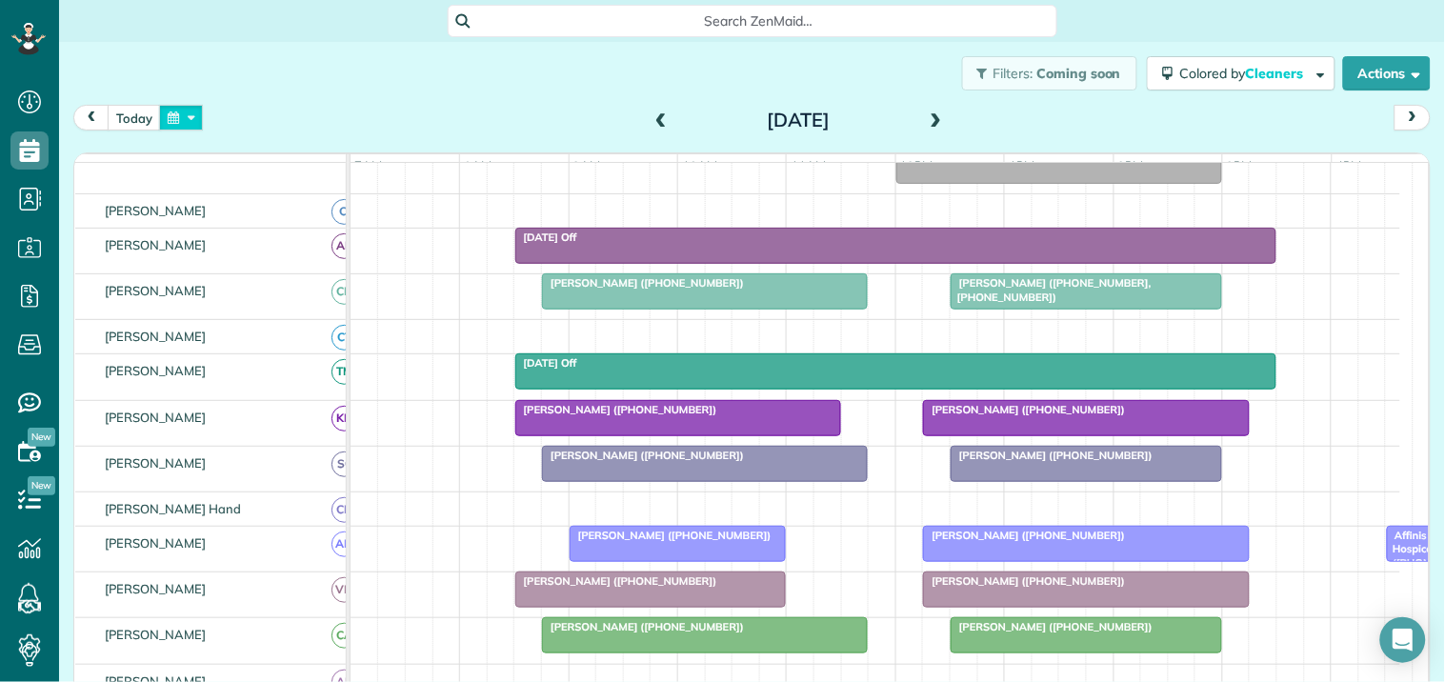
click at [183, 118] on button "button" at bounding box center [181, 118] width 44 height 26
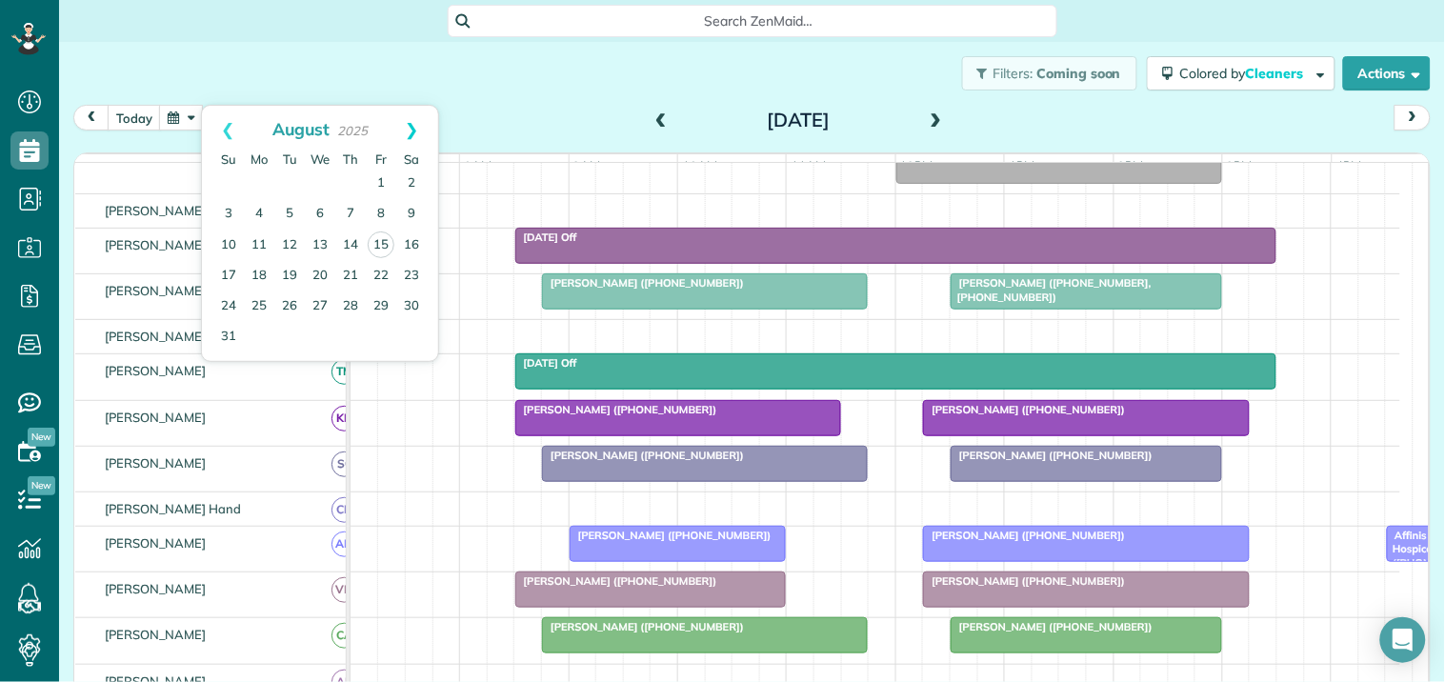
click at [413, 121] on link "Next" at bounding box center [412, 130] width 52 height 48
click at [254, 213] on link "8" at bounding box center [259, 214] width 30 height 30
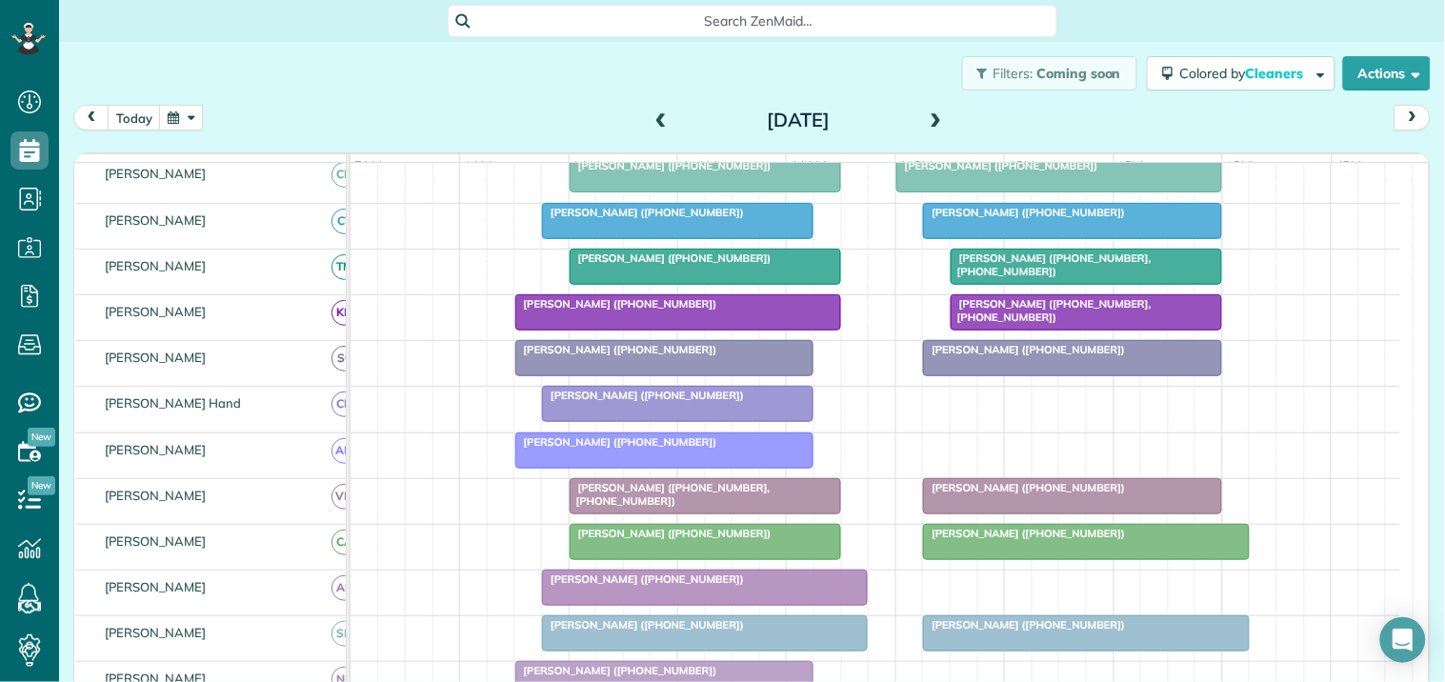
scroll to position [344, 0]
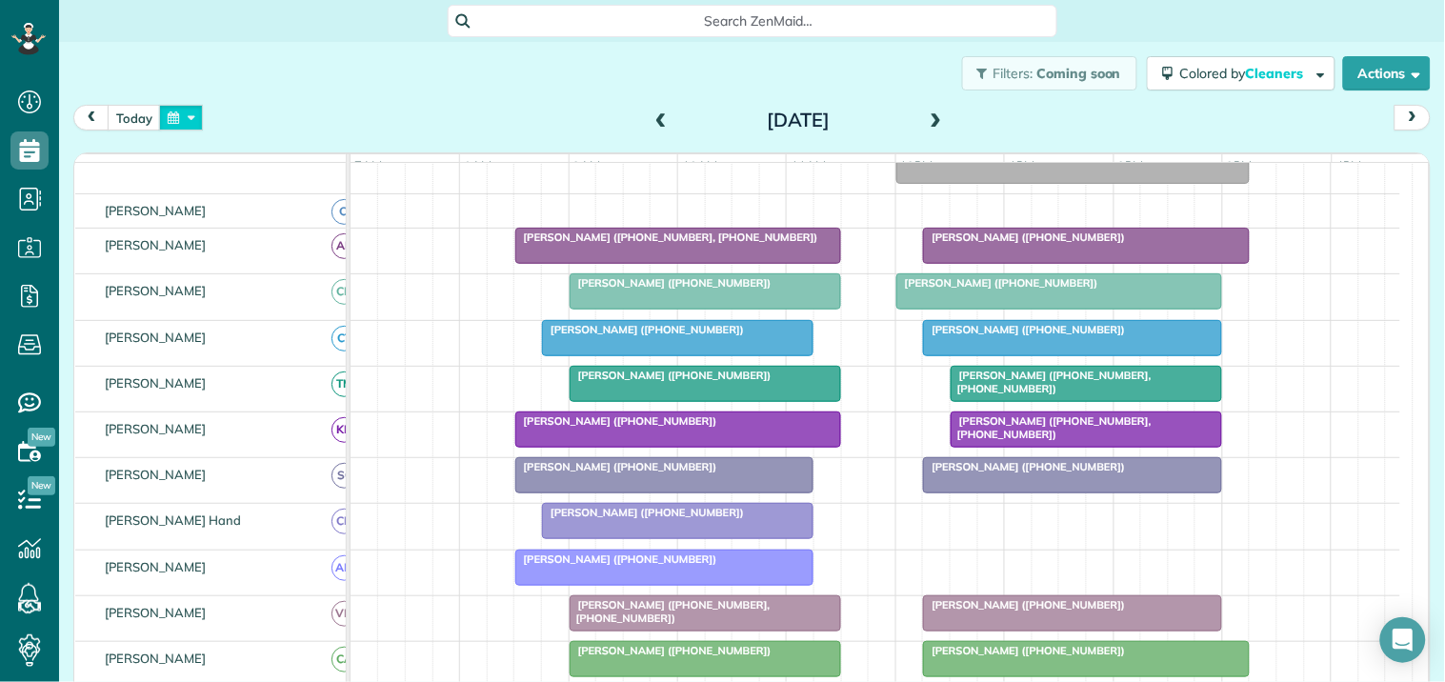
click at [191, 116] on button "button" at bounding box center [181, 118] width 44 height 26
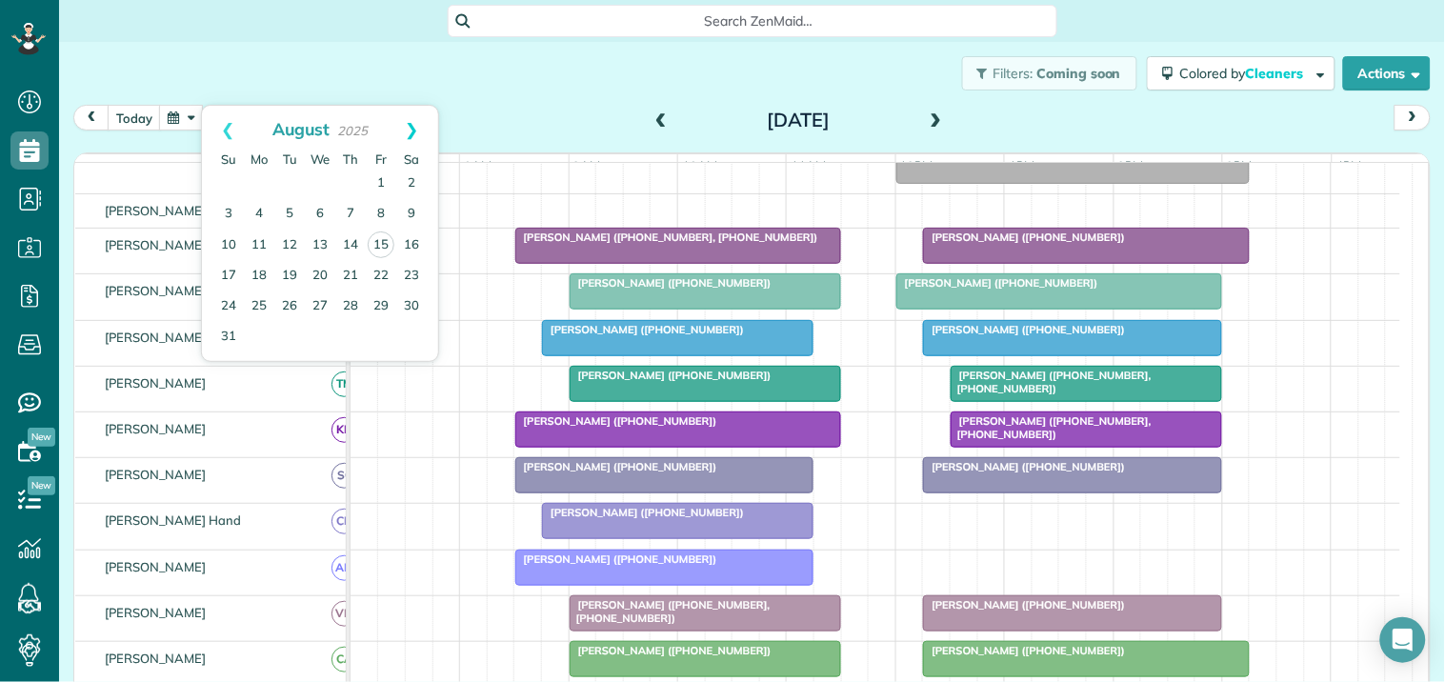
click at [421, 122] on link "Next" at bounding box center [412, 130] width 52 height 48
click at [413, 129] on link "Next" at bounding box center [412, 130] width 52 height 48
click at [253, 216] on link "6" at bounding box center [259, 214] width 30 height 30
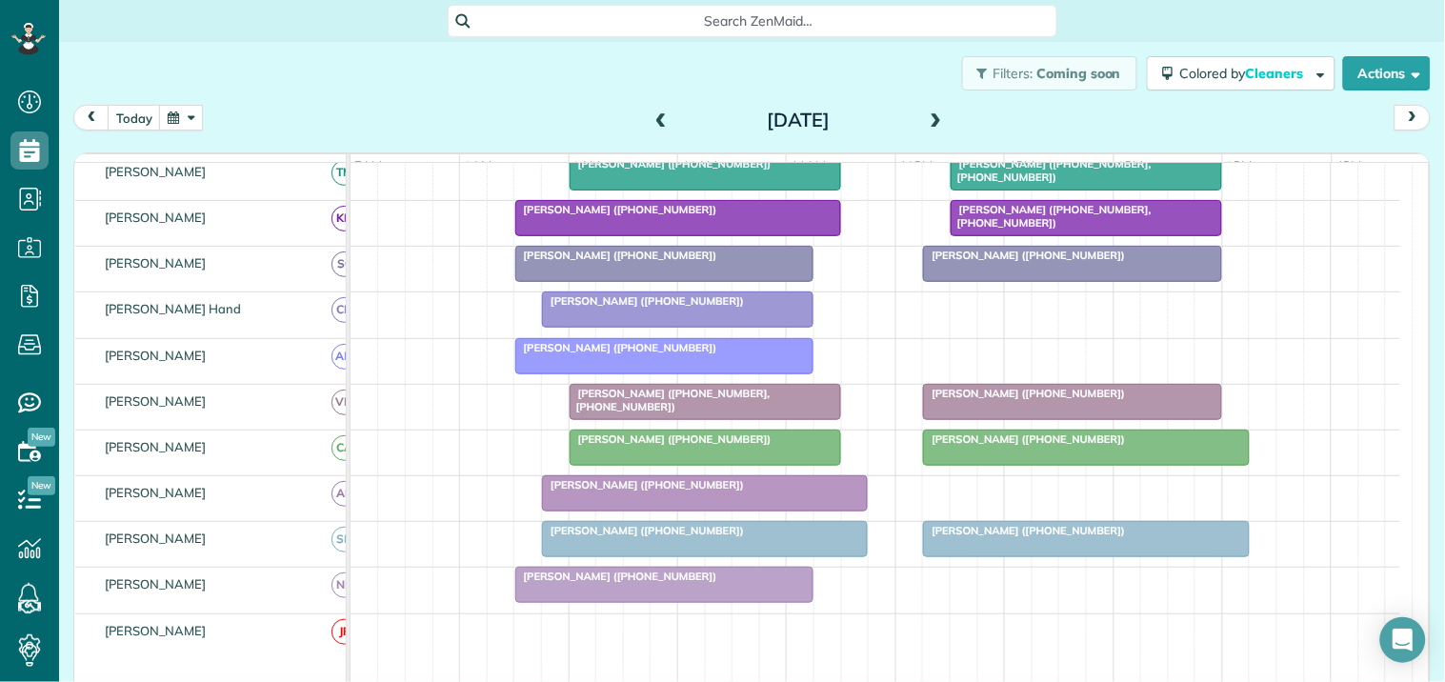
click at [197, 111] on button "button" at bounding box center [181, 118] width 44 height 26
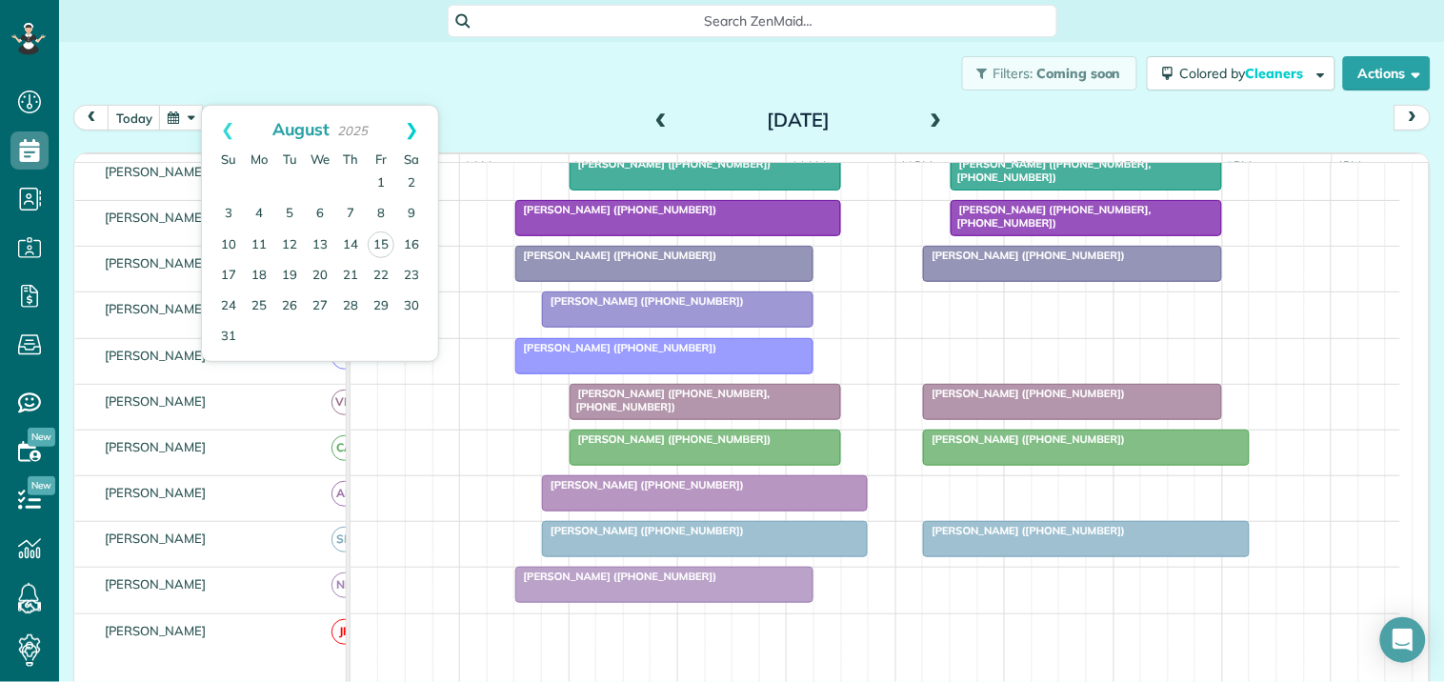
click at [415, 122] on link "Next" at bounding box center [412, 130] width 52 height 48
click at [261, 206] on link "8" at bounding box center [259, 214] width 30 height 30
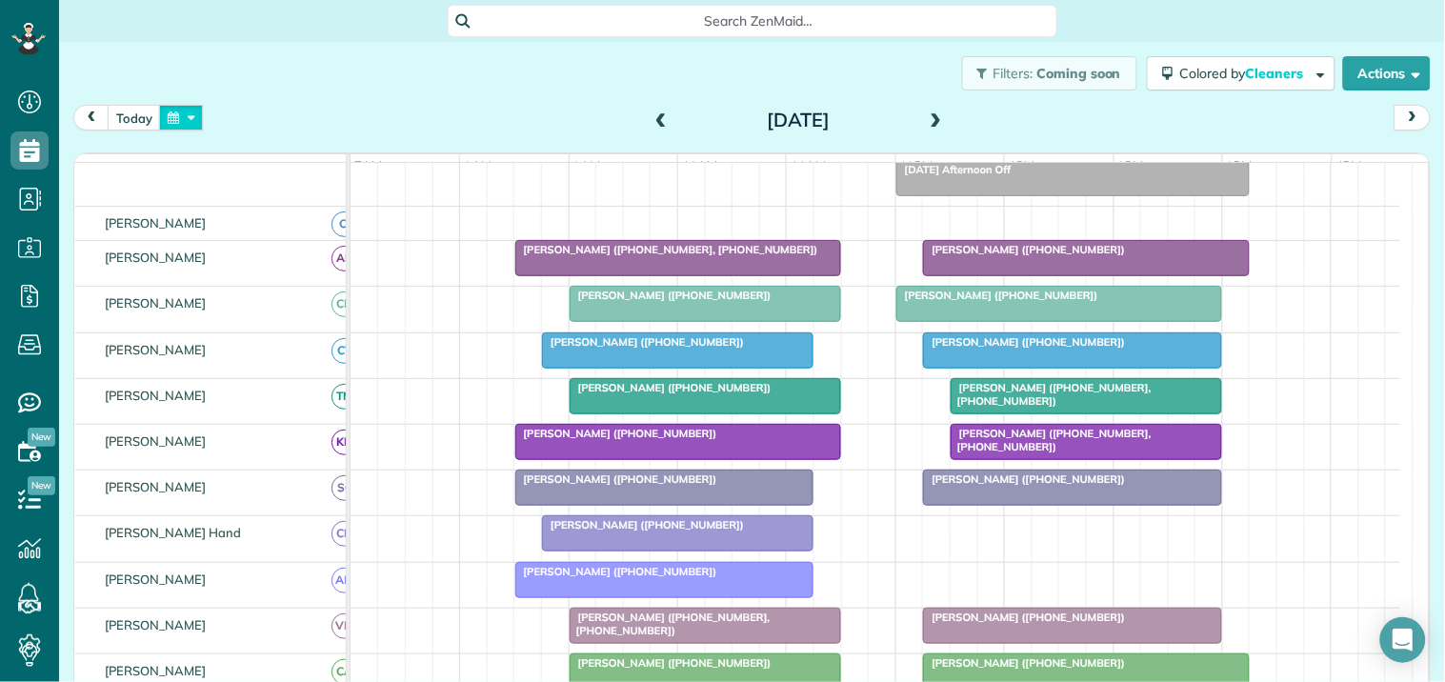
click at [182, 108] on button "button" at bounding box center [181, 118] width 44 height 26
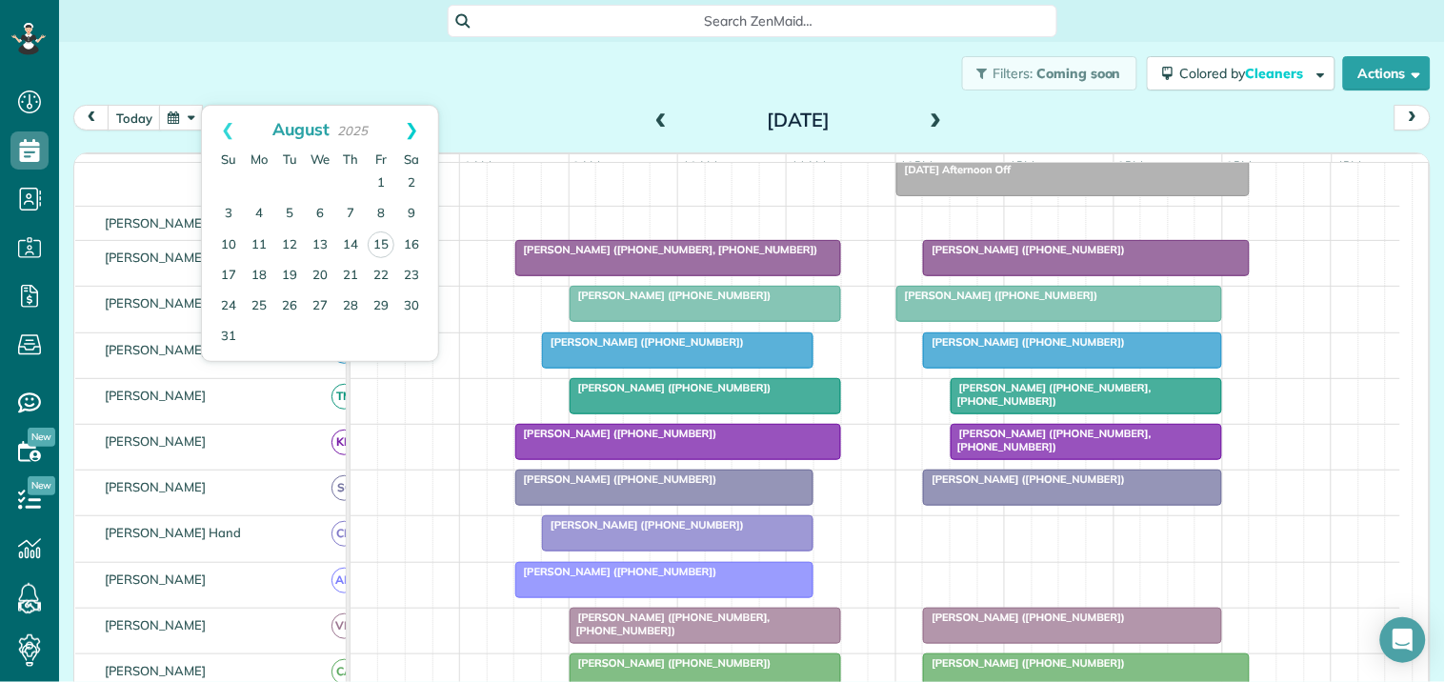
click at [410, 126] on link "Next" at bounding box center [412, 130] width 52 height 48
click at [349, 183] on link "4" at bounding box center [350, 184] width 30 height 30
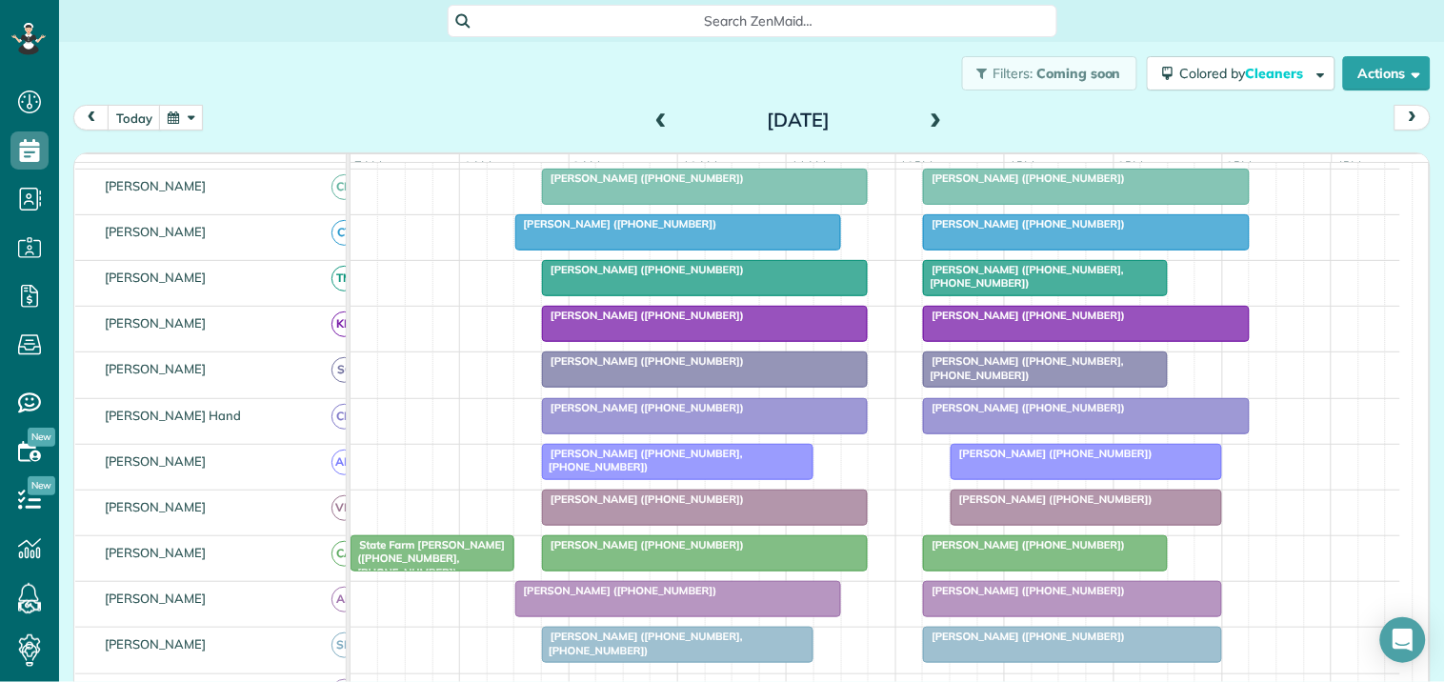
scroll to position [332, 0]
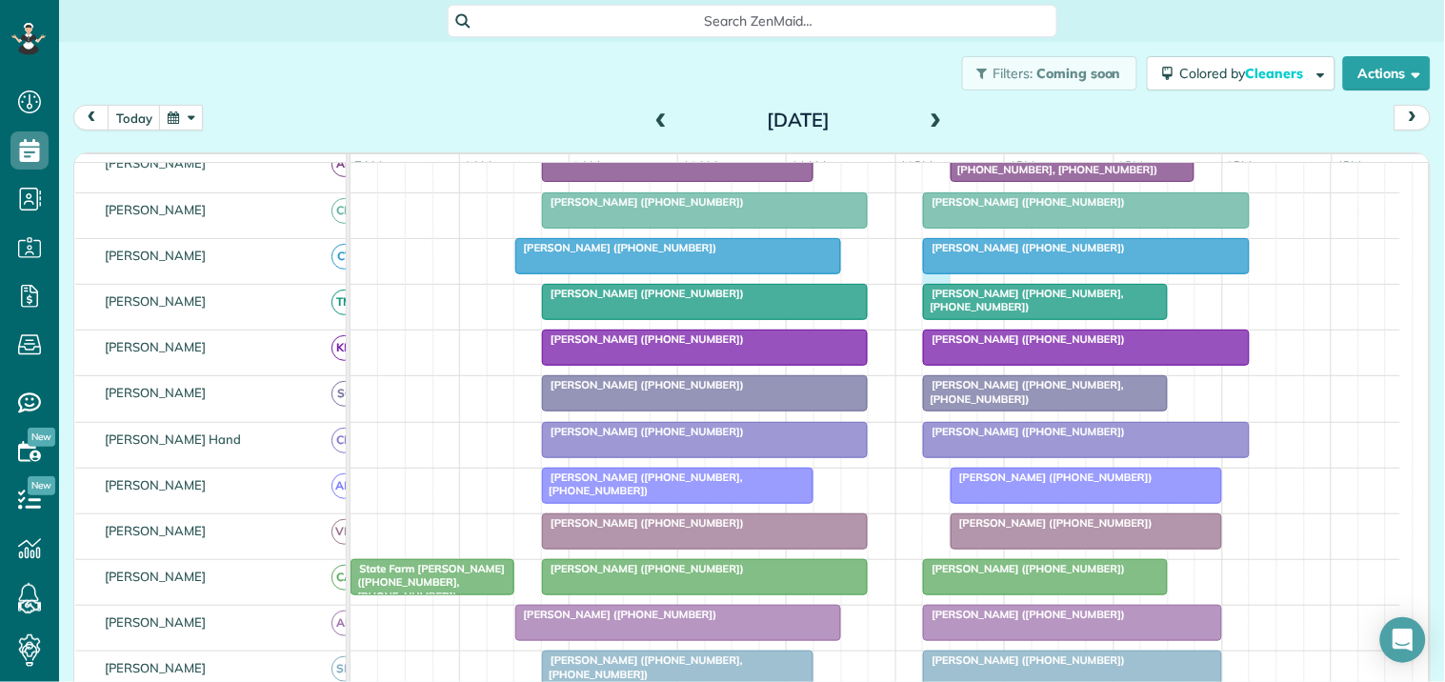
click at [935, 284] on div "Julia Peacock (+14257867080) Mike Martin (+16789843938)" at bounding box center [876, 261] width 1050 height 45
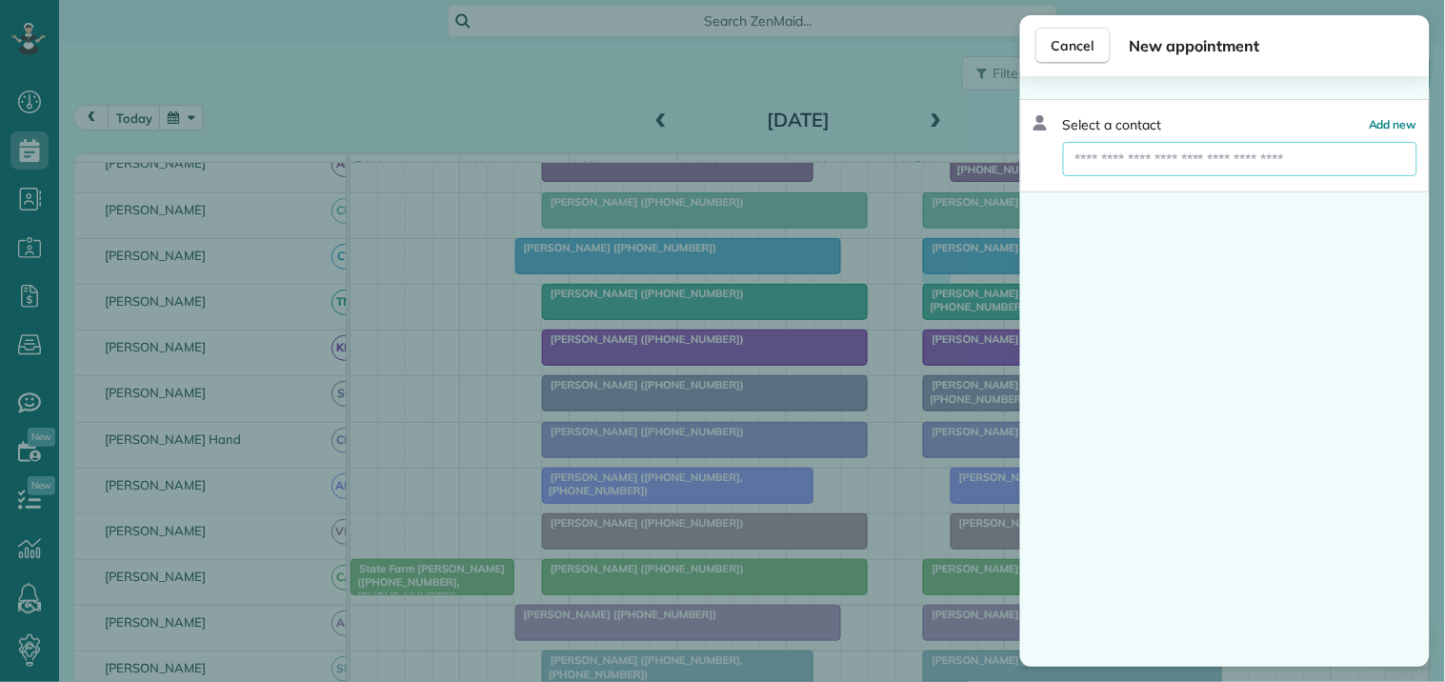
click at [1105, 162] on input "text" at bounding box center [1240, 159] width 354 height 34
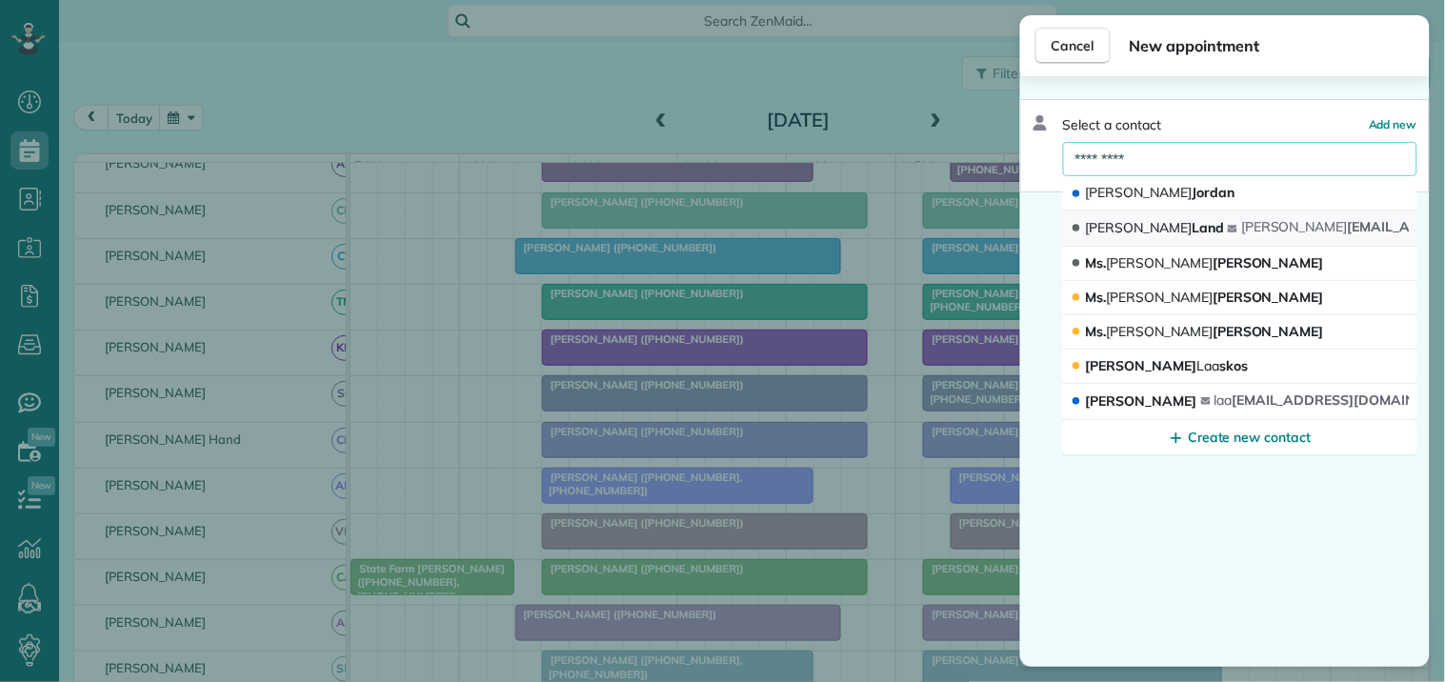
type input "*********"
click at [1134, 221] on span "Trish Land" at bounding box center [1155, 227] width 138 height 17
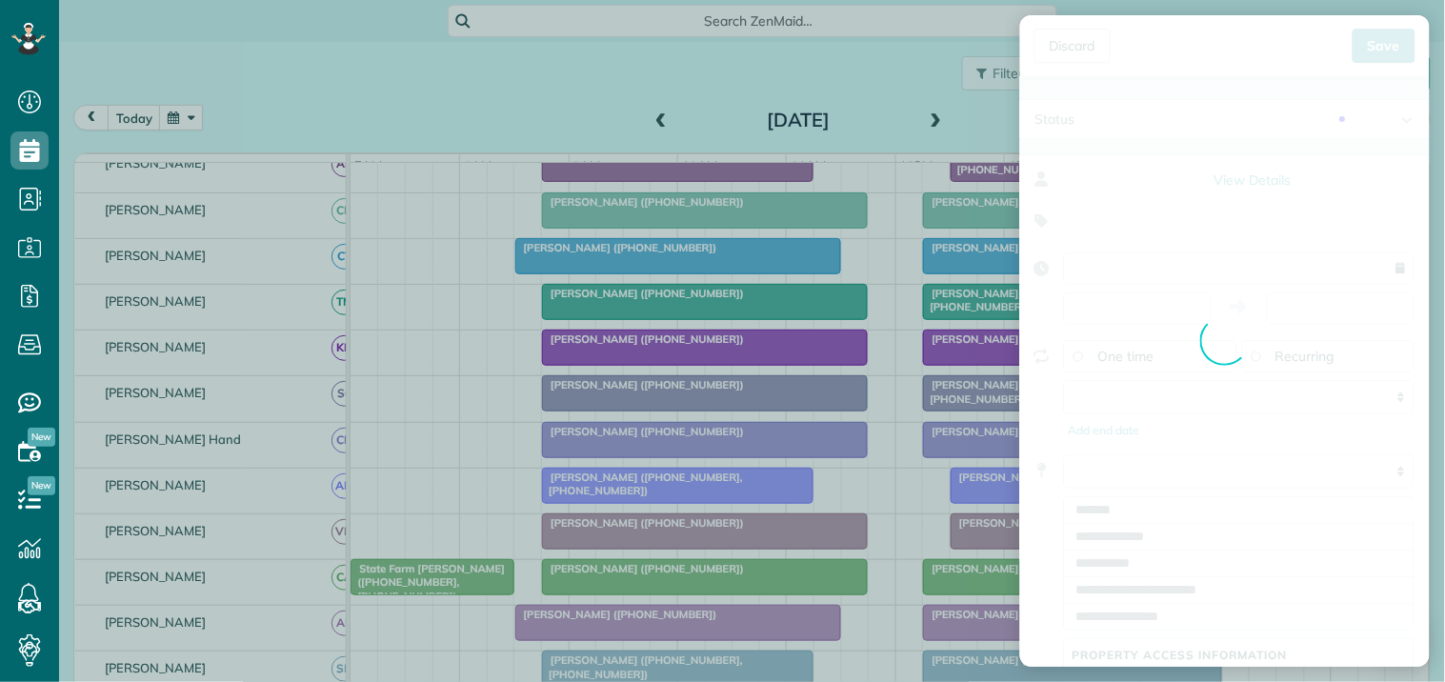
type input "**********"
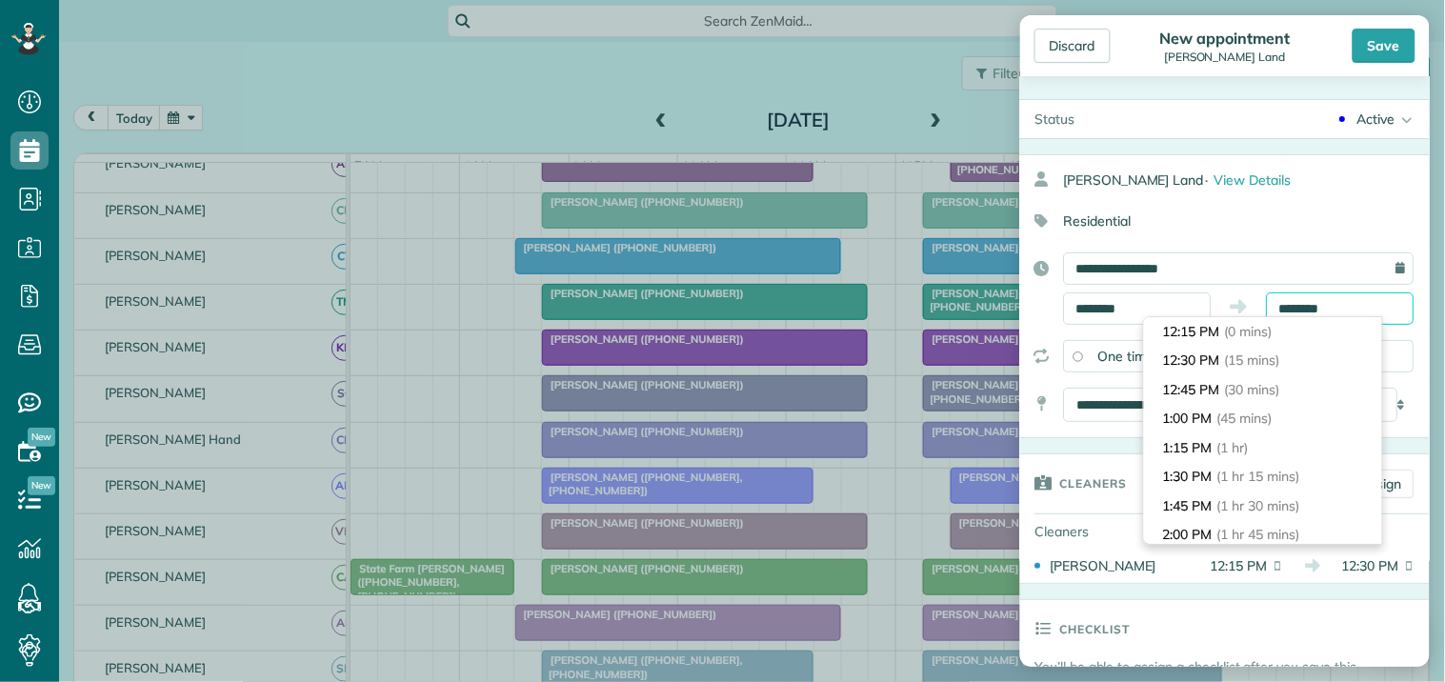
click at [1322, 307] on input "********" at bounding box center [1341, 308] width 148 height 32
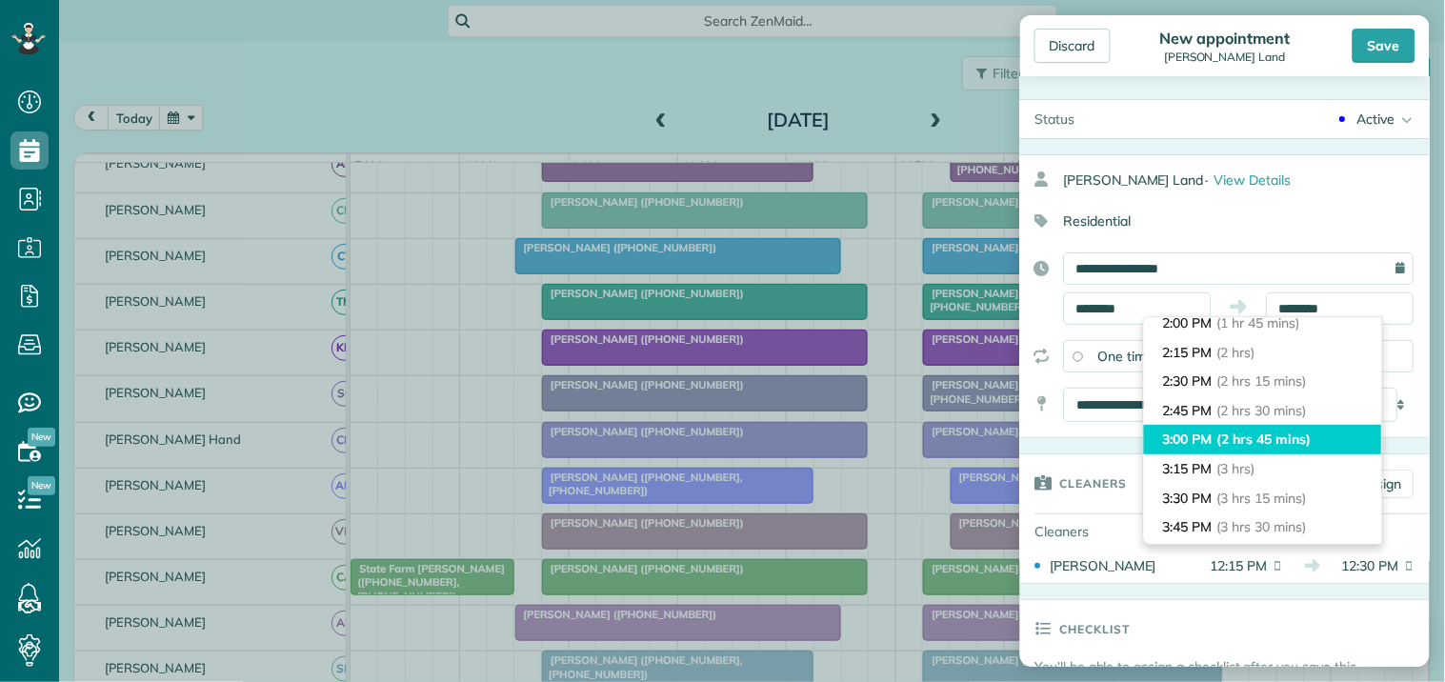
type input "*******"
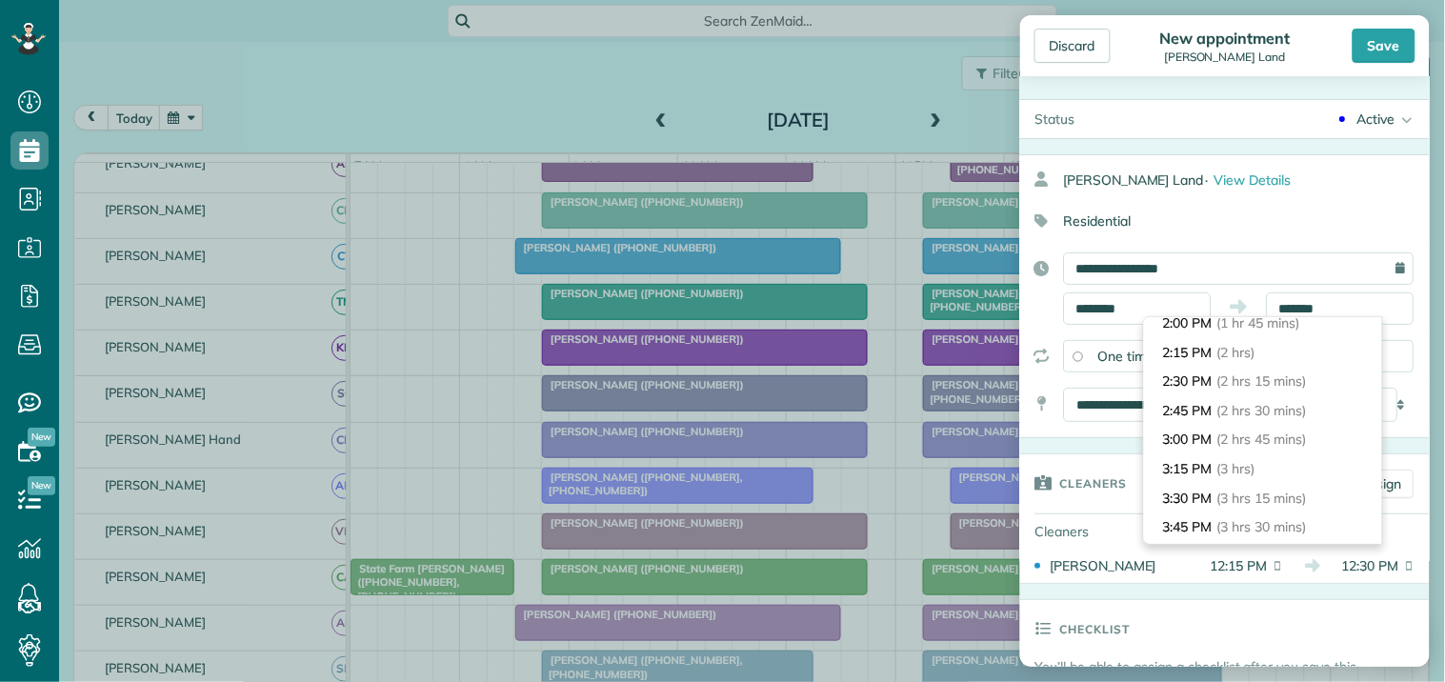
click at [1259, 429] on li "3:00 PM (2 hrs 45 mins)" at bounding box center [1263, 440] width 238 height 30
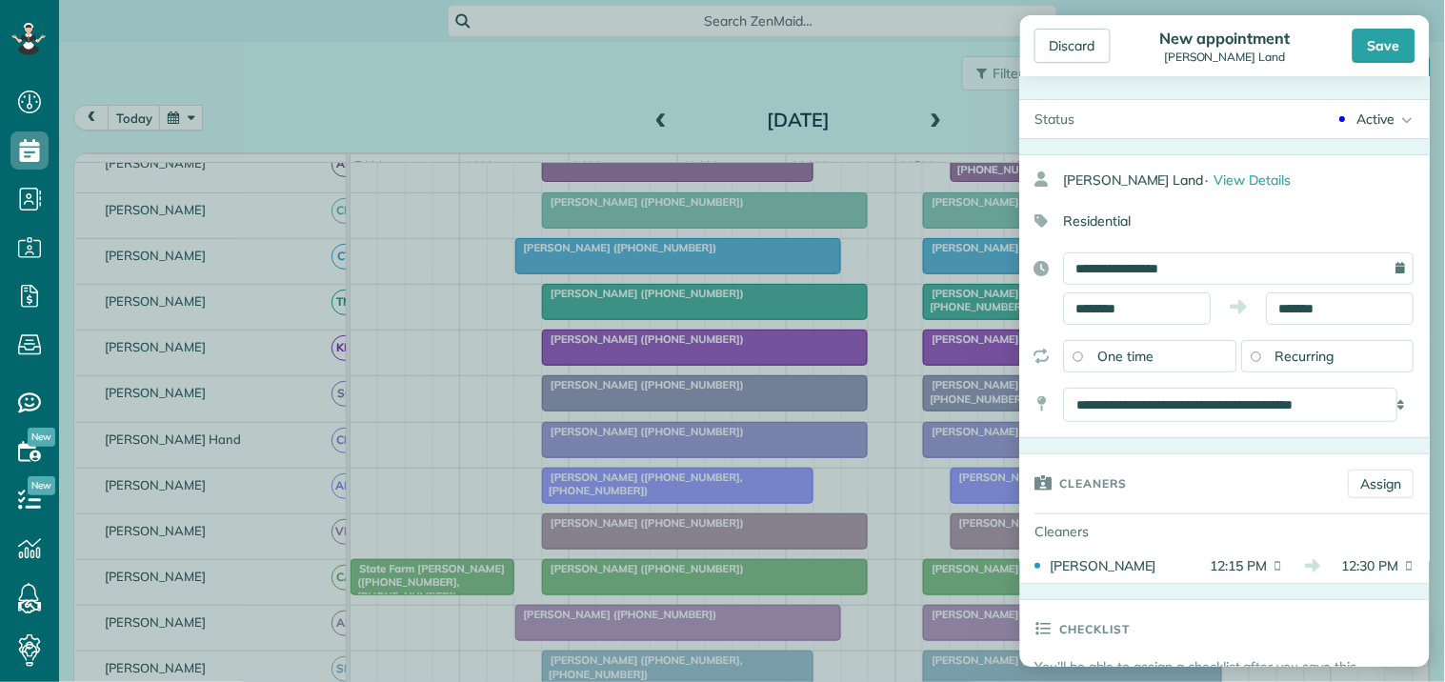
click at [1309, 352] on span "Recurring" at bounding box center [1306, 356] width 59 height 17
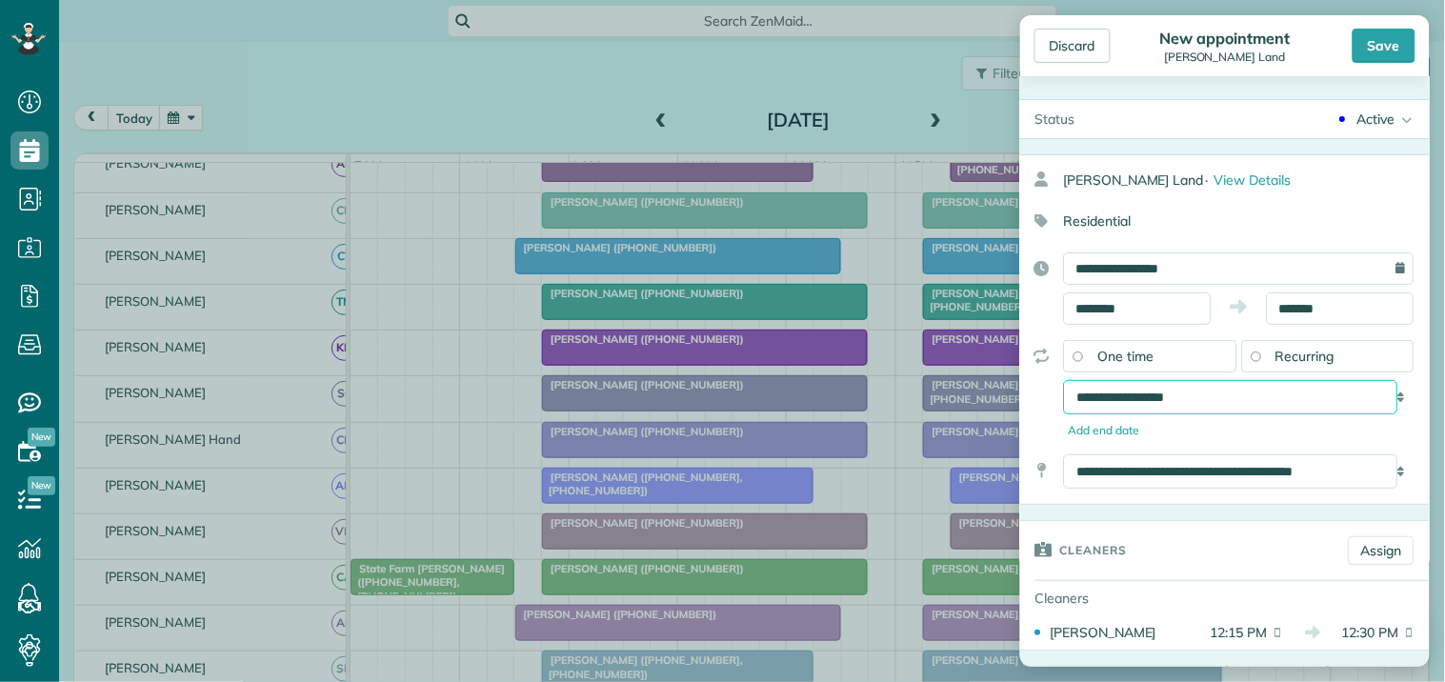
click at [1219, 402] on select "**********" at bounding box center [1231, 397] width 334 height 34
select select "**********"
click at [1064, 380] on select "**********" at bounding box center [1231, 397] width 334 height 34
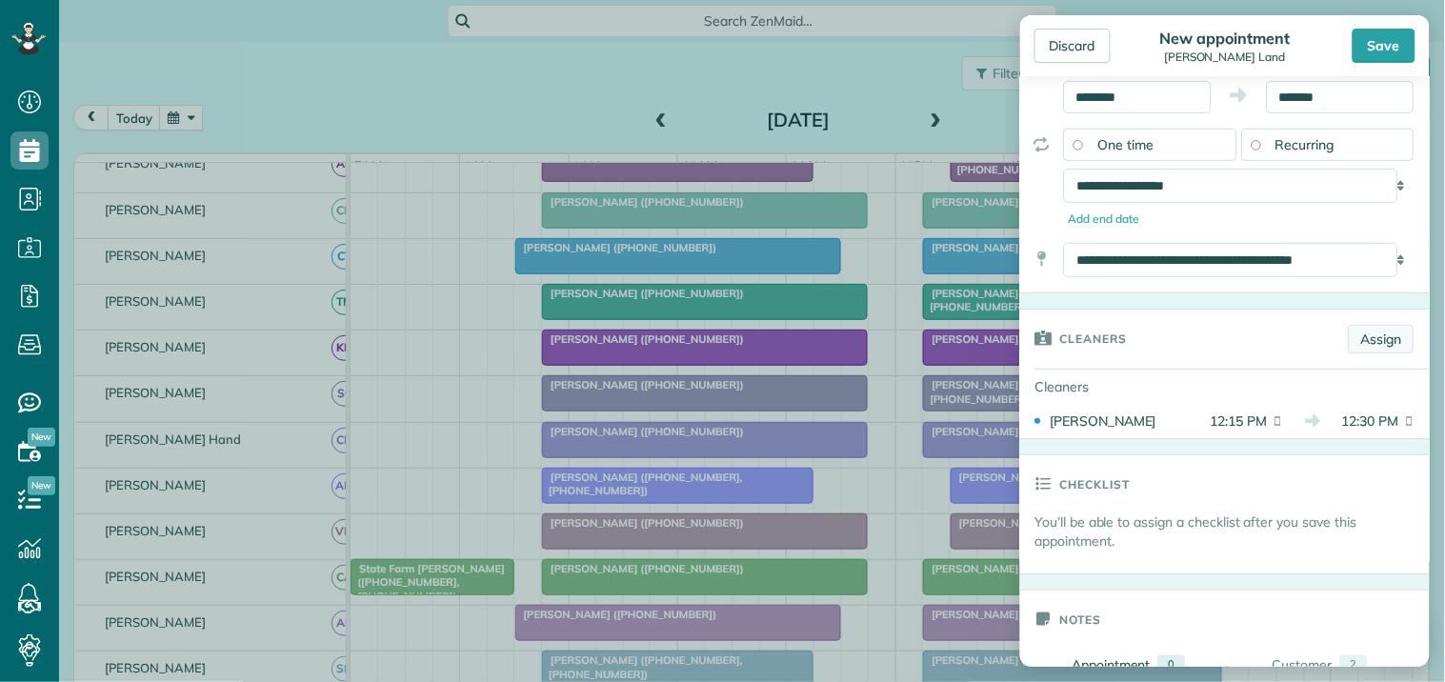
click at [1379, 337] on link "Assign" at bounding box center [1382, 339] width 66 height 29
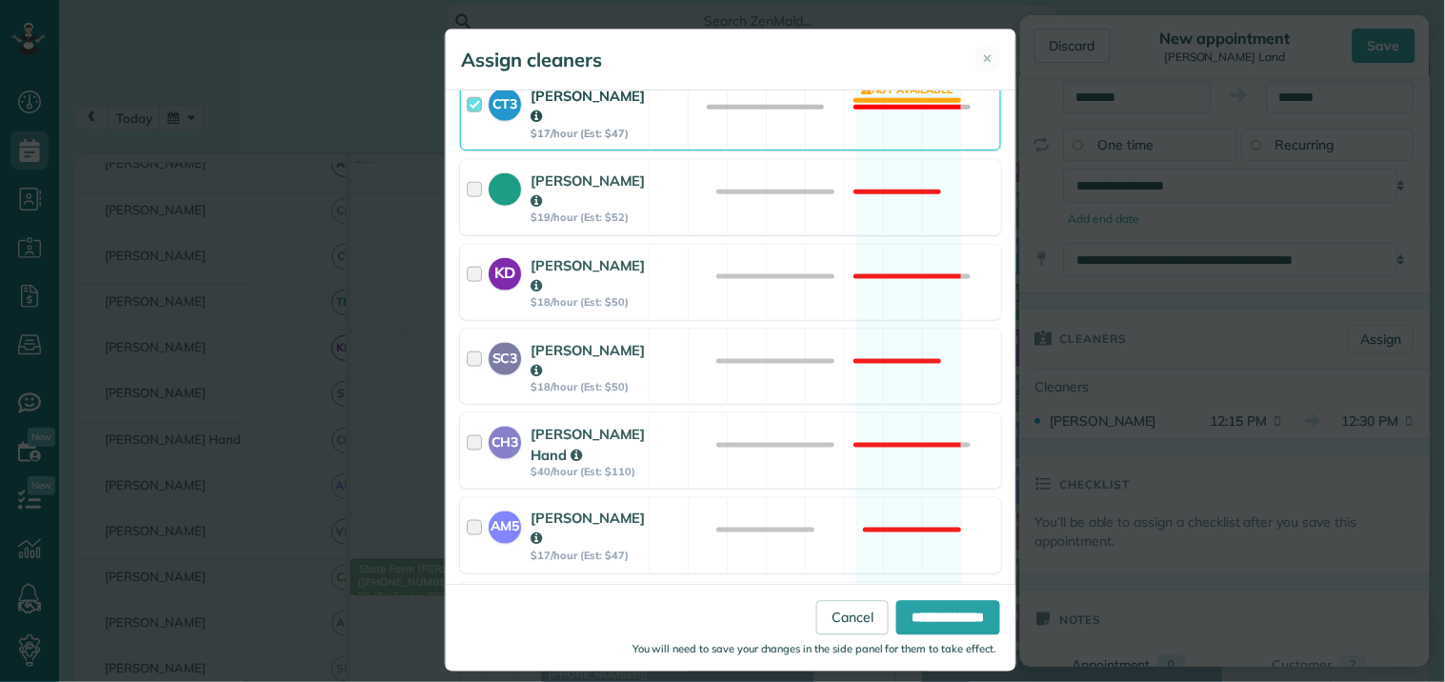
scroll to position [740, 0]
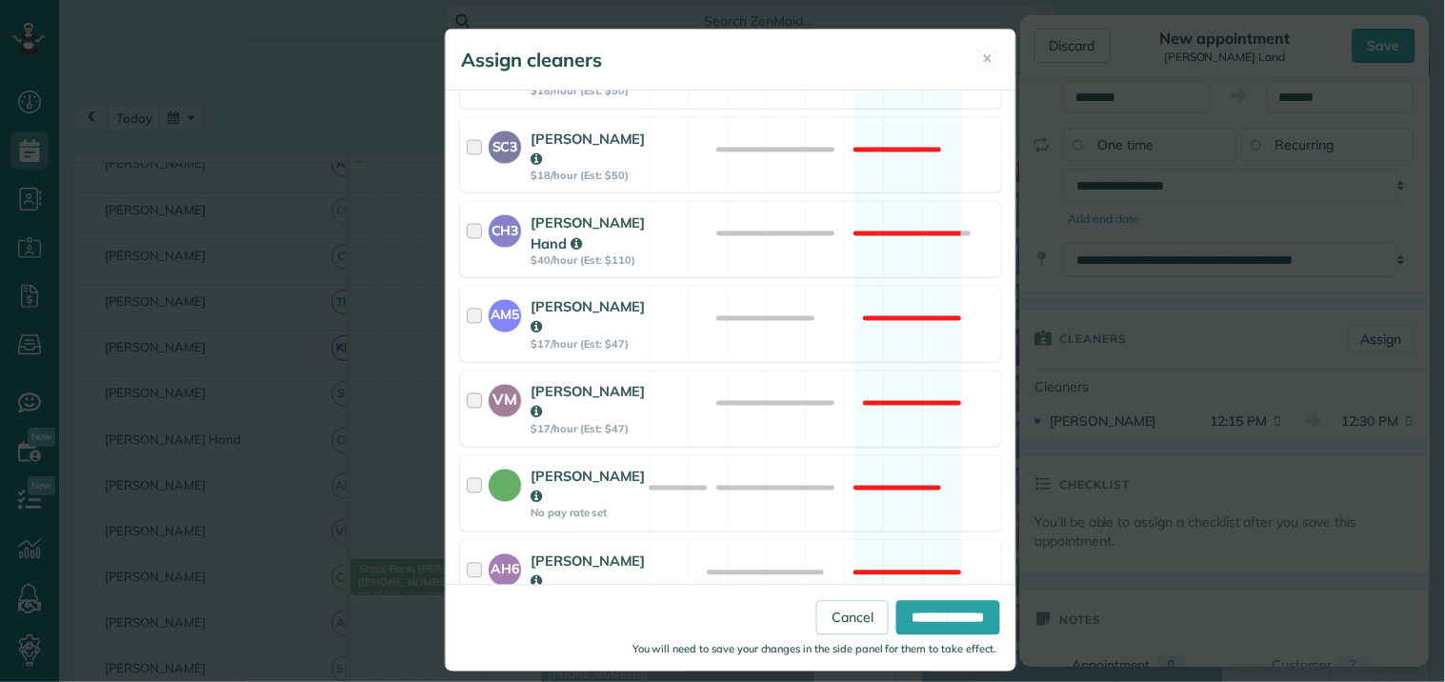
click at [883, 626] on div "SM3 Shae Morris $19/hour (Est: $52) Not available" at bounding box center [730, 663] width 541 height 75
click at [930, 613] on input "**********" at bounding box center [948, 618] width 104 height 34
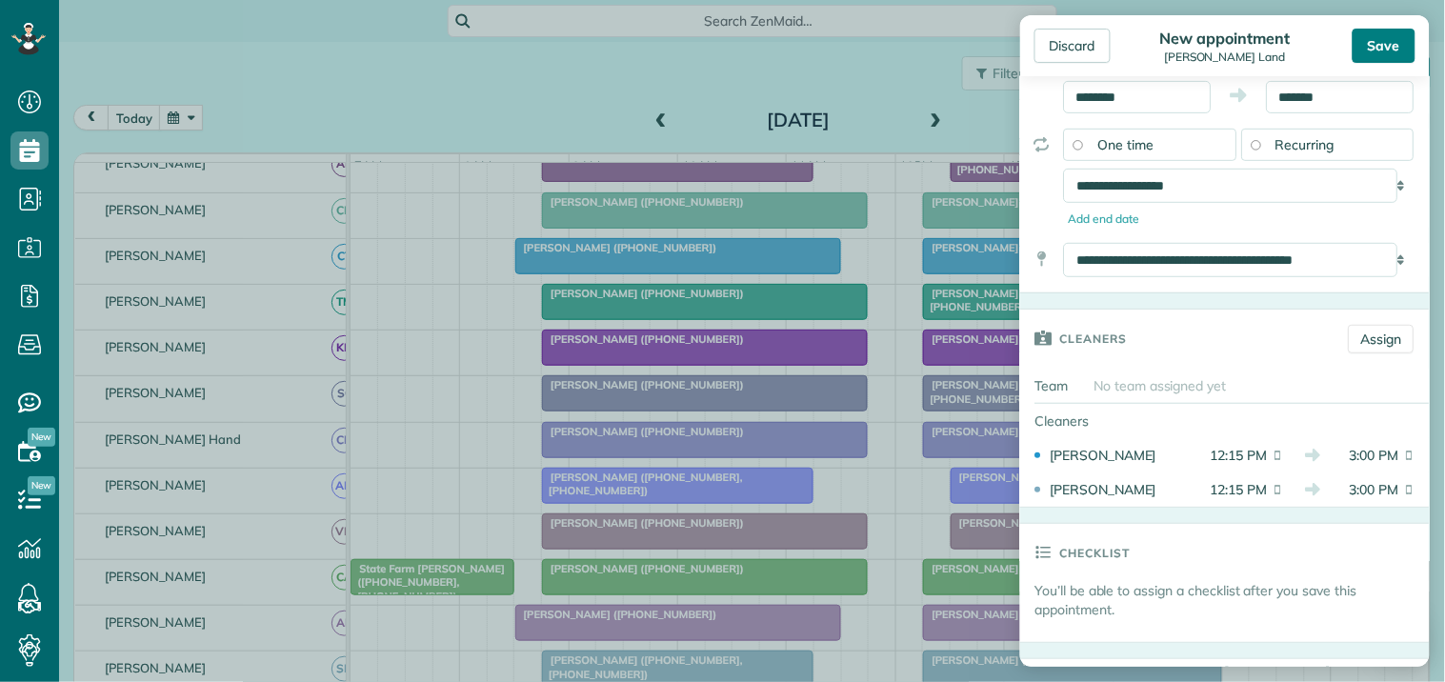
click at [1382, 50] on div "Save" at bounding box center [1384, 46] width 63 height 34
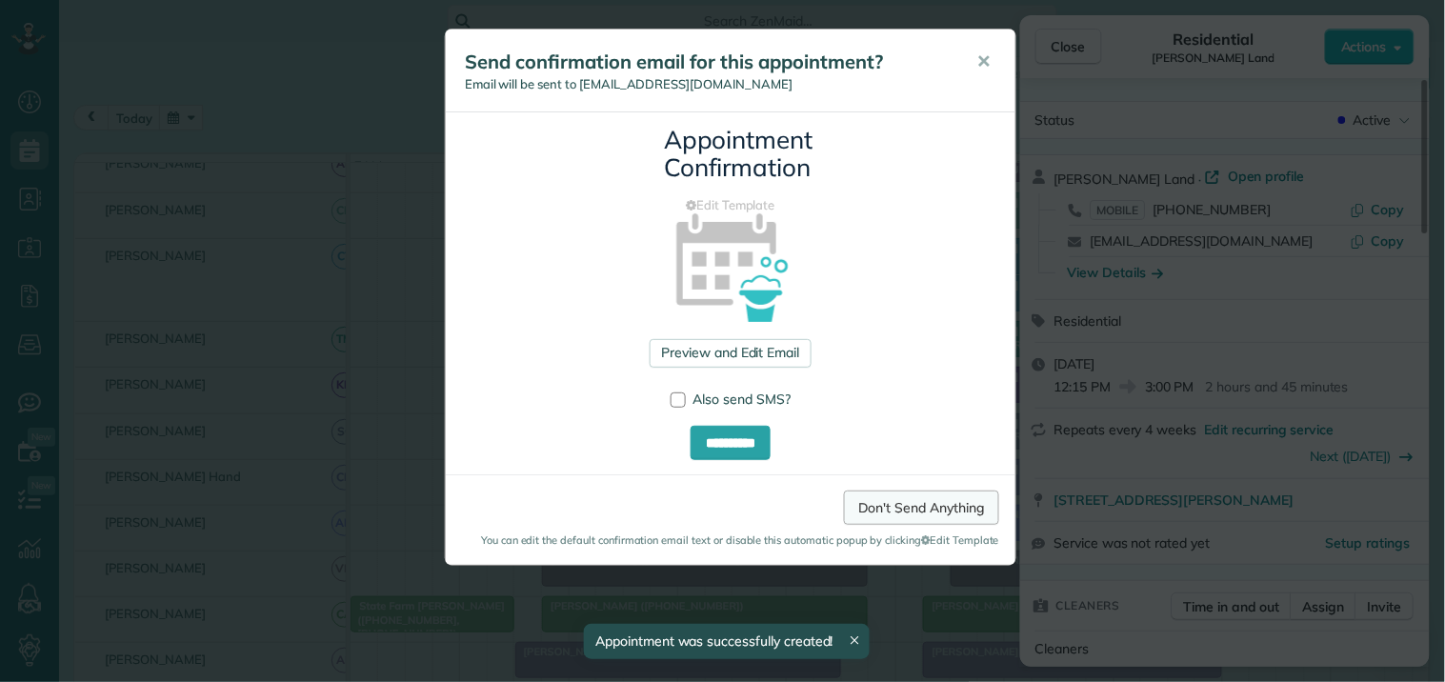
click at [911, 507] on link "Don't Send Anything" at bounding box center [921, 508] width 155 height 34
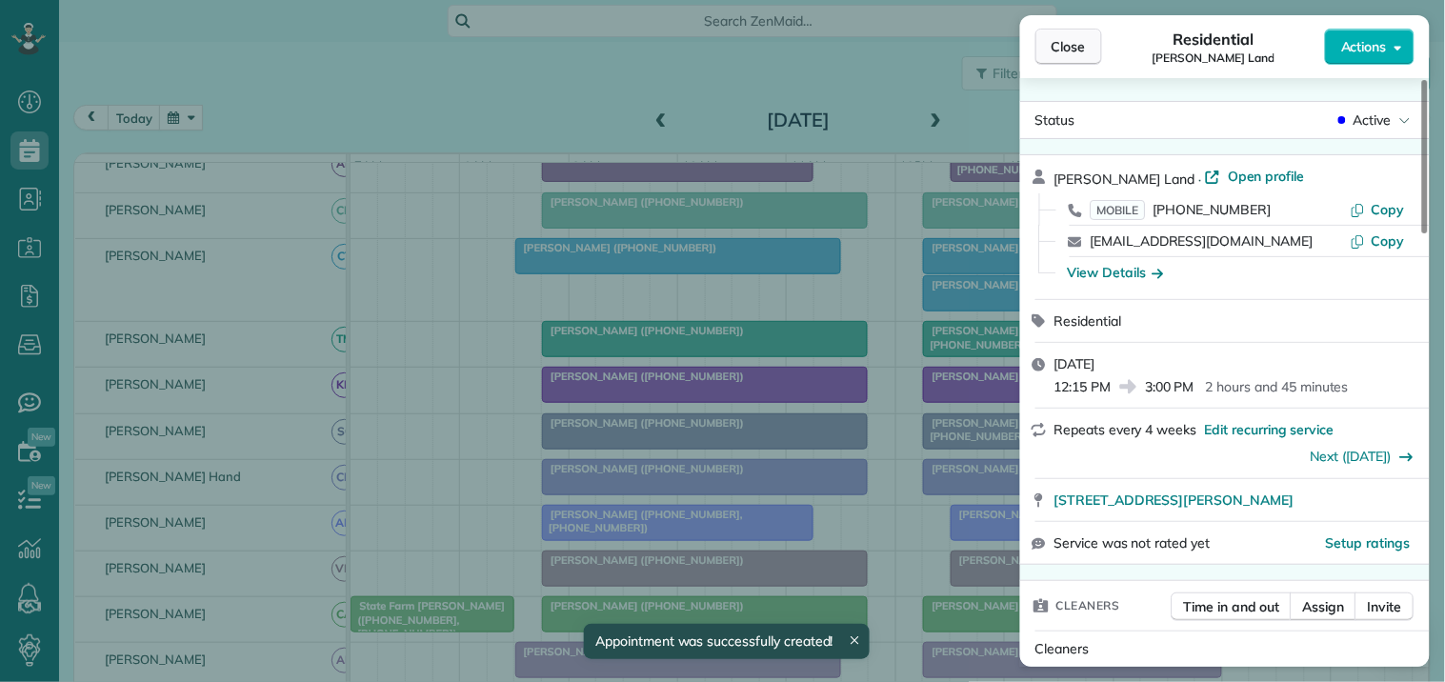
click at [1096, 48] on button "Close" at bounding box center [1069, 47] width 67 height 36
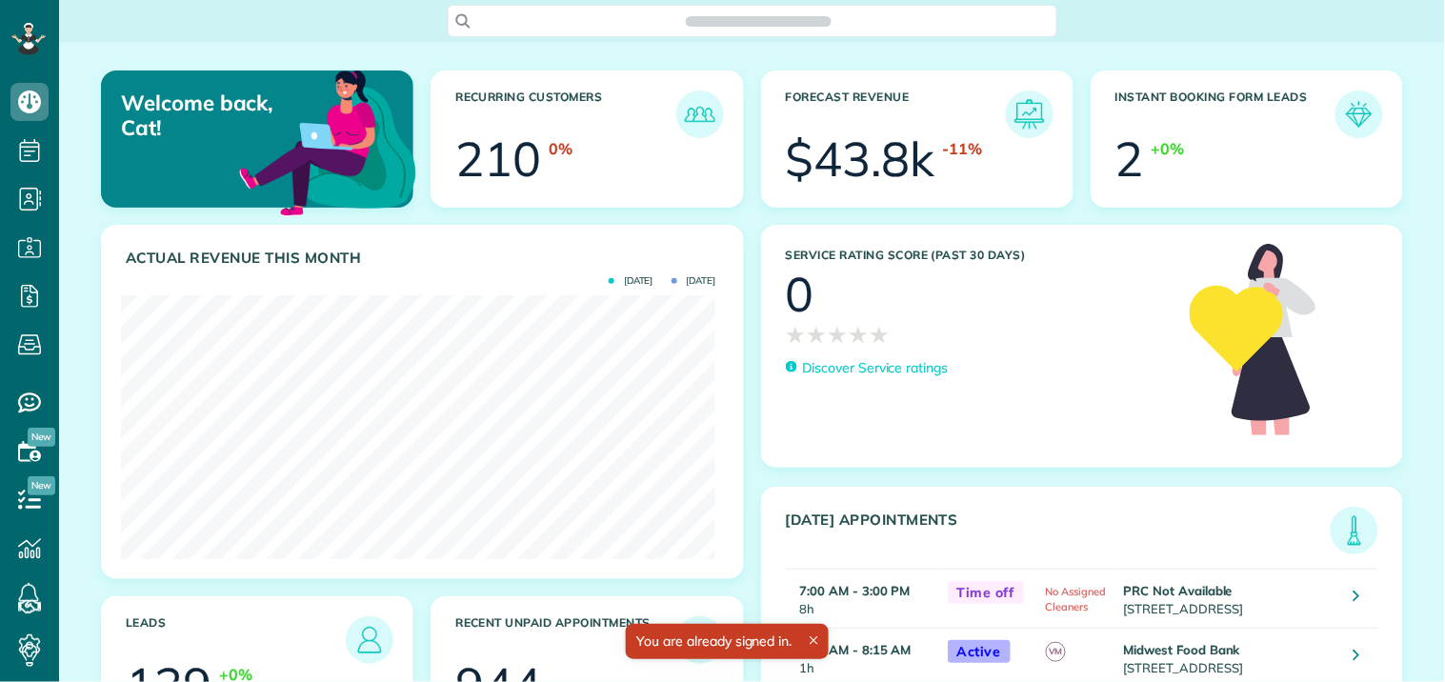
scroll to position [264, 594]
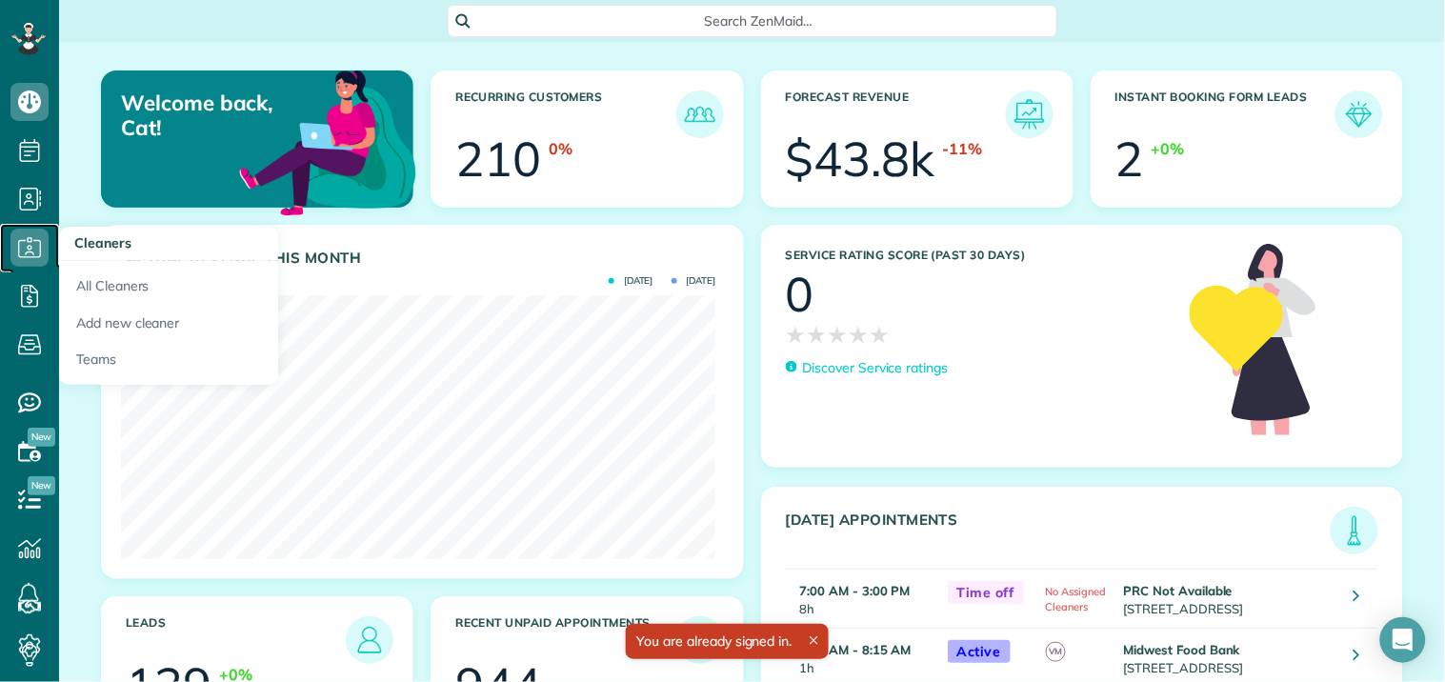
click at [24, 246] on icon at bounding box center [29, 248] width 38 height 38
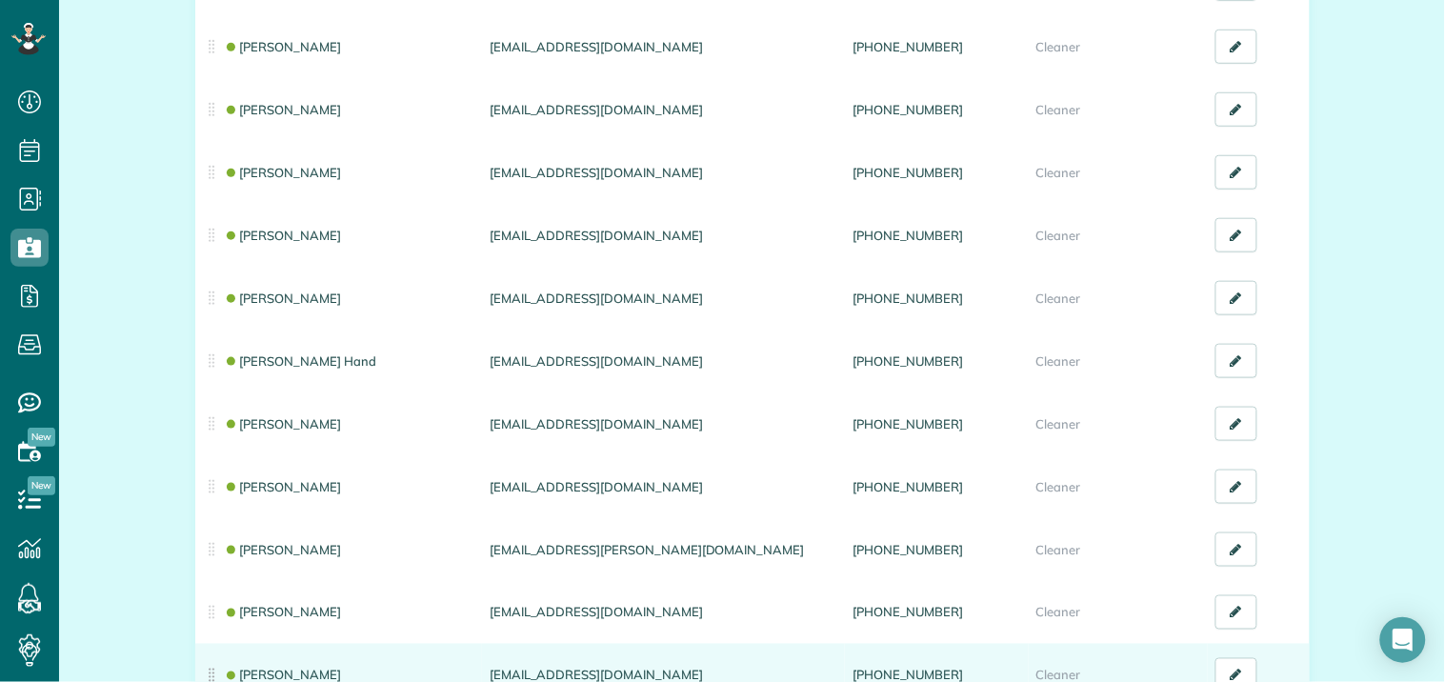
scroll to position [634, 0]
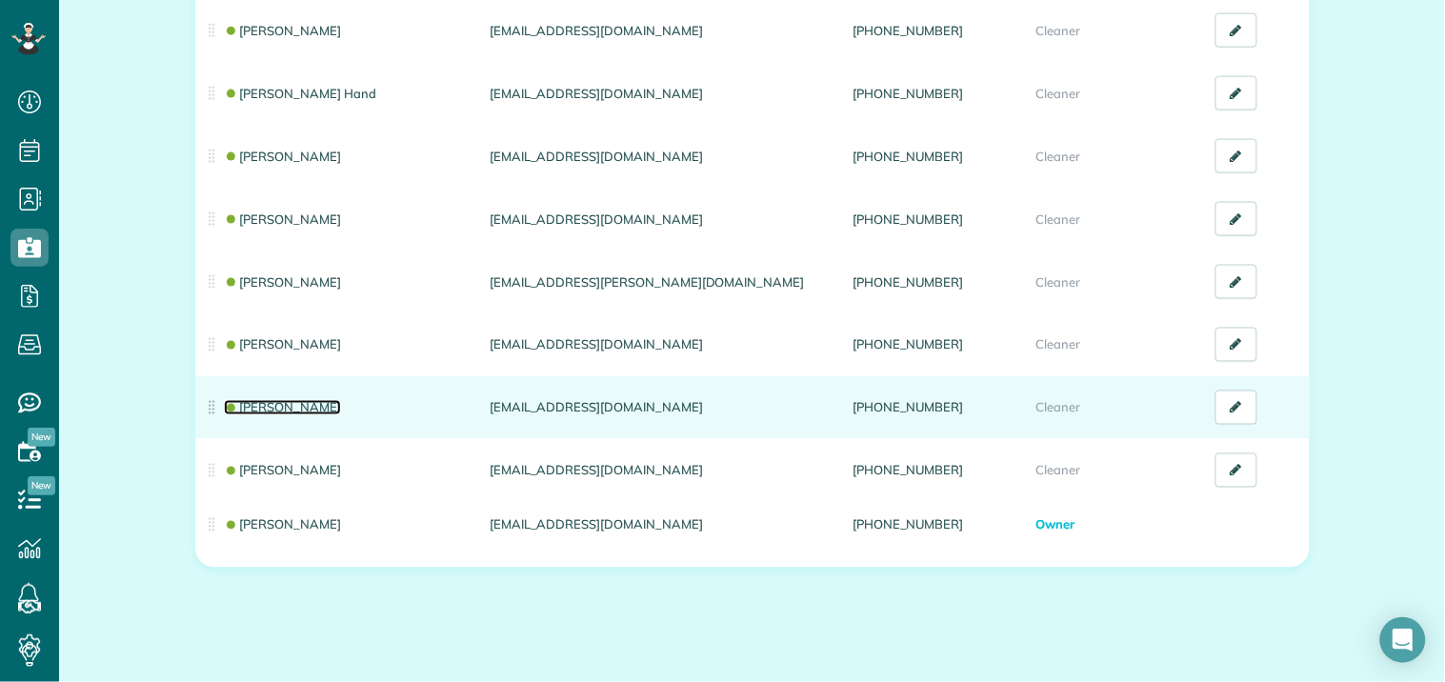
click at [258, 403] on link "[PERSON_NAME]" at bounding box center [283, 407] width 118 height 15
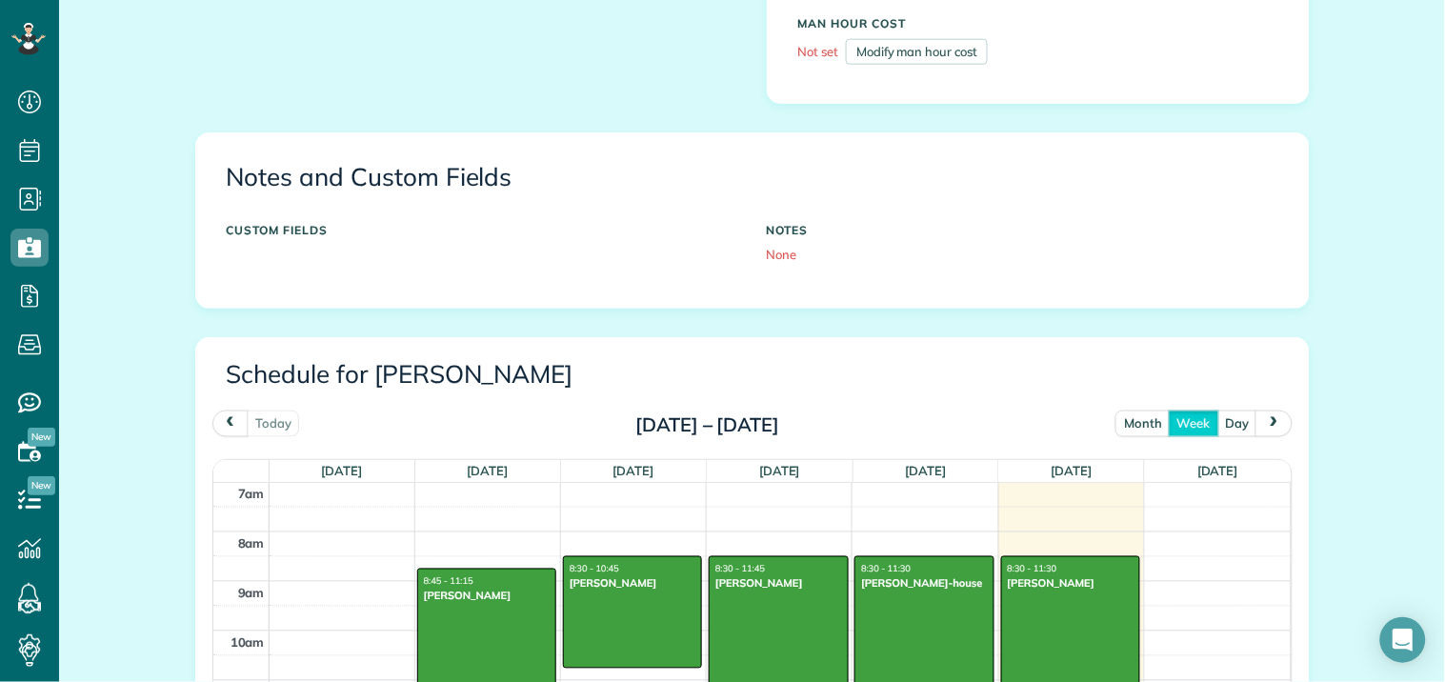
scroll to position [740, 0]
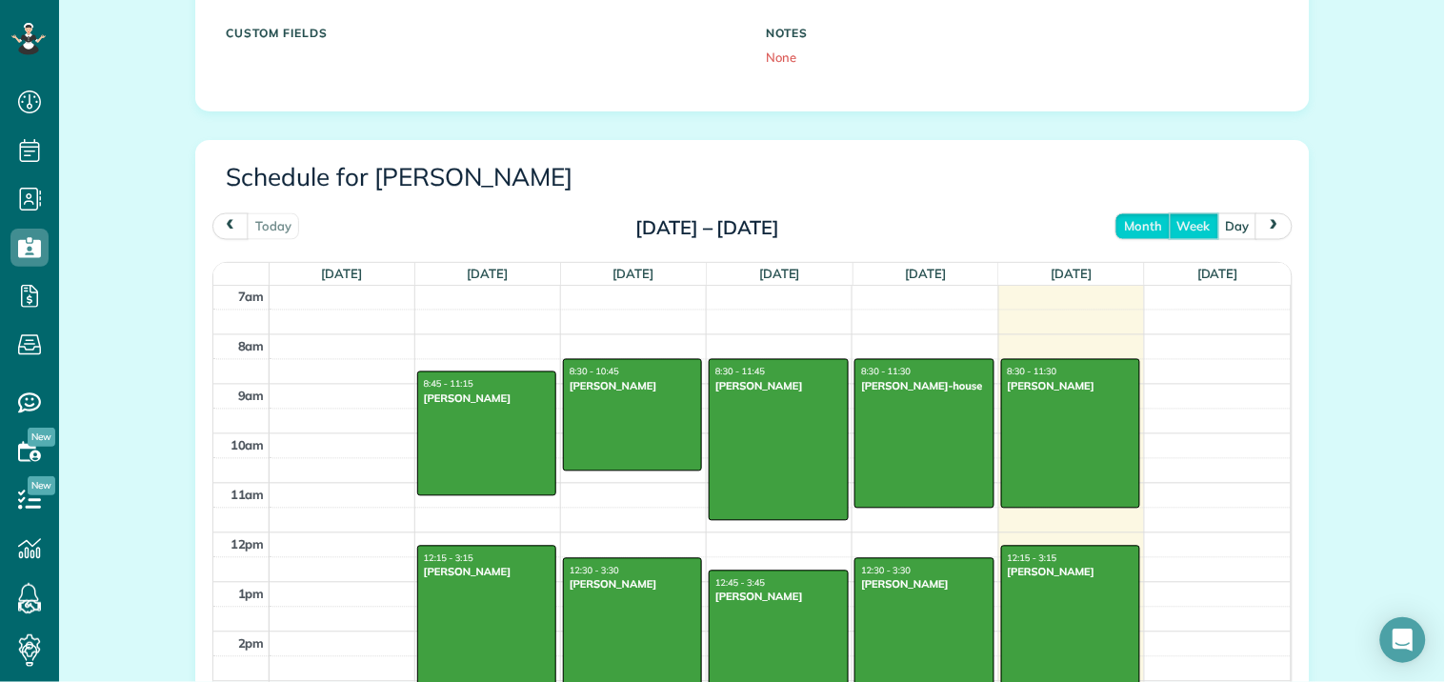
click at [1141, 222] on button "month" at bounding box center [1143, 226] width 55 height 26
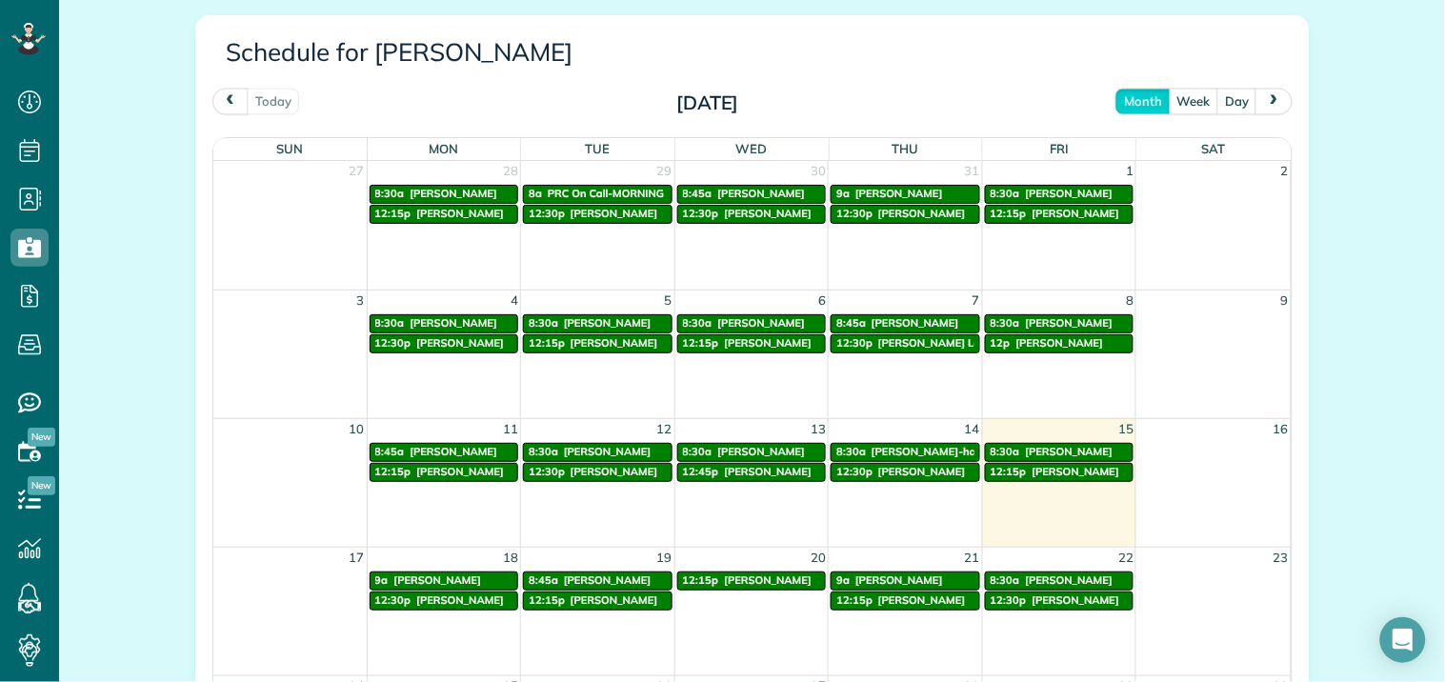
scroll to position [846, 0]
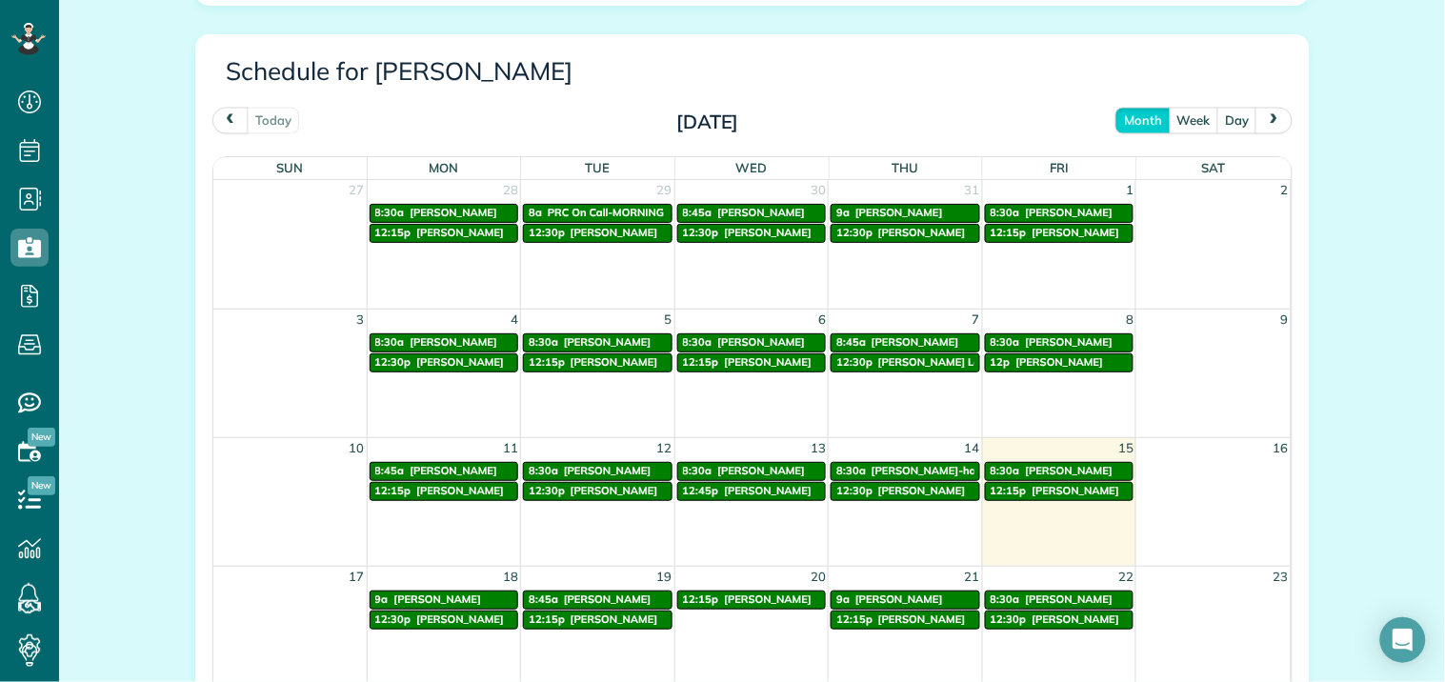
click at [1269, 116] on span "next" at bounding box center [1274, 120] width 15 height 12
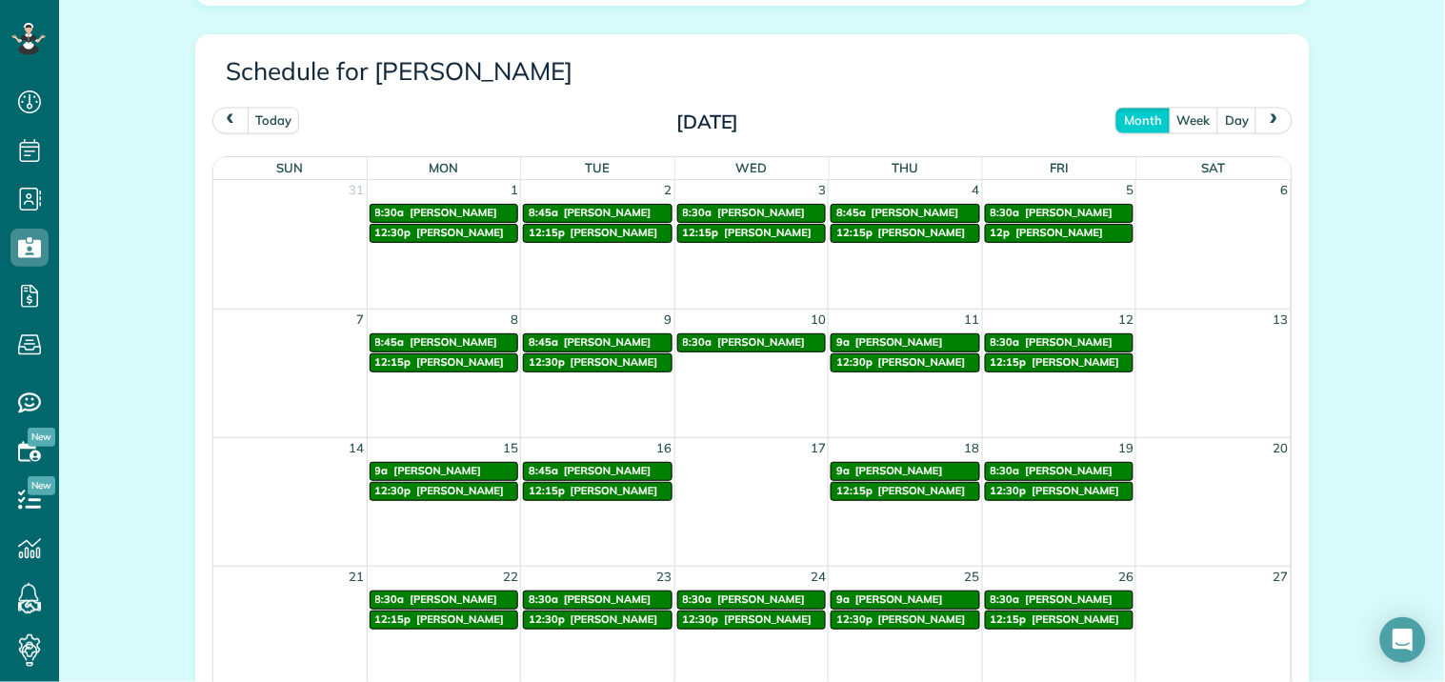
click at [223, 119] on span "prev" at bounding box center [230, 120] width 15 height 12
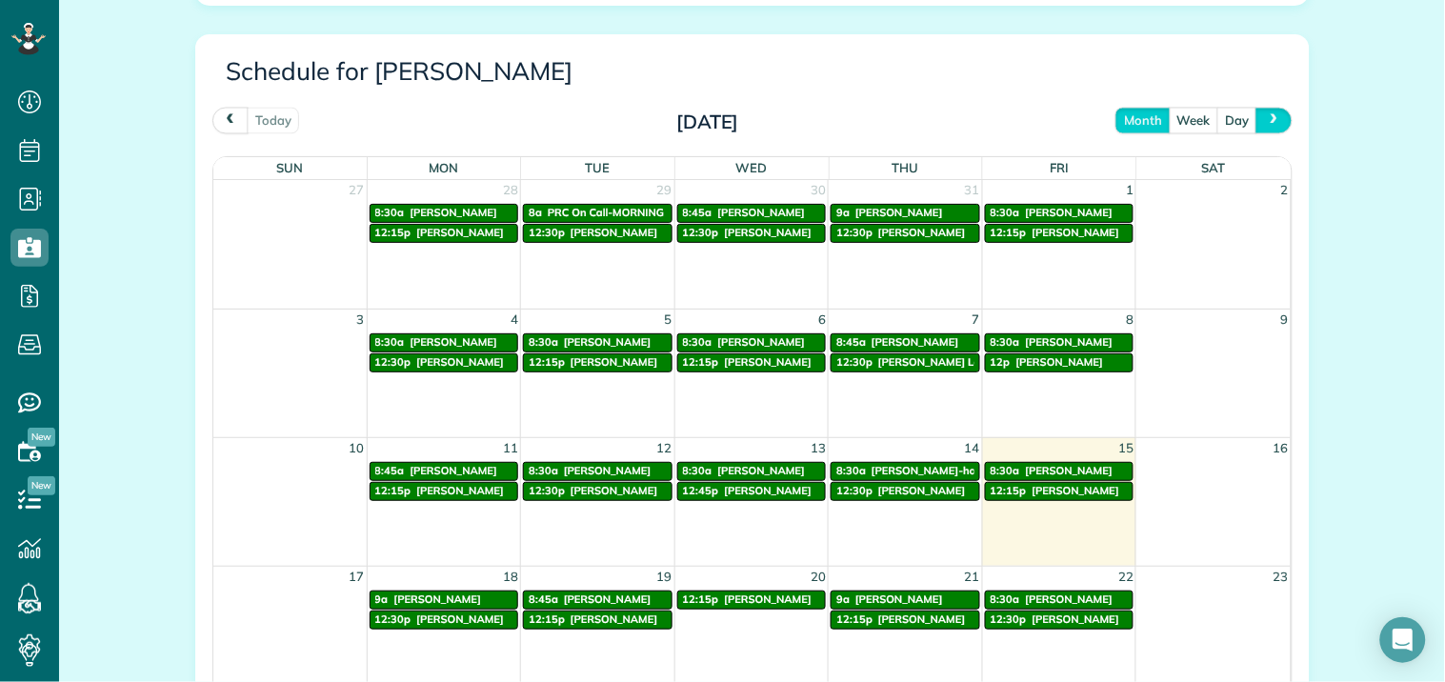
click at [1271, 116] on span "next" at bounding box center [1274, 120] width 15 height 12
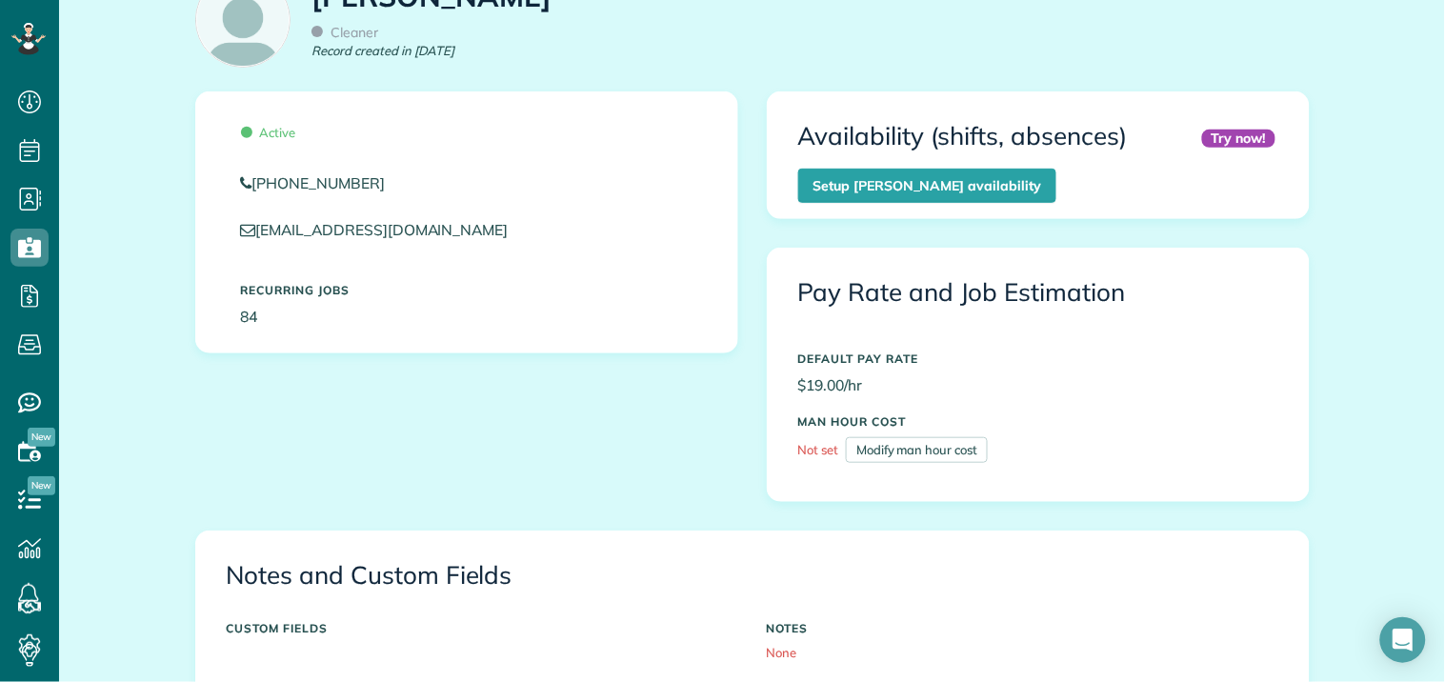
scroll to position [0, 0]
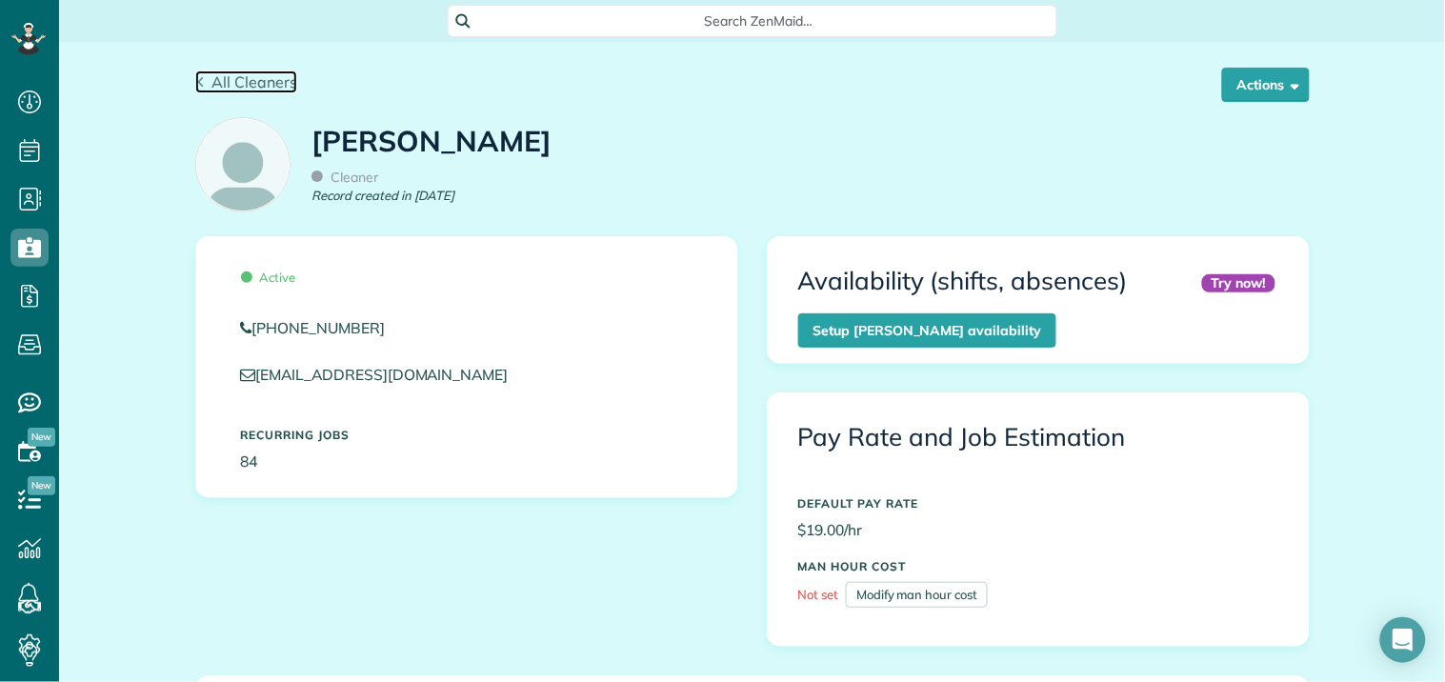
click at [232, 88] on span "All Cleaners" at bounding box center [254, 81] width 86 height 19
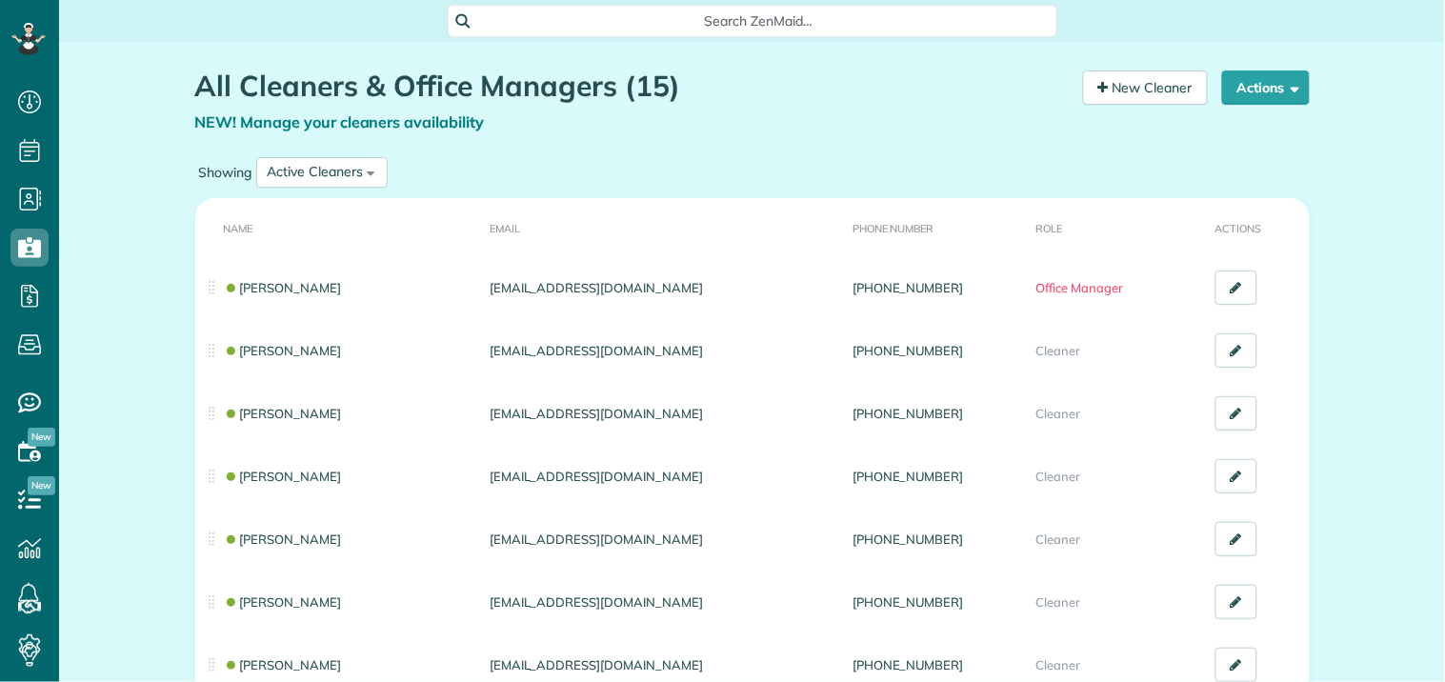
scroll to position [8, 8]
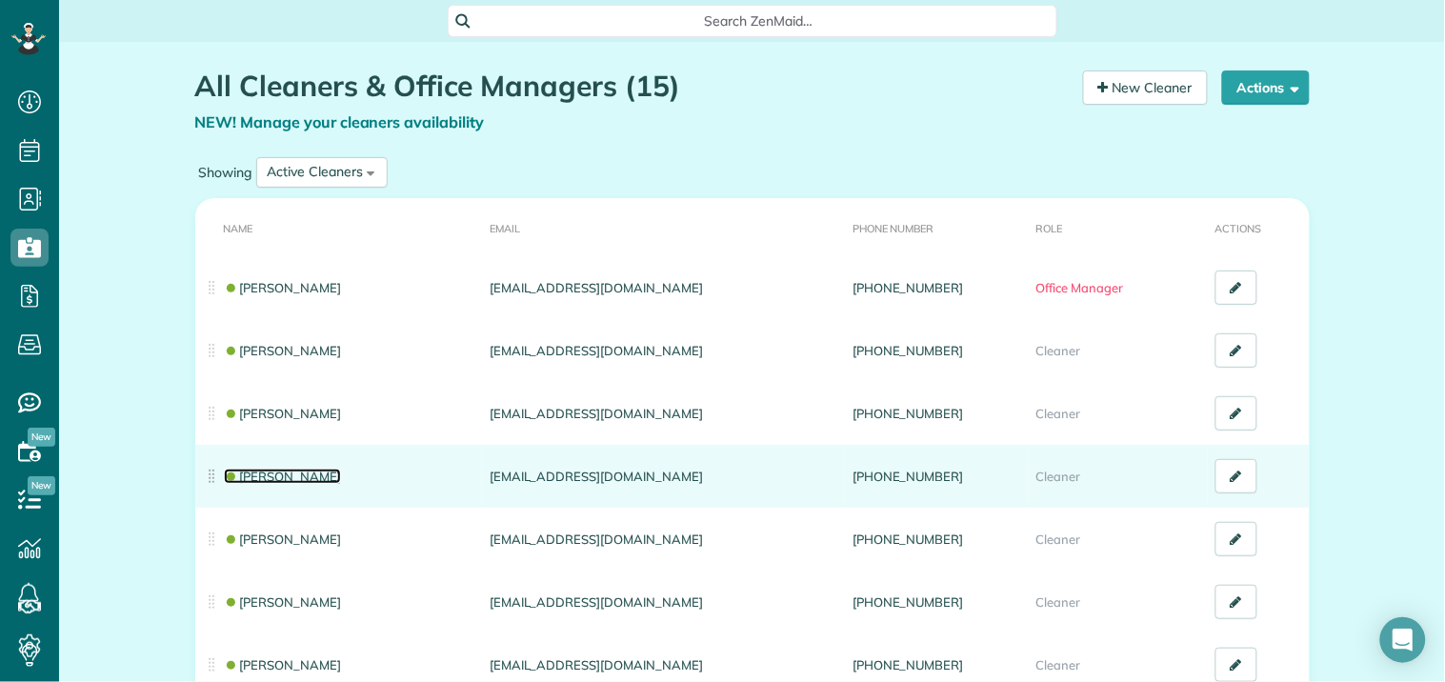
click at [271, 473] on link "[PERSON_NAME]" at bounding box center [283, 476] width 118 height 15
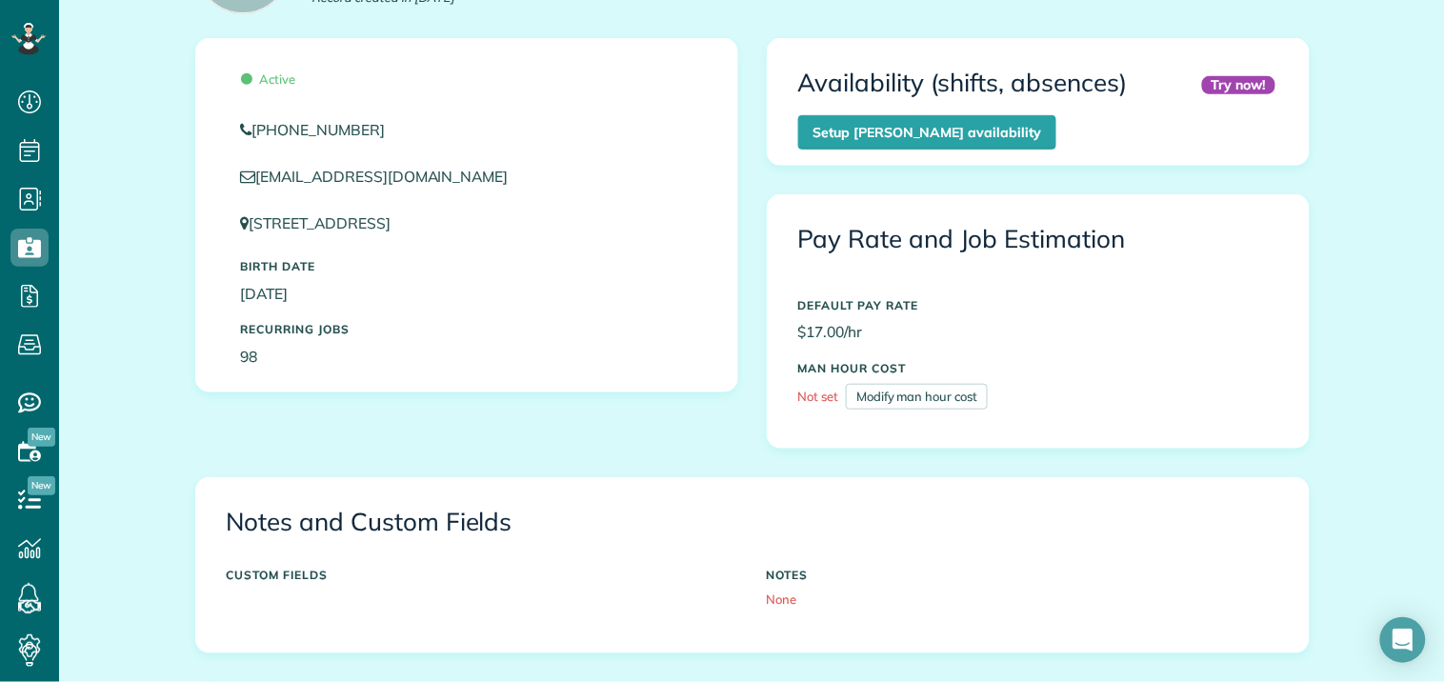
scroll to position [423, 0]
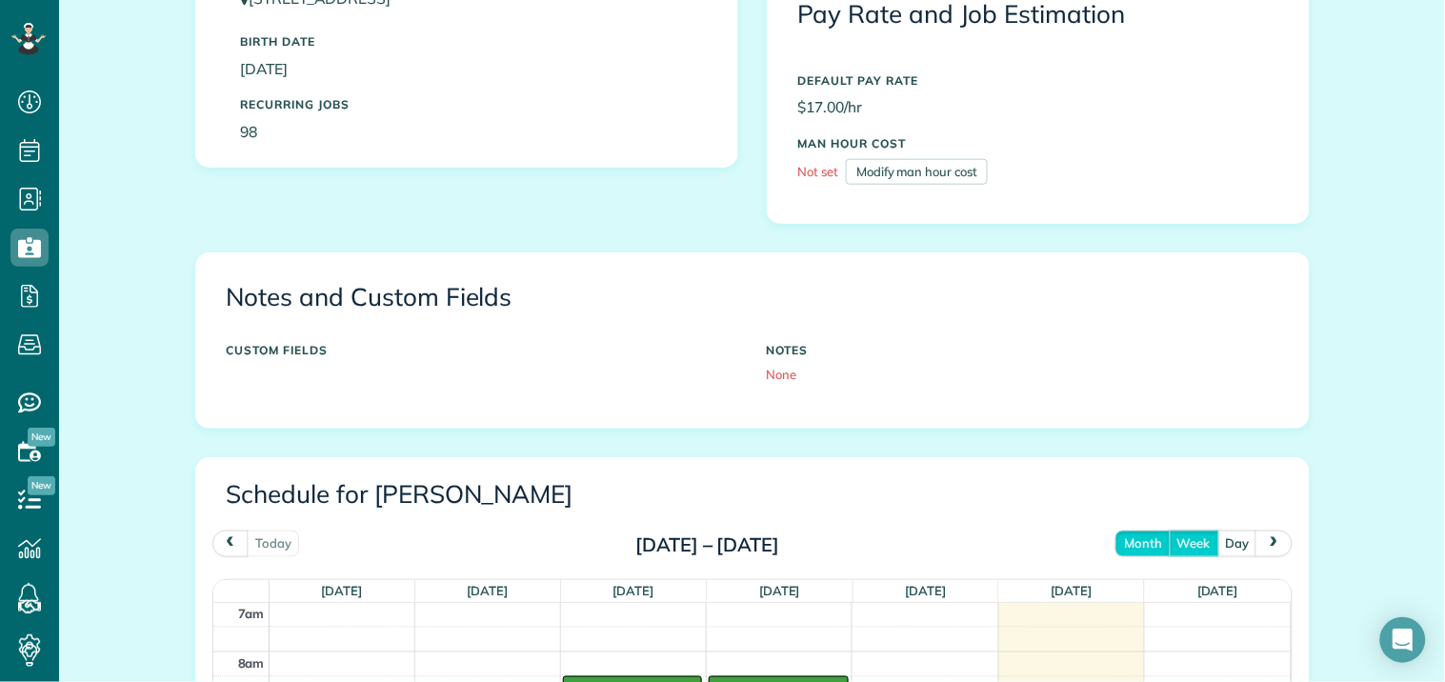
click at [1127, 547] on button "month" at bounding box center [1143, 544] width 55 height 26
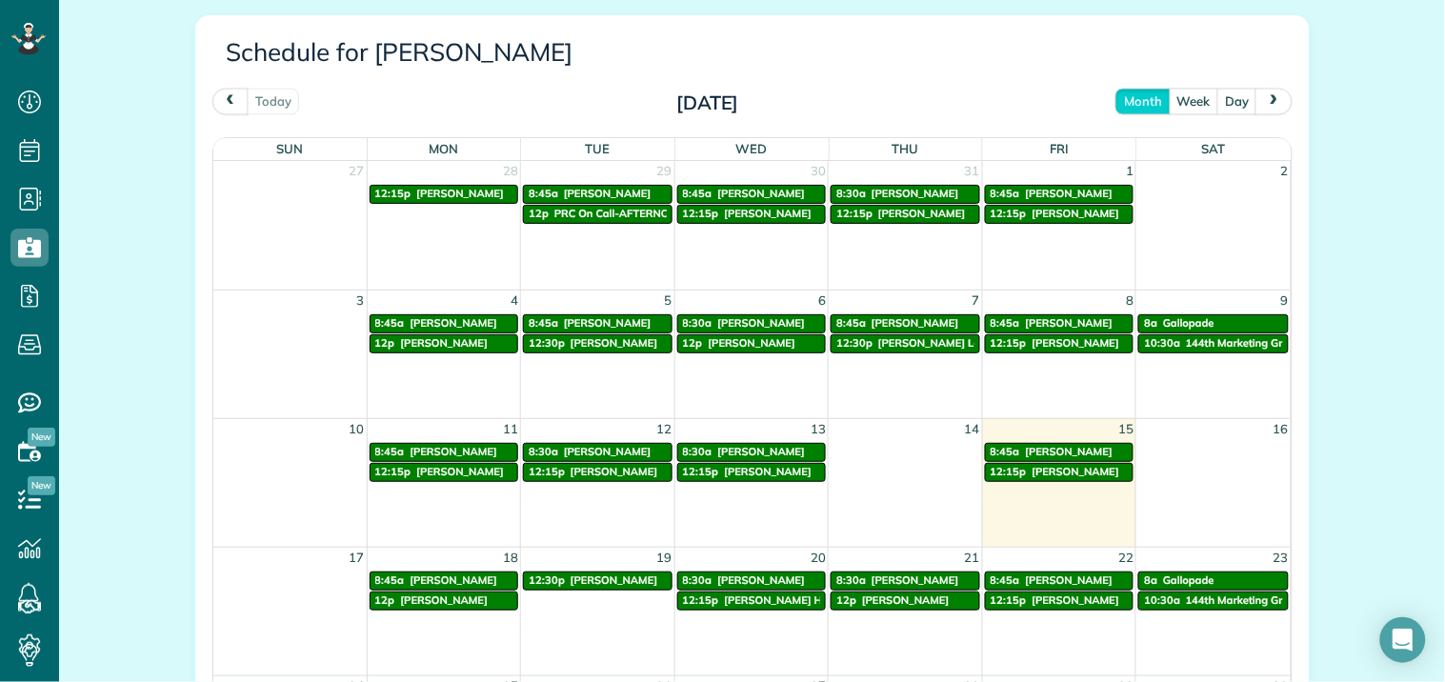
scroll to position [846, 0]
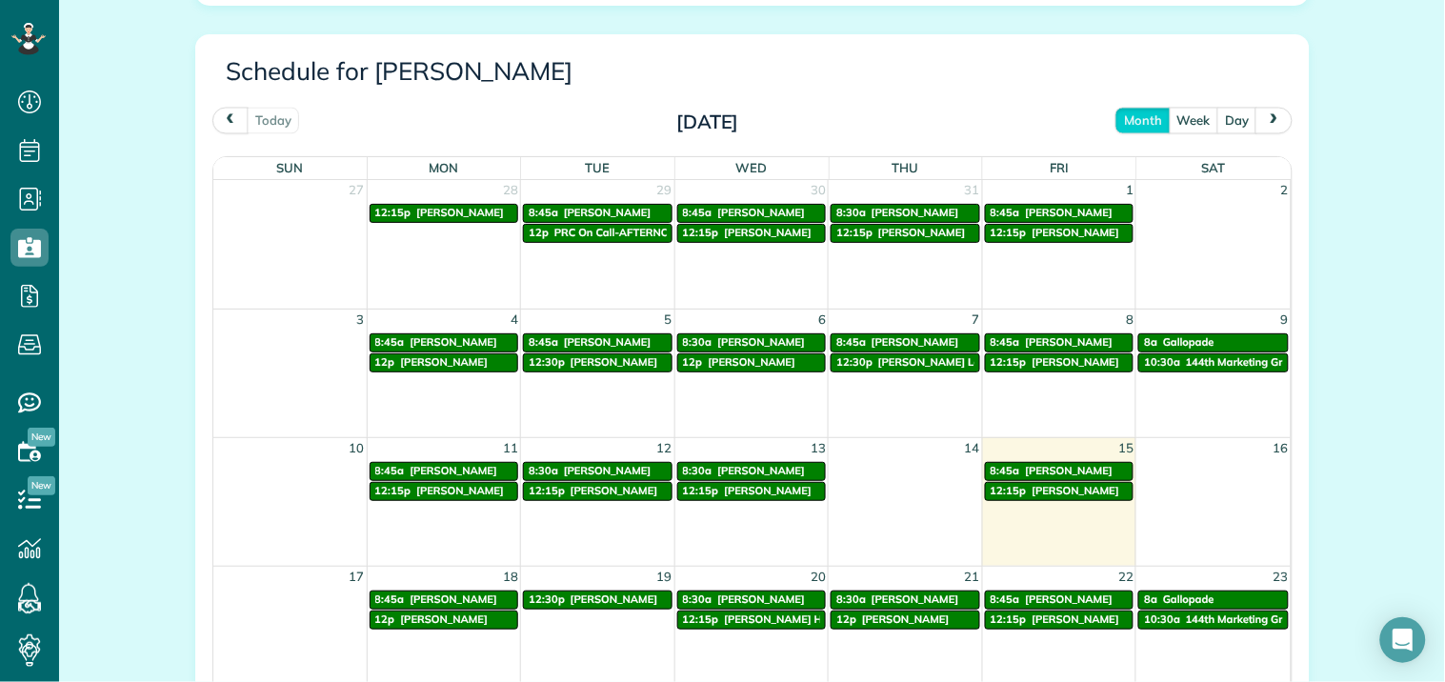
click at [1272, 117] on span "next" at bounding box center [1274, 120] width 15 height 12
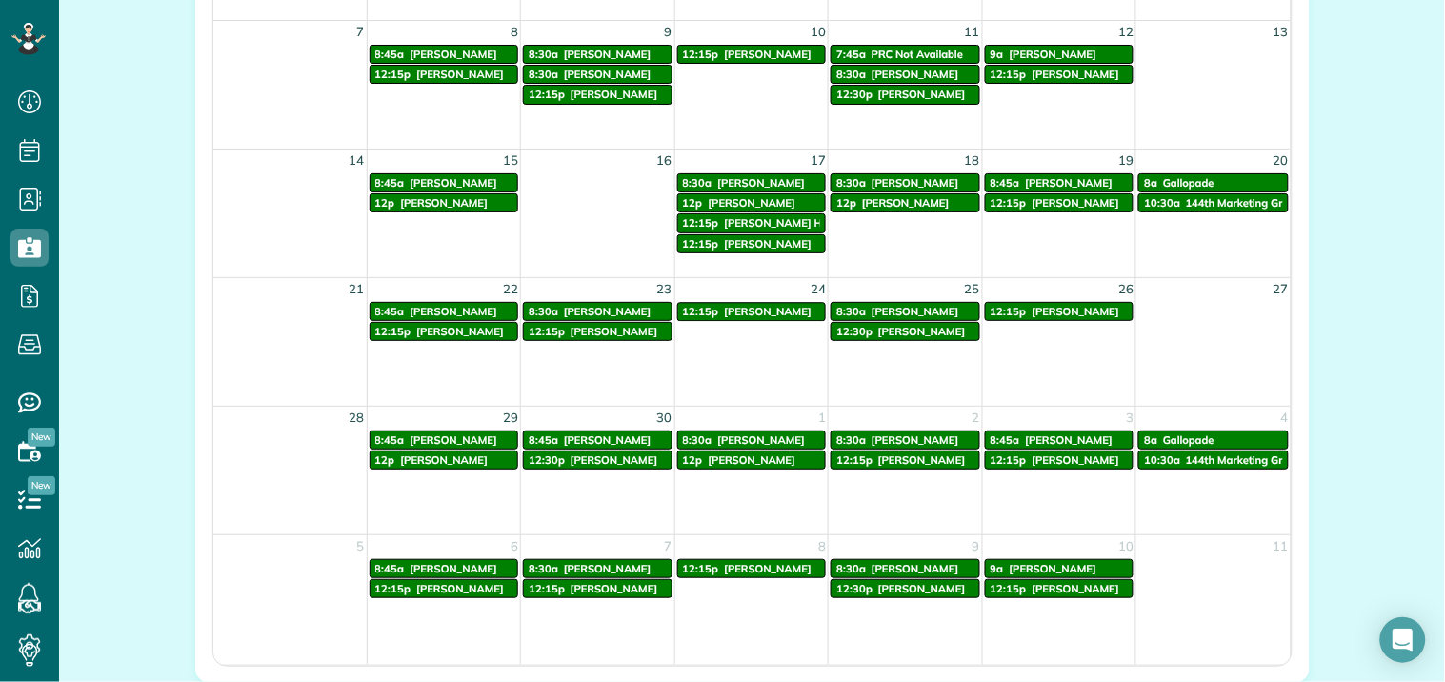
scroll to position [1174, 0]
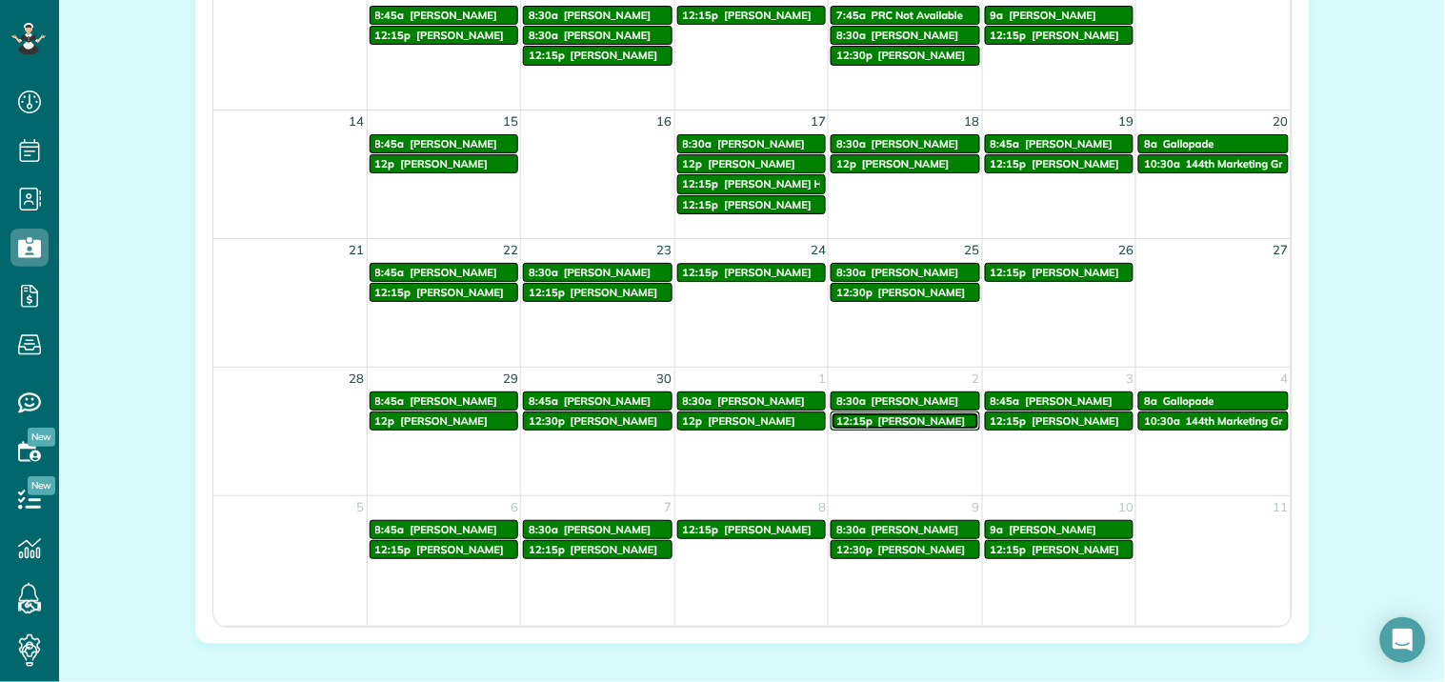
click at [916, 424] on span "[PERSON_NAME]" at bounding box center [922, 420] width 88 height 13
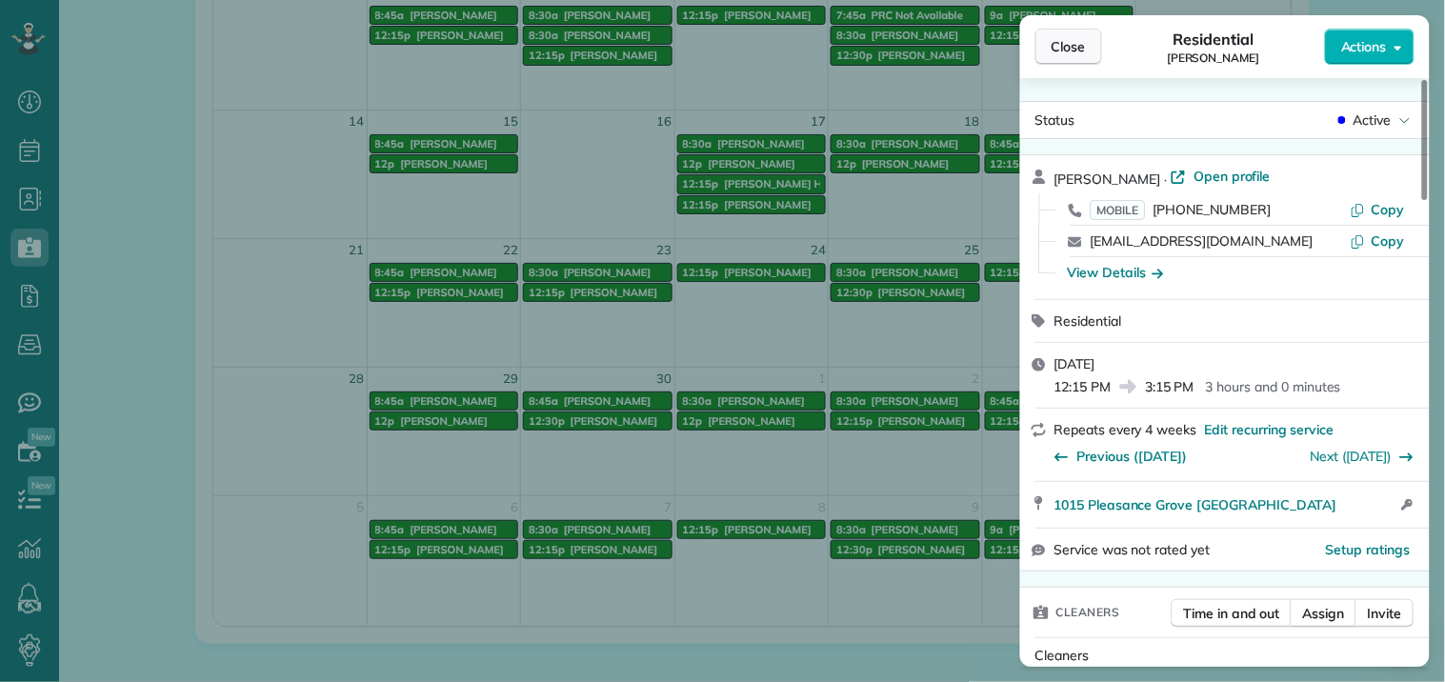
click at [1079, 46] on span "Close" at bounding box center [1069, 46] width 34 height 19
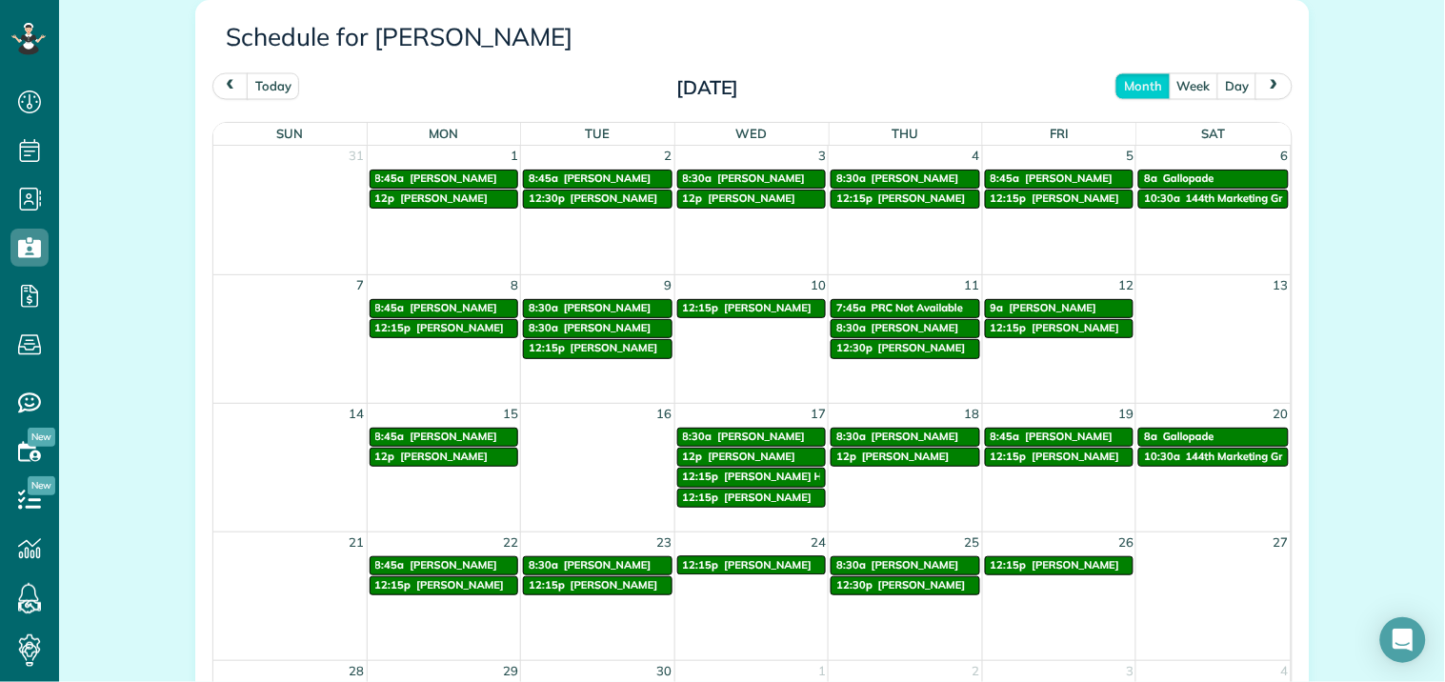
scroll to position [856, 0]
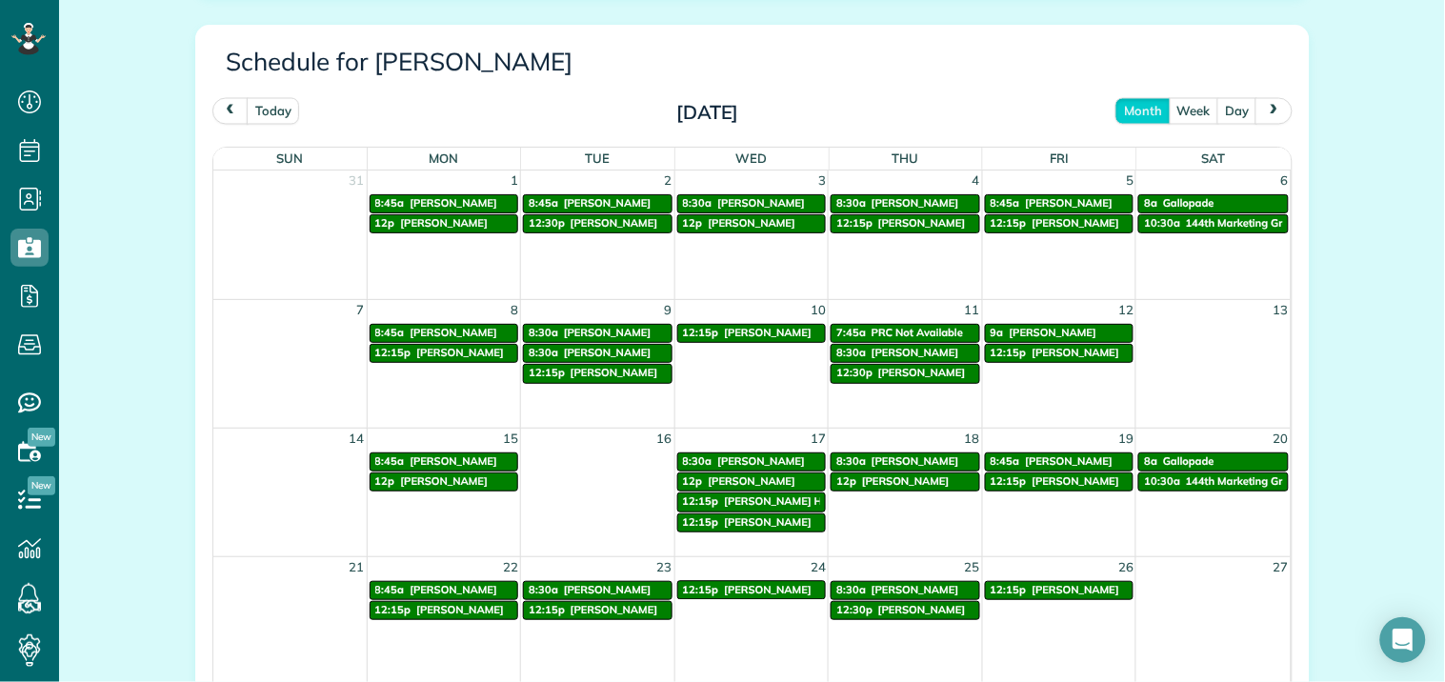
click at [1268, 110] on span "next" at bounding box center [1274, 111] width 15 height 12
